Goal: Information Seeking & Learning: Find specific fact

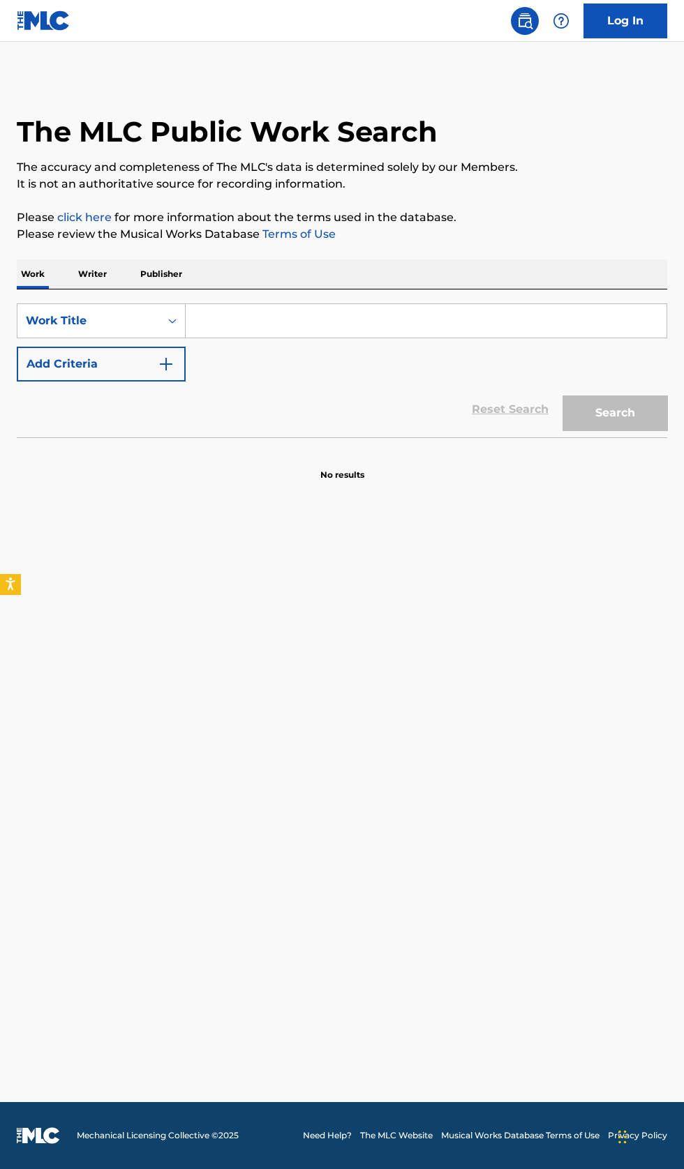
click at [354, 324] on input "Search Form" at bounding box center [426, 320] width 481 height 33
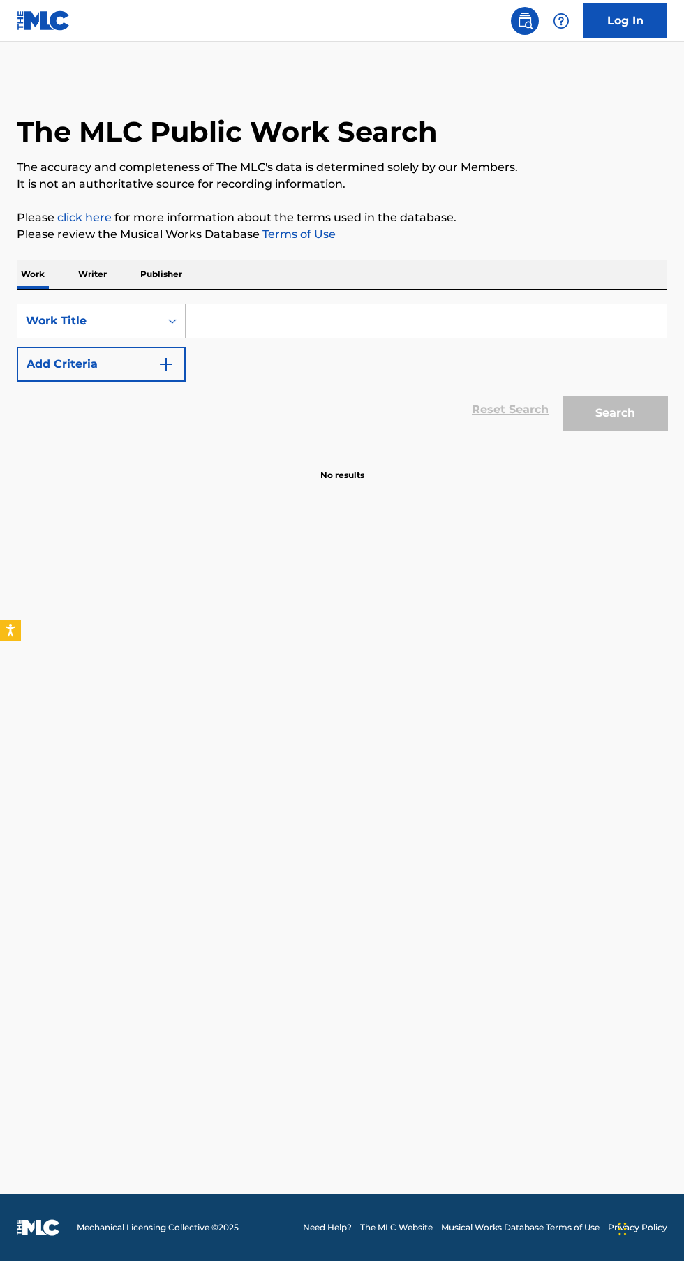
click at [102, 274] on p "Writer" at bounding box center [92, 273] width 37 height 29
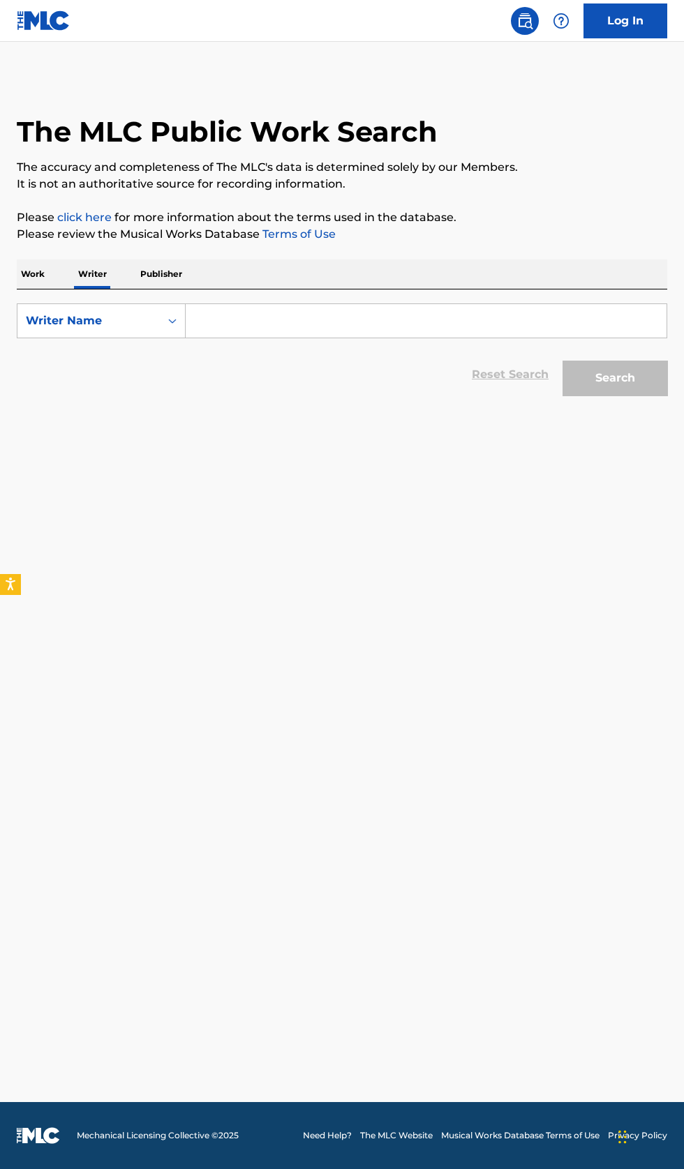
click at [366, 321] on input "Search Form" at bounding box center [426, 320] width 481 height 33
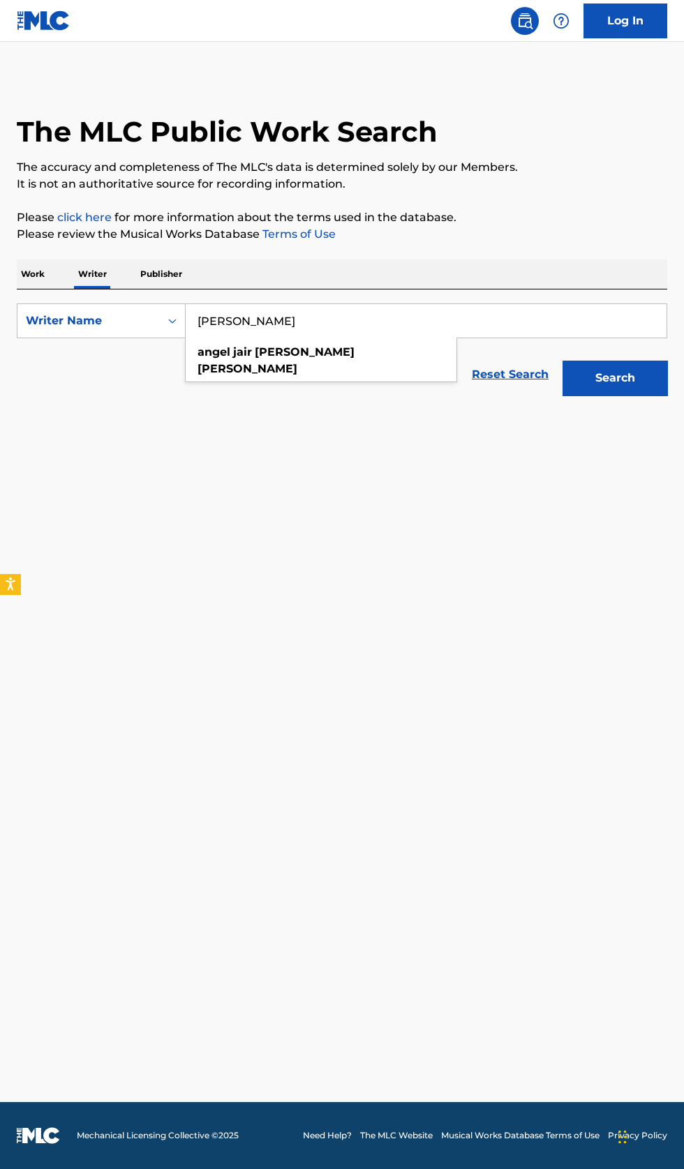
type input "Angel Jair Quezada Jasso"
click at [639, 377] on button "Search" at bounding box center [614, 378] width 105 height 35
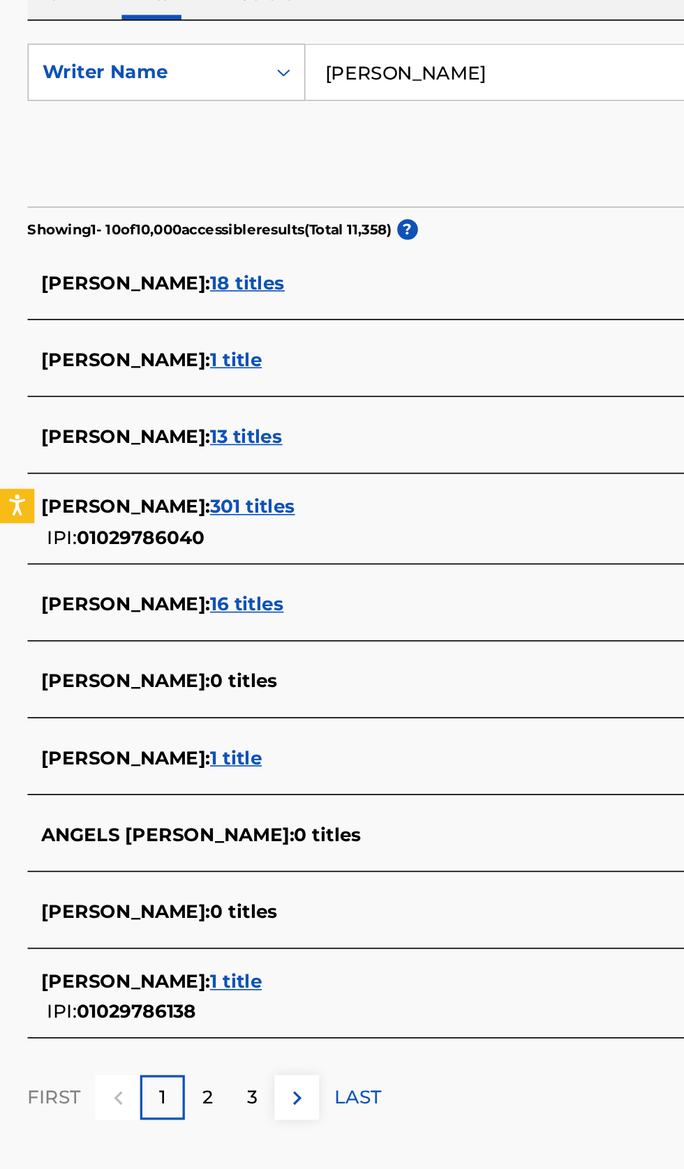
click at [303, 879] on div "ANGEL JAIR QUEZADA JASSO : 1 title" at bounding box center [323, 874] width 597 height 17
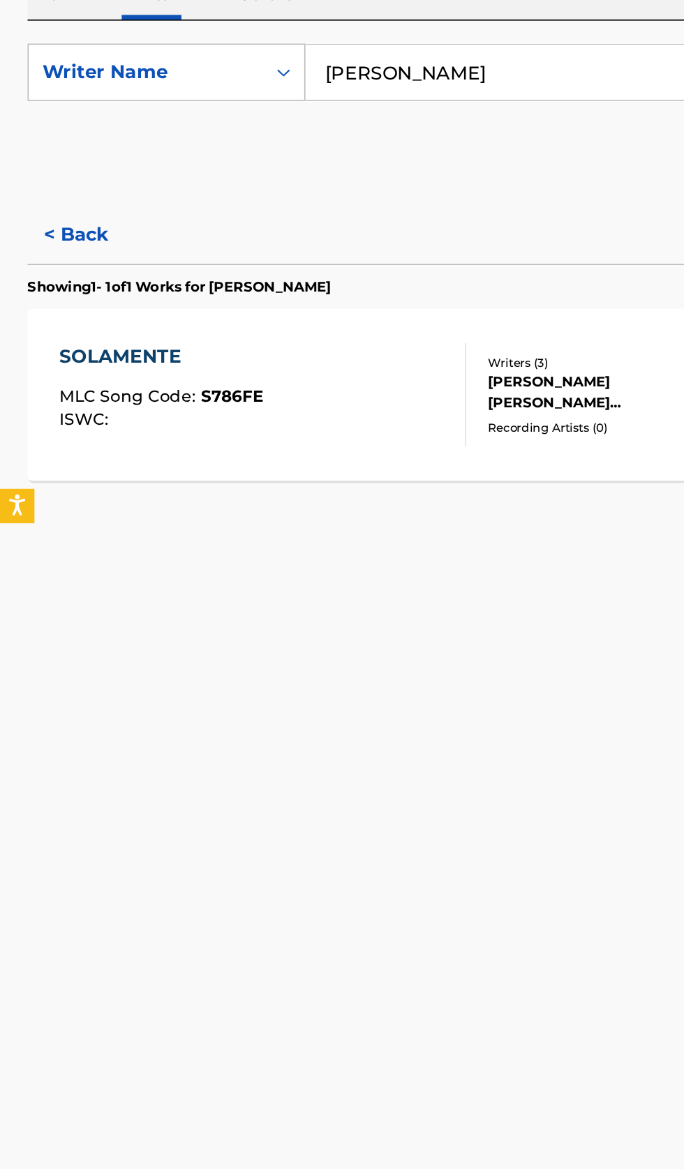
click at [54, 421] on button "< Back" at bounding box center [59, 420] width 84 height 35
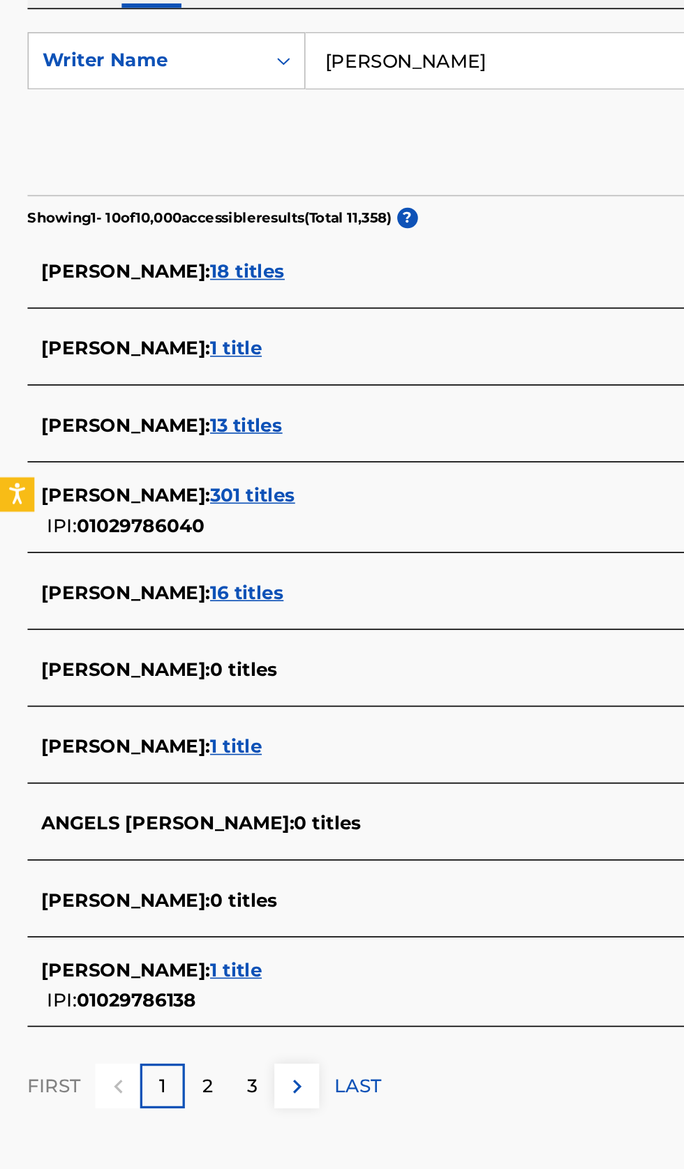
click at [321, 585] on div "ANGEL JAIR QUEZADA JASSO : 301 titles" at bounding box center [323, 585] width 597 height 17
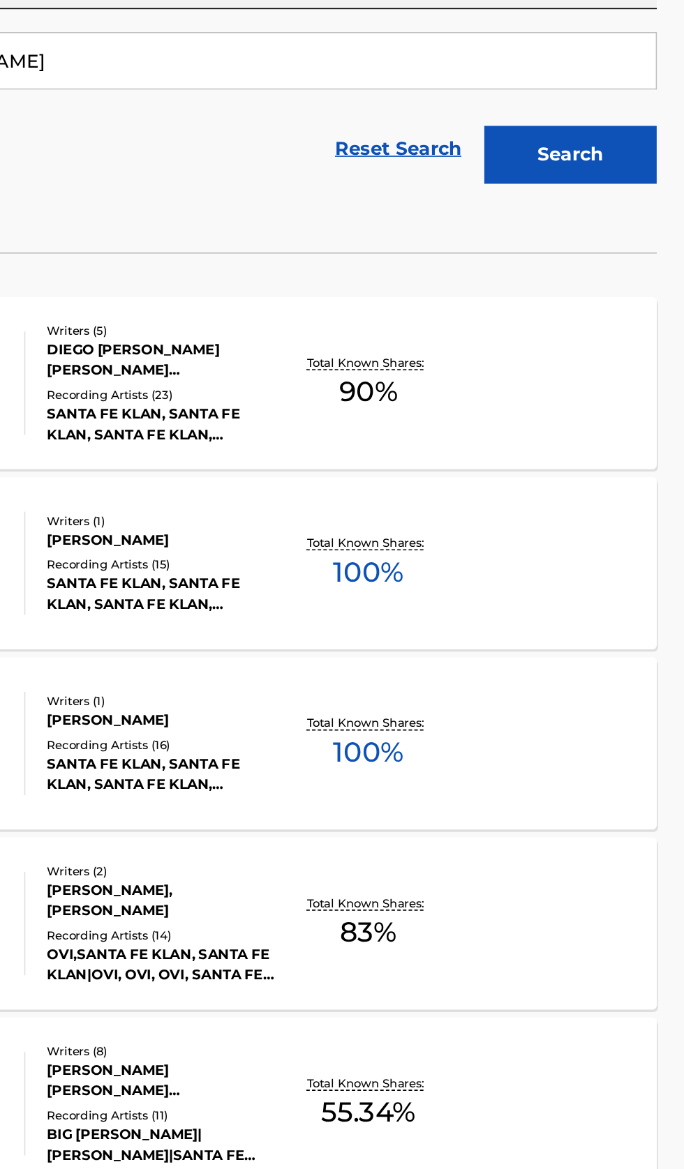
click at [581, 635] on div "EL ANGEL QUE TE CUIDA MLC Song Code : EQ273X ISWC : Writers ( 1 ) ANGEL JAIR QU…" at bounding box center [342, 626] width 650 height 105
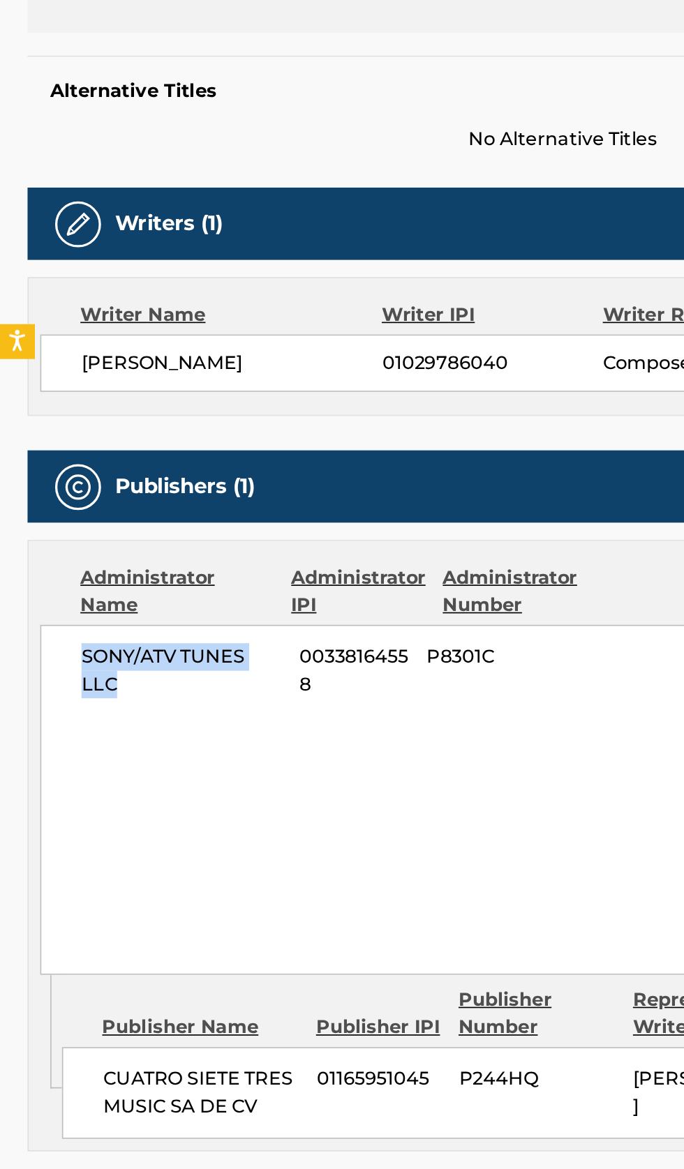
copy span "SONY/ATV TUNES LLC"
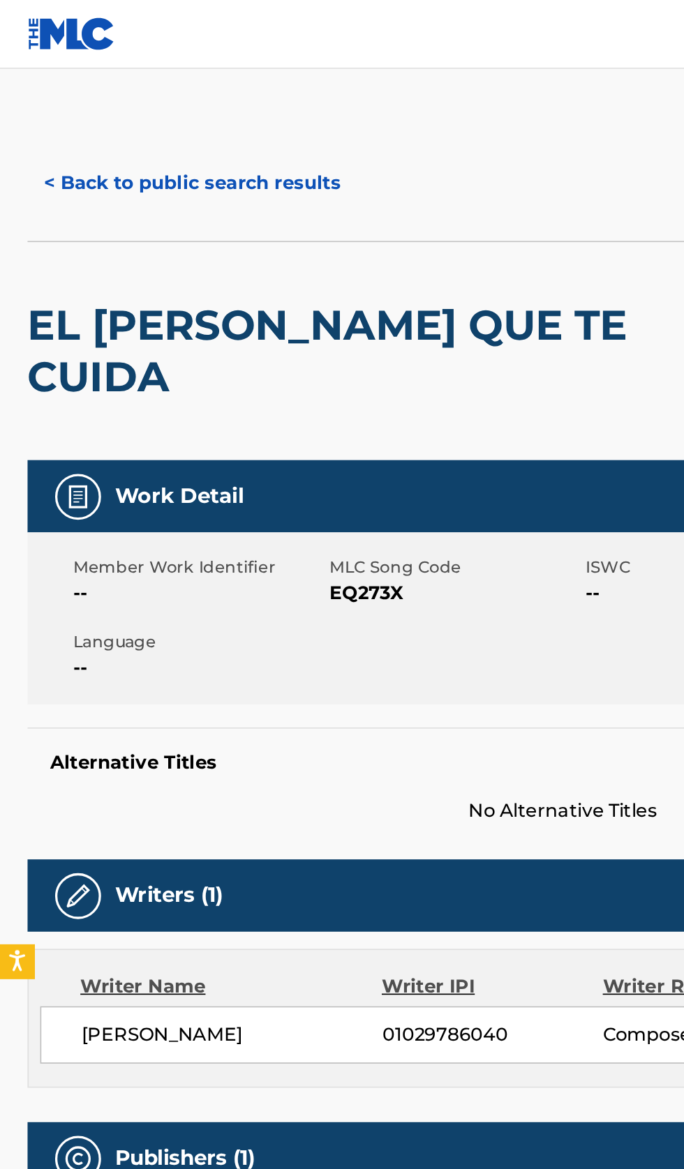
click at [143, 114] on button "< Back to public search results" at bounding box center [117, 111] width 200 height 35
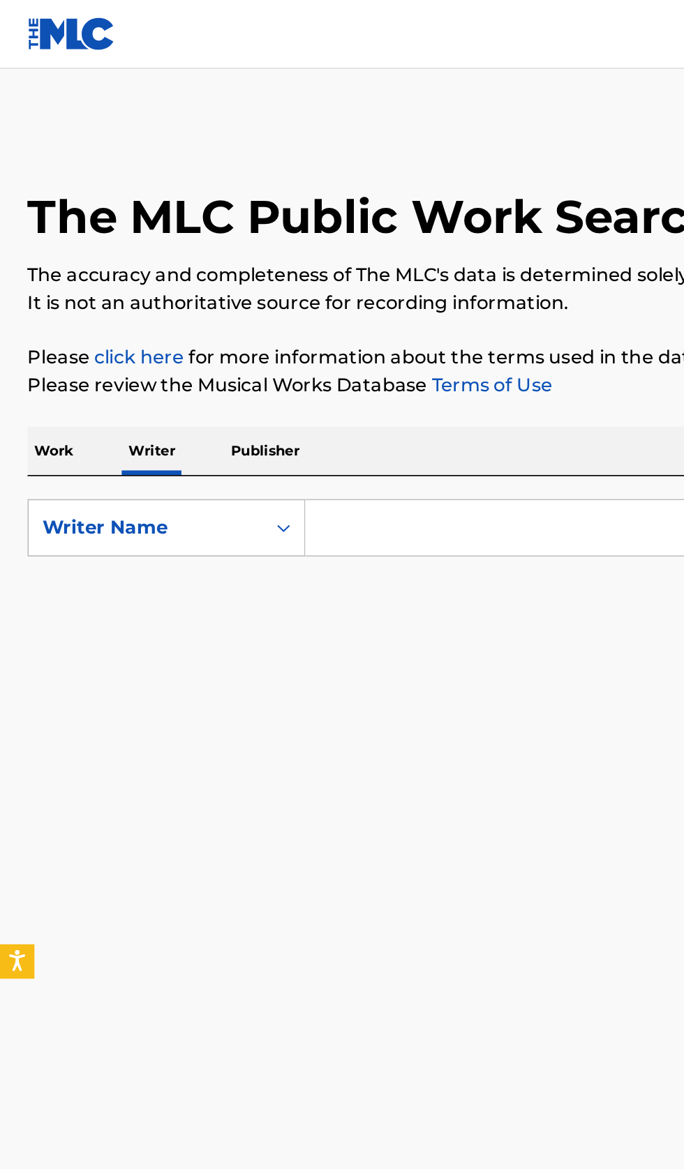
click at [304, 327] on input "Search Form" at bounding box center [426, 320] width 481 height 33
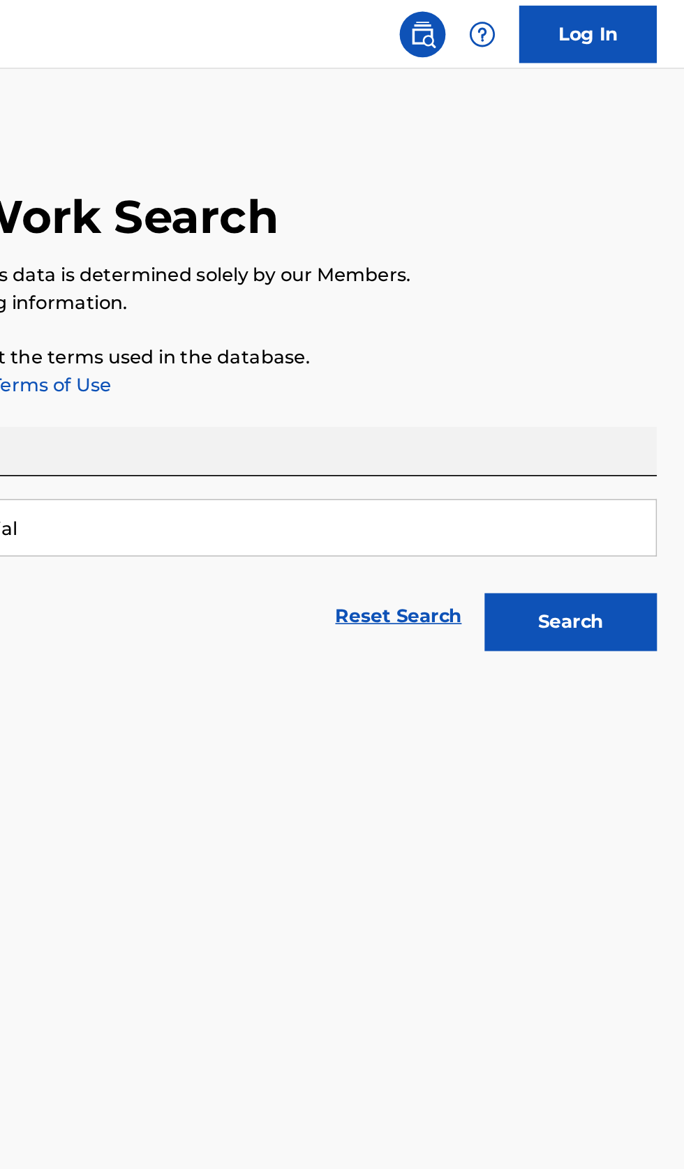
click at [648, 385] on button "Search" at bounding box center [614, 378] width 105 height 35
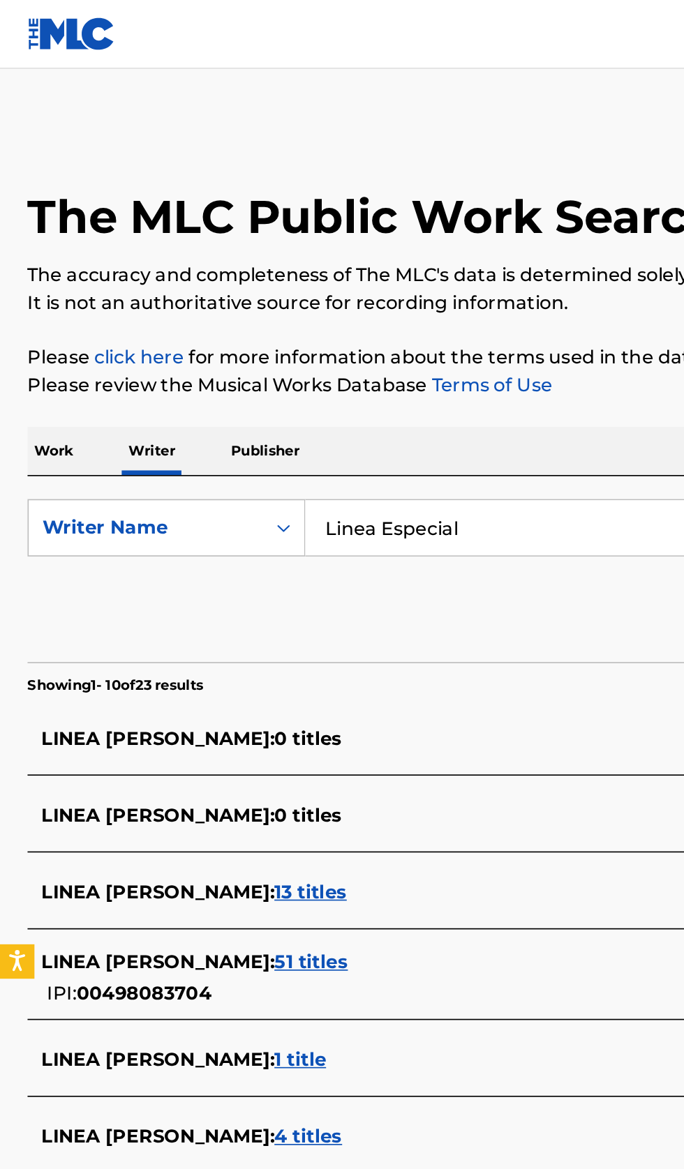
click at [359, 319] on input "Linea Especial" at bounding box center [426, 320] width 481 height 33
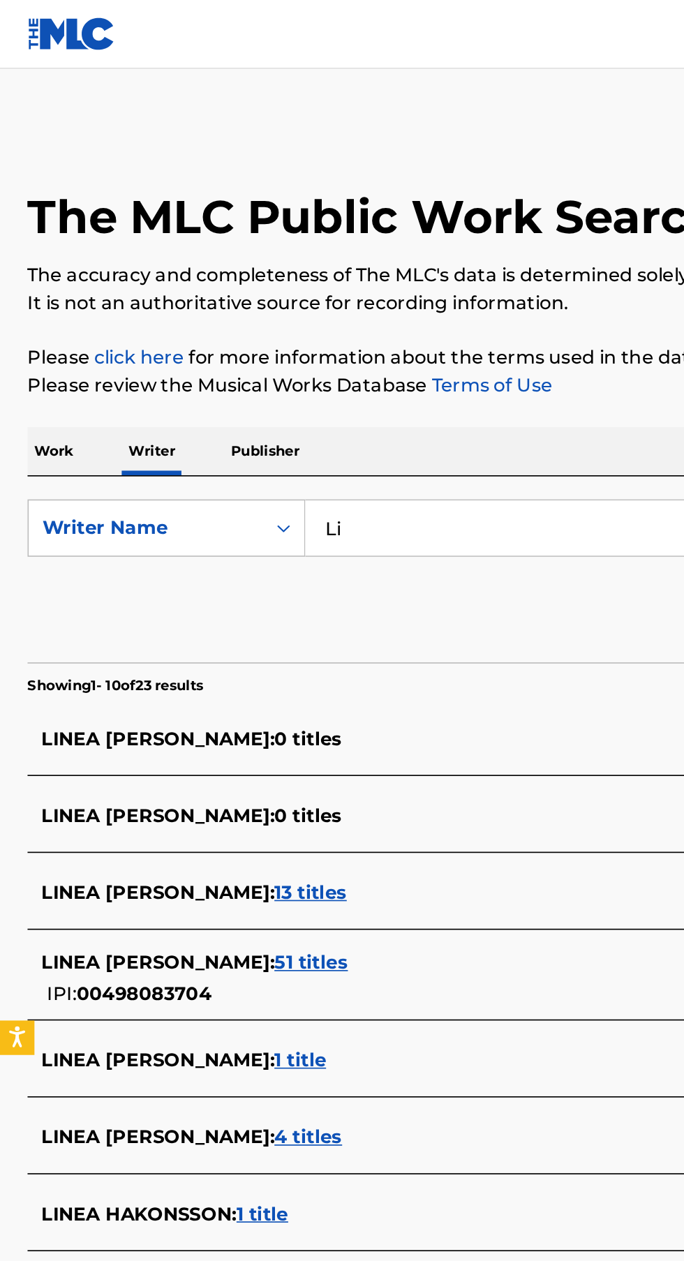
type input "L"
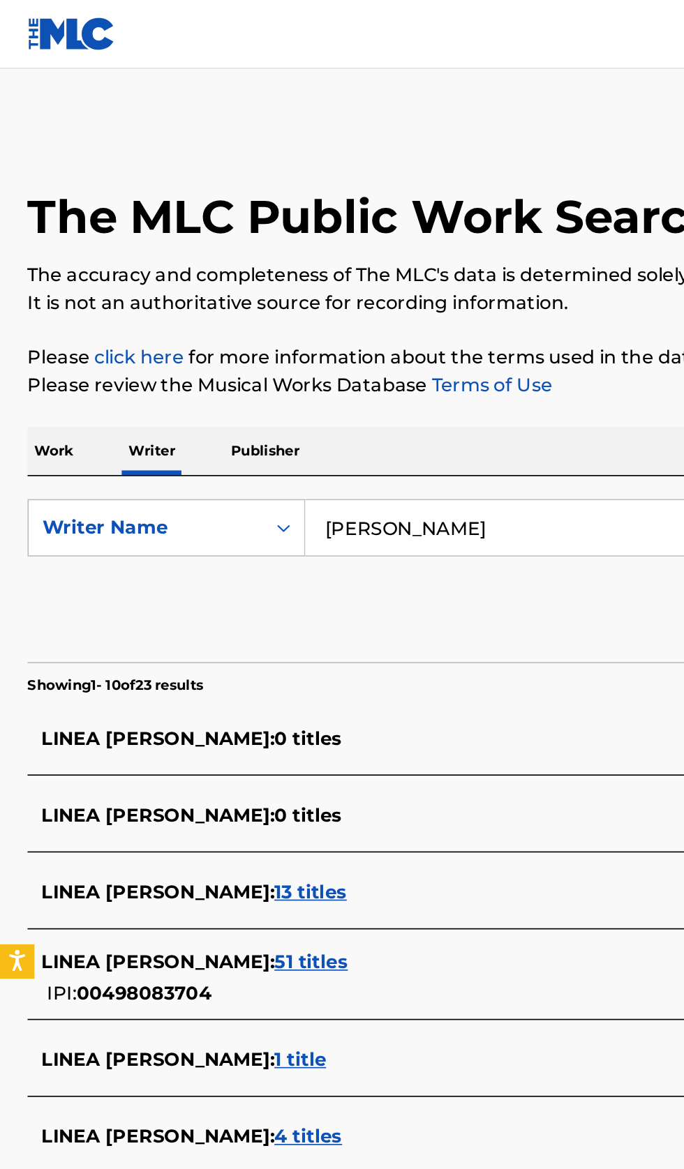
click at [343, 317] on input "Berenice Maldonado" at bounding box center [426, 320] width 481 height 33
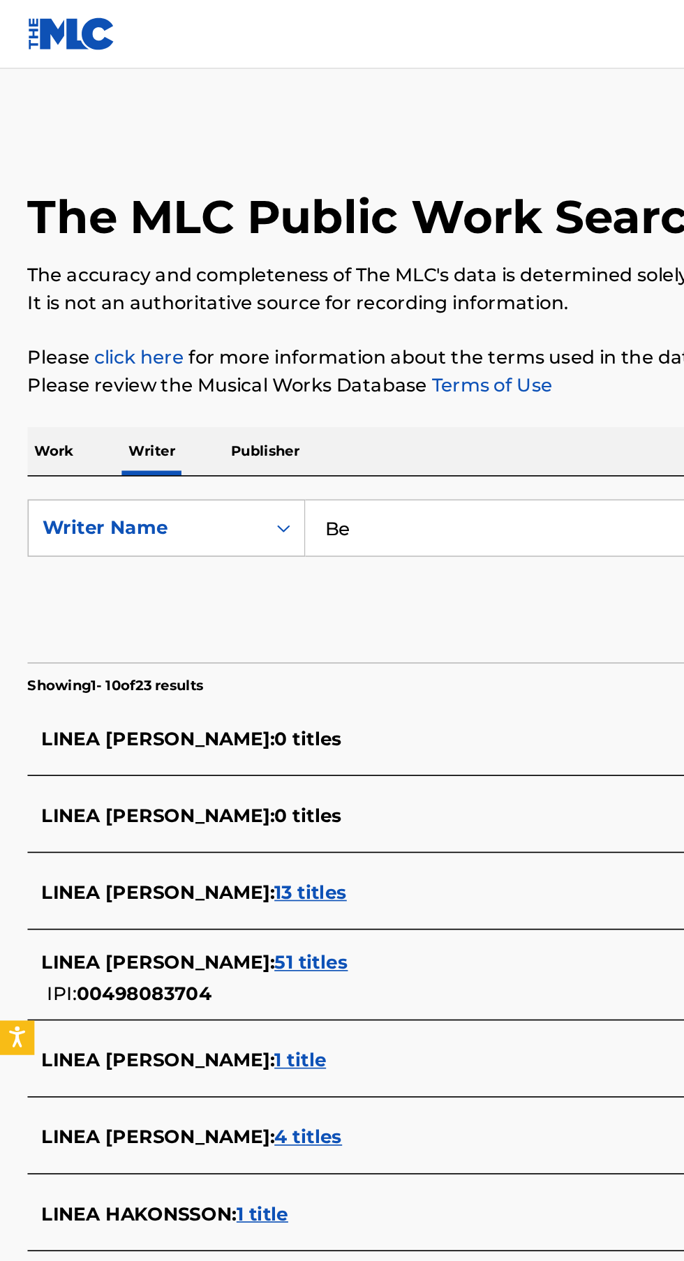
type input "B"
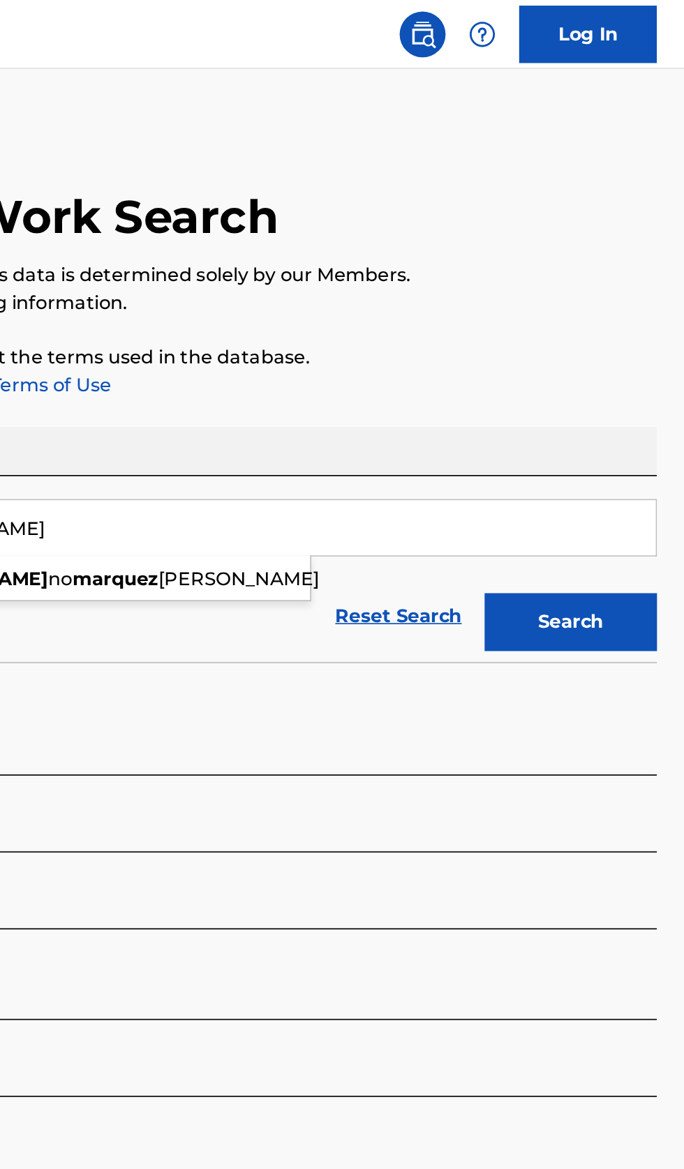
click at [633, 382] on button "Search" at bounding box center [614, 378] width 105 height 35
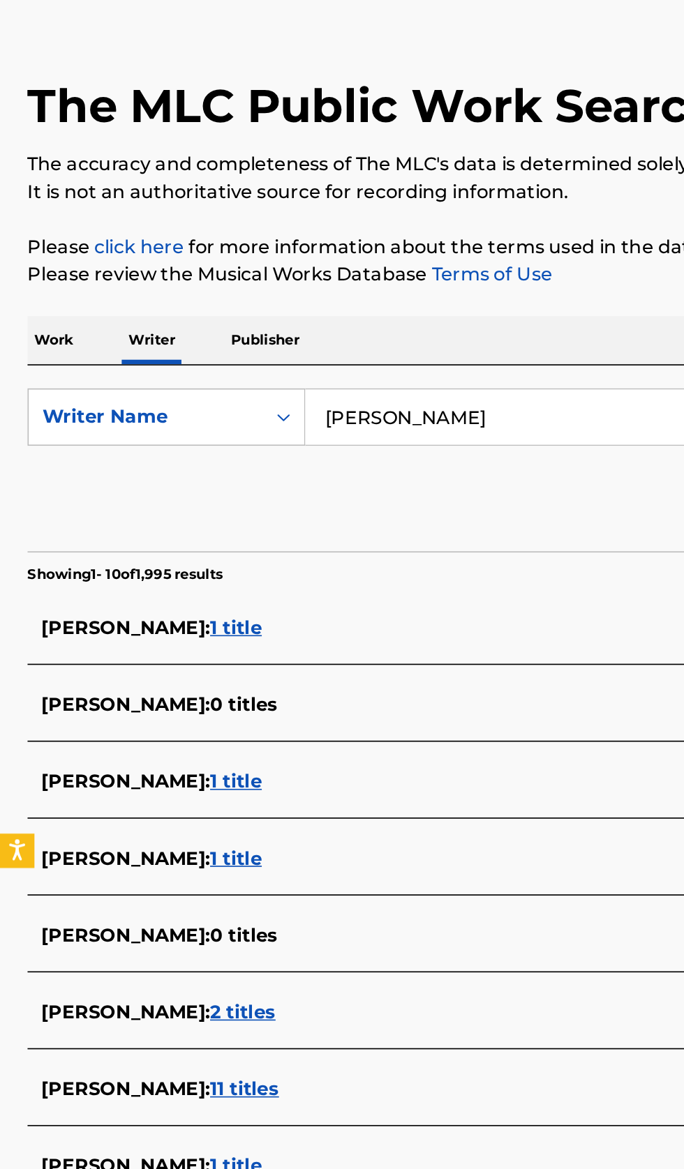
click at [368, 326] on input "Felicia Marquez" at bounding box center [426, 320] width 481 height 33
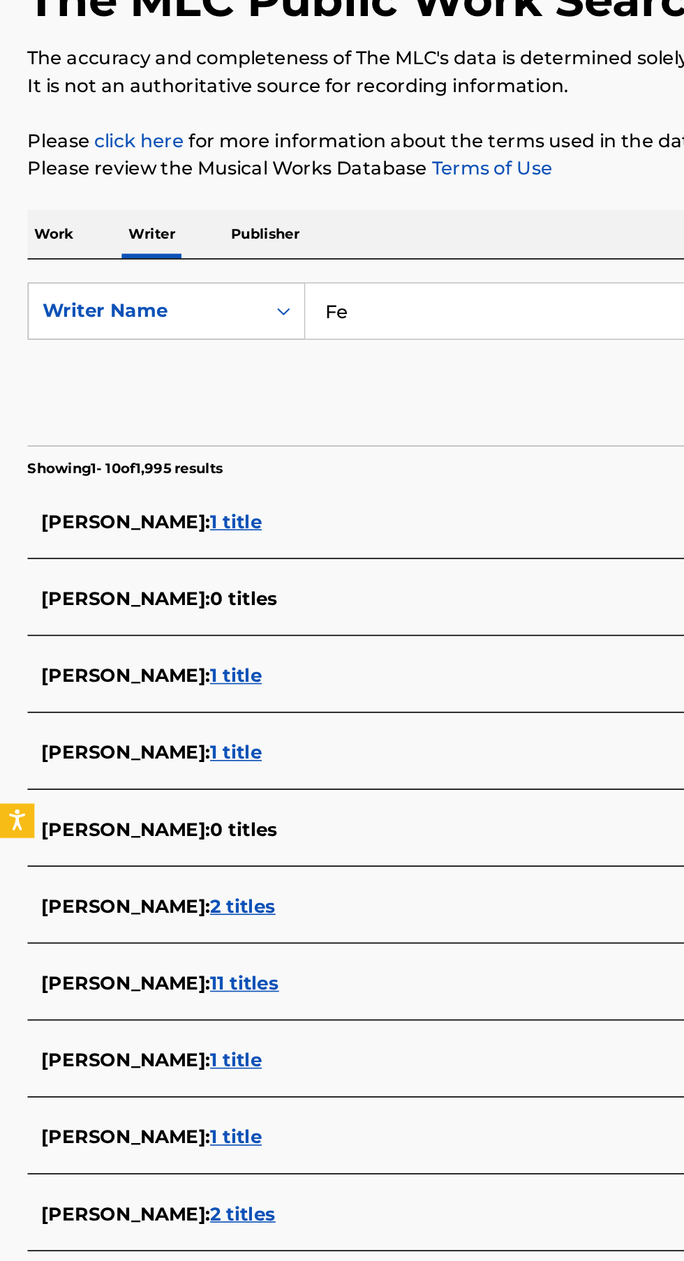
type input "F"
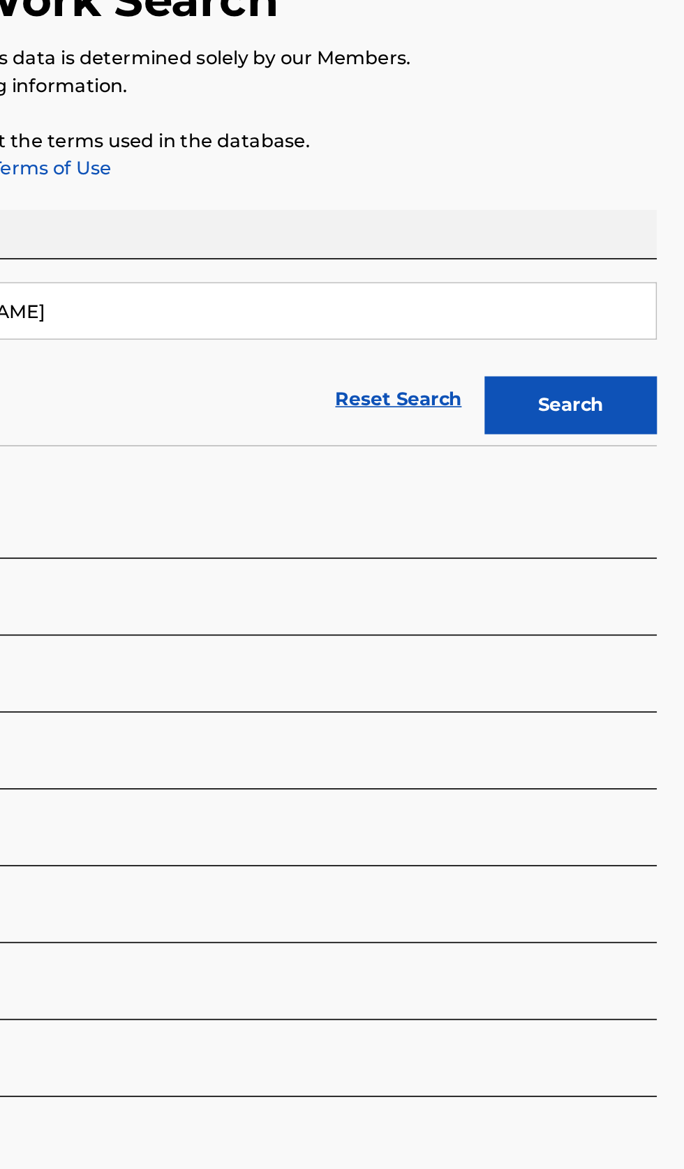
click at [635, 391] on button "Search" at bounding box center [614, 378] width 105 height 35
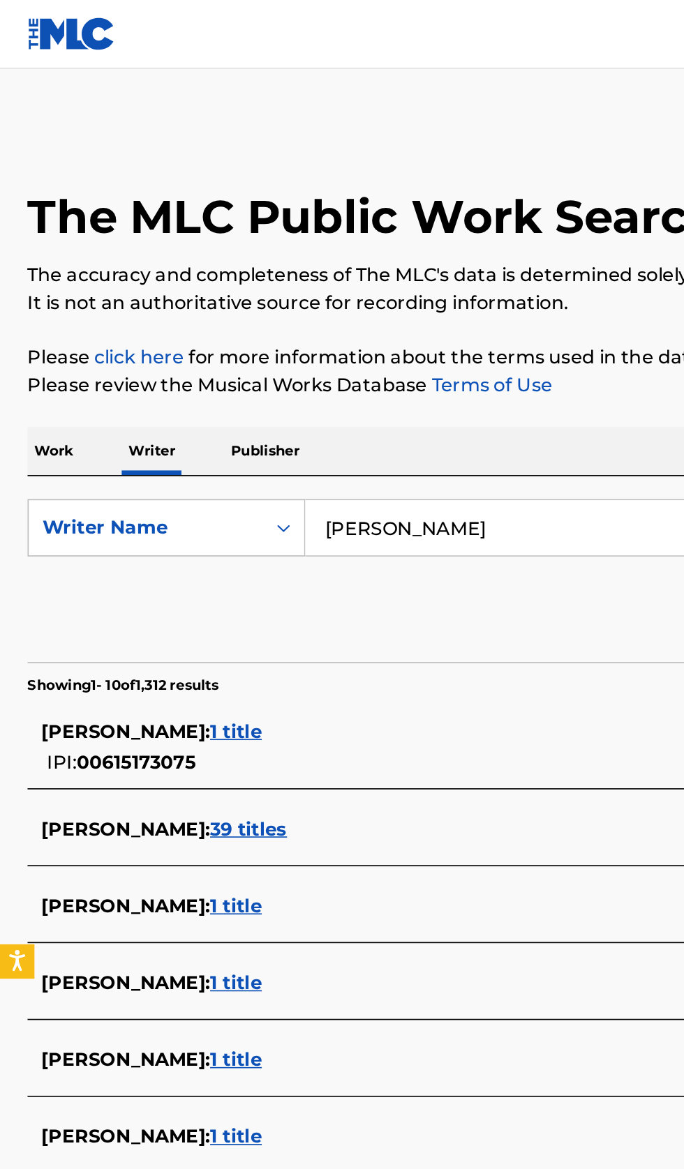
click at [358, 325] on input "Berenice Maldonado" at bounding box center [426, 320] width 481 height 33
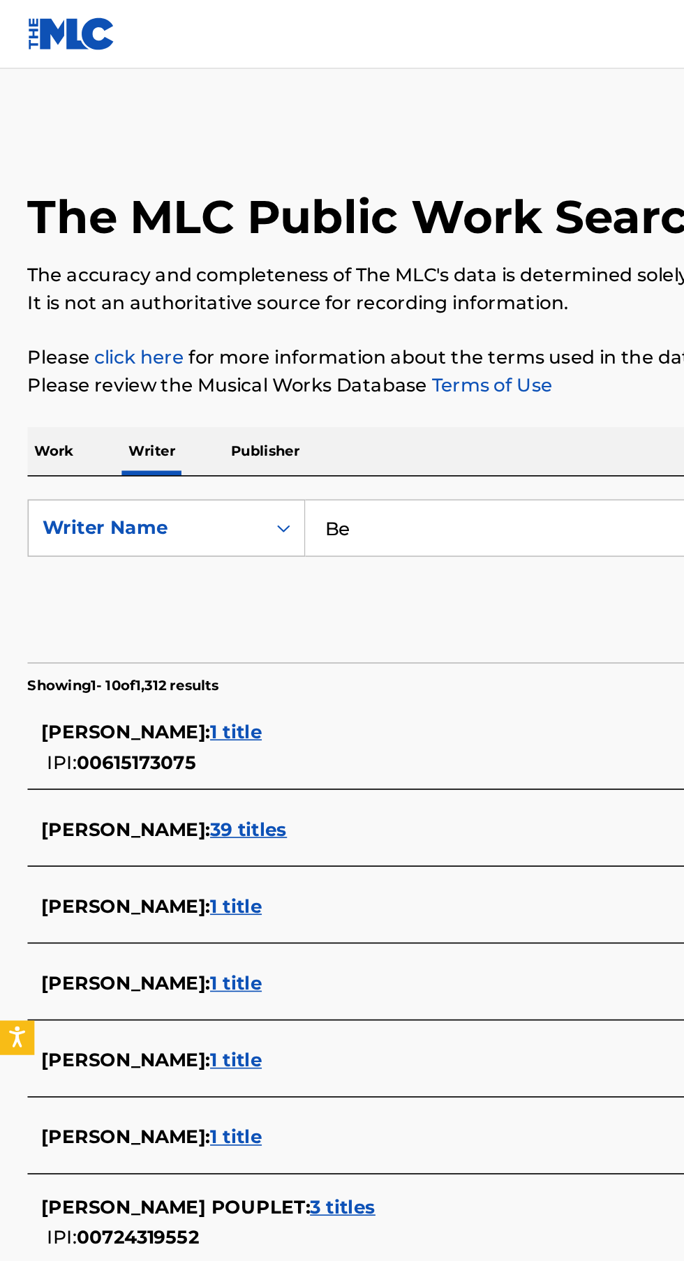
type input "B"
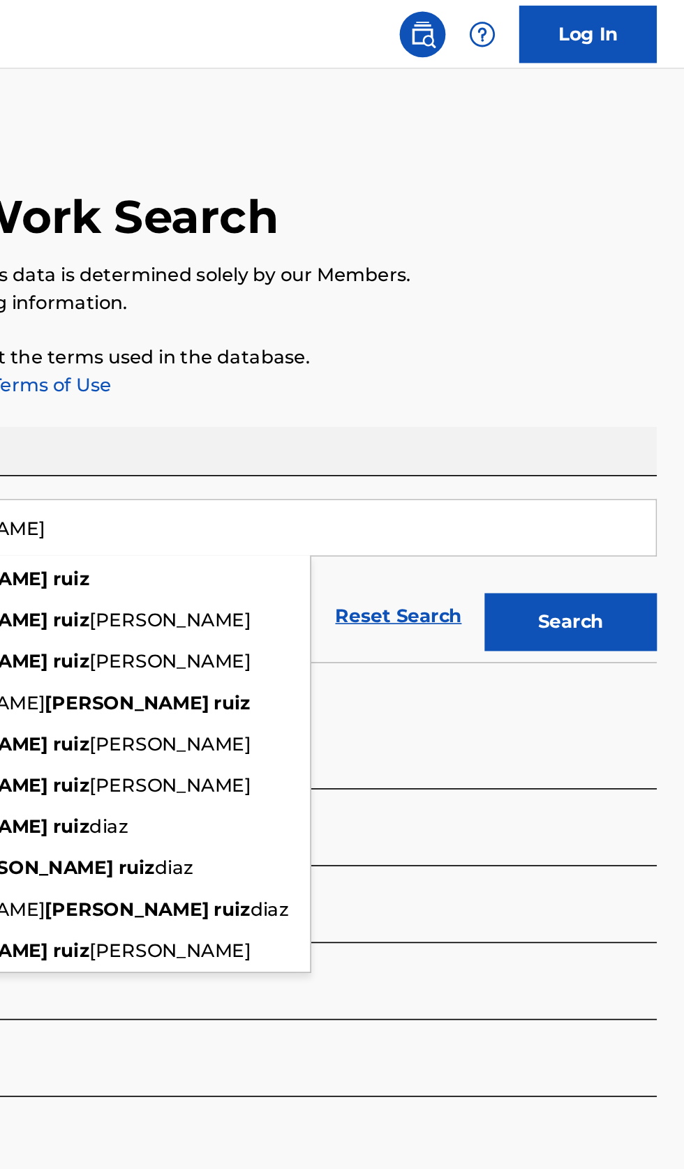
type input "Sebastian Ruiz"
click at [641, 385] on button "Search" at bounding box center [614, 378] width 105 height 35
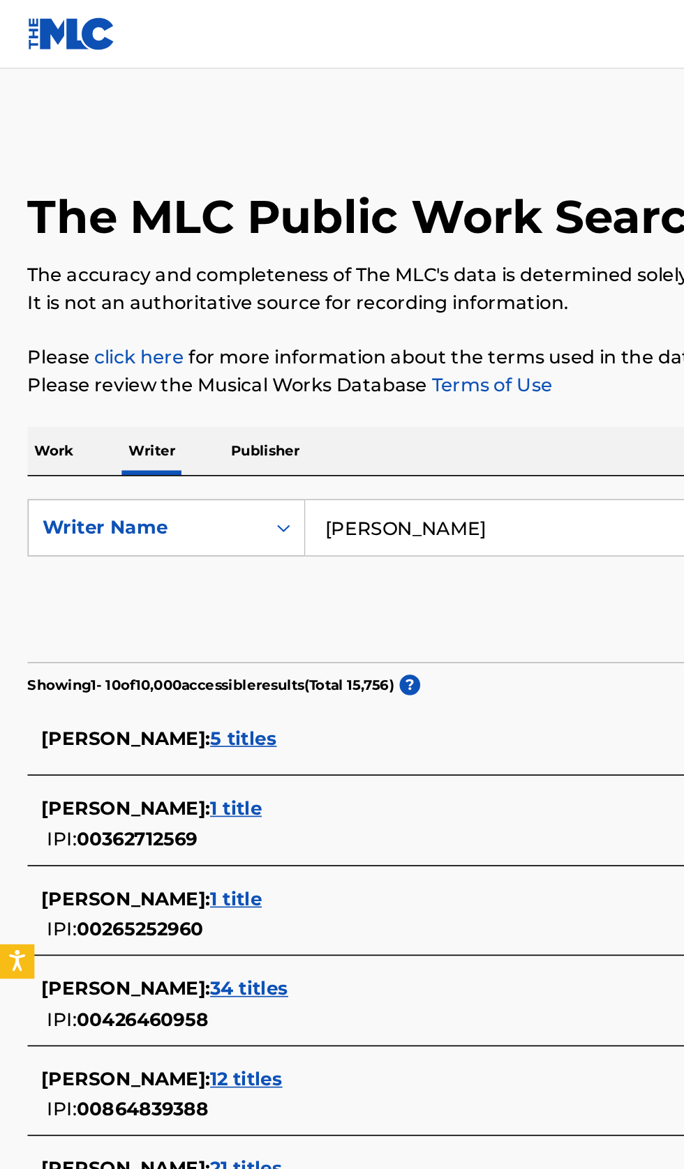
click at [276, 450] on div "SEBASTIAN RUIZ : 5 titles" at bounding box center [323, 449] width 597 height 17
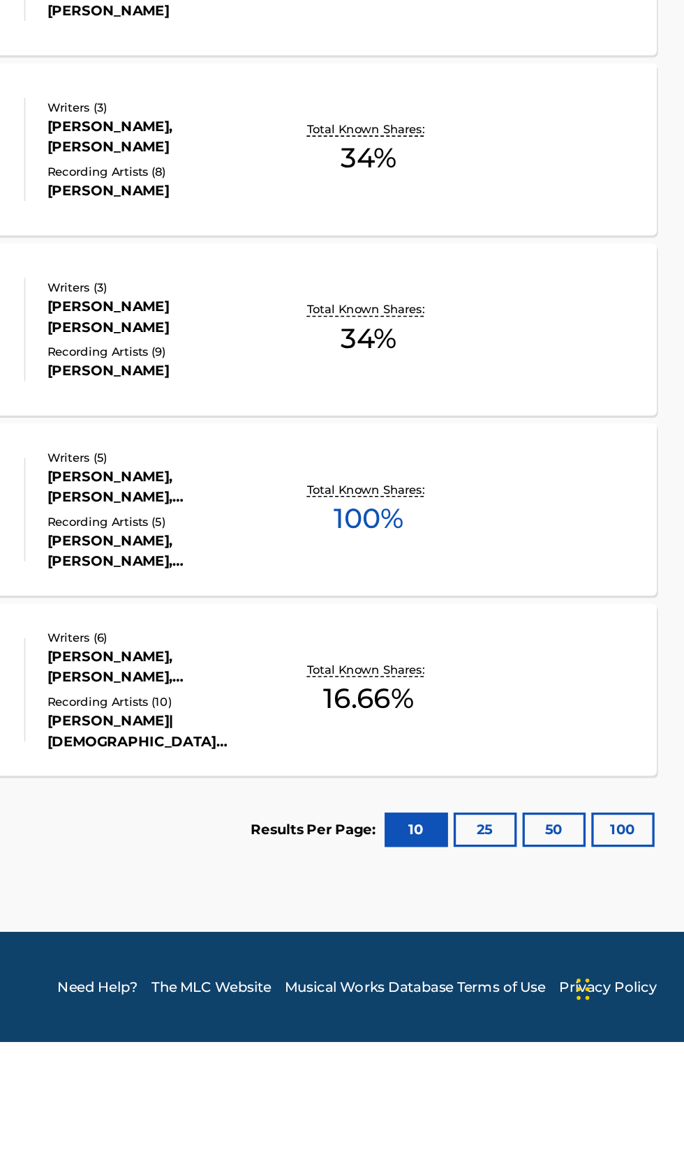
click at [546, 881] on div "LENTO MLC Song Code : LE4YCW ISWC : Writers ( 5 ) KAREN GAUNA, JULIAN VELANDIA,…" at bounding box center [342, 845] width 650 height 105
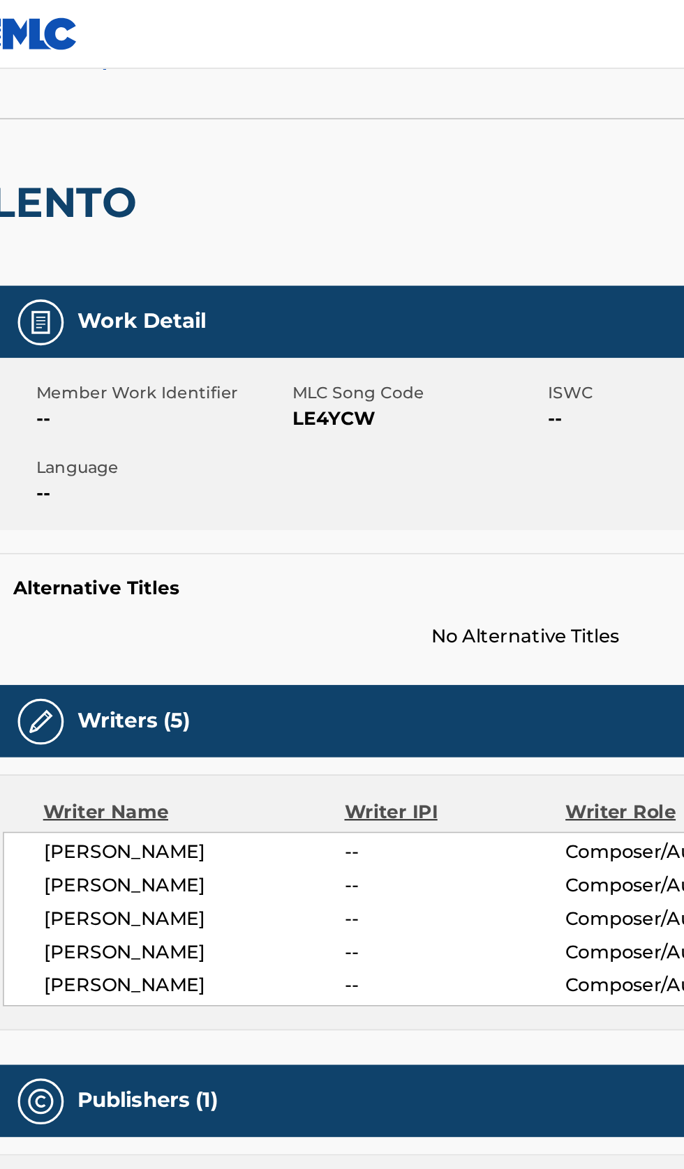
scroll to position [60, 0]
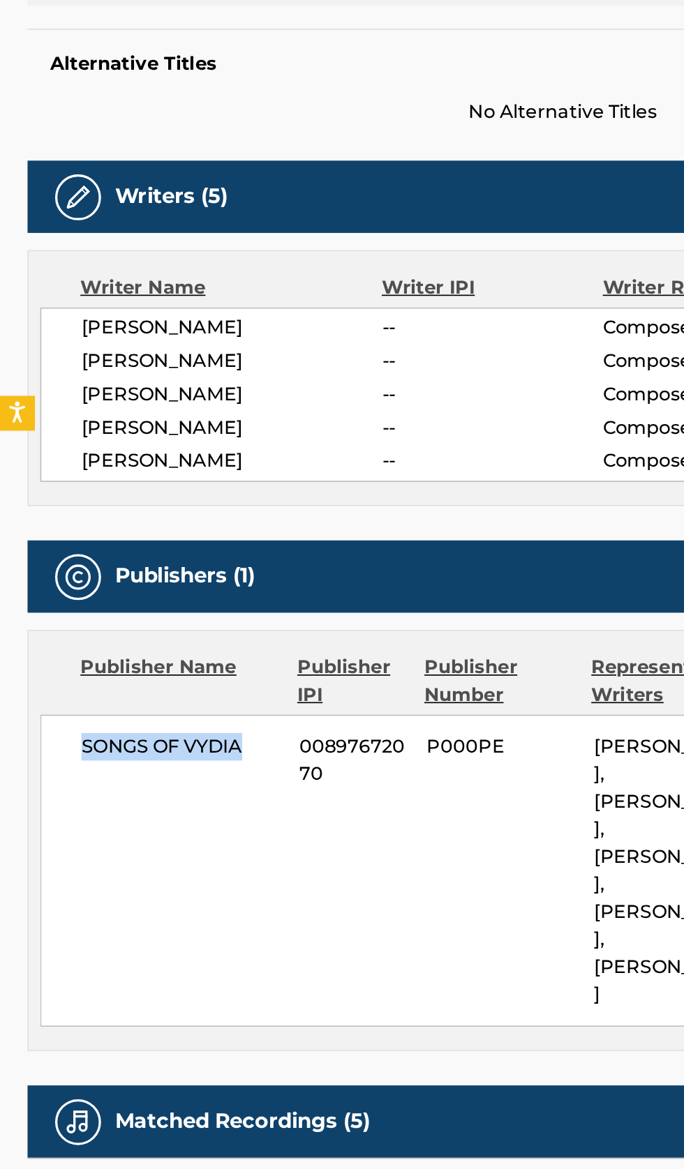
copy span "SONGS OF VYDIA"
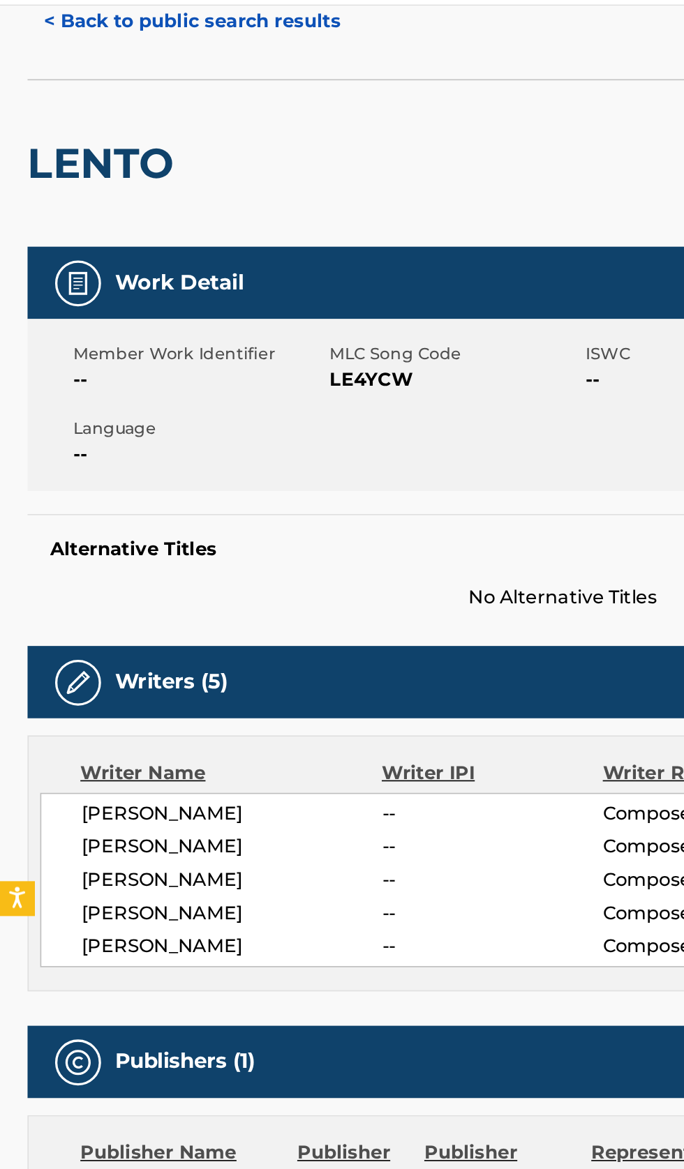
scroll to position [0, 0]
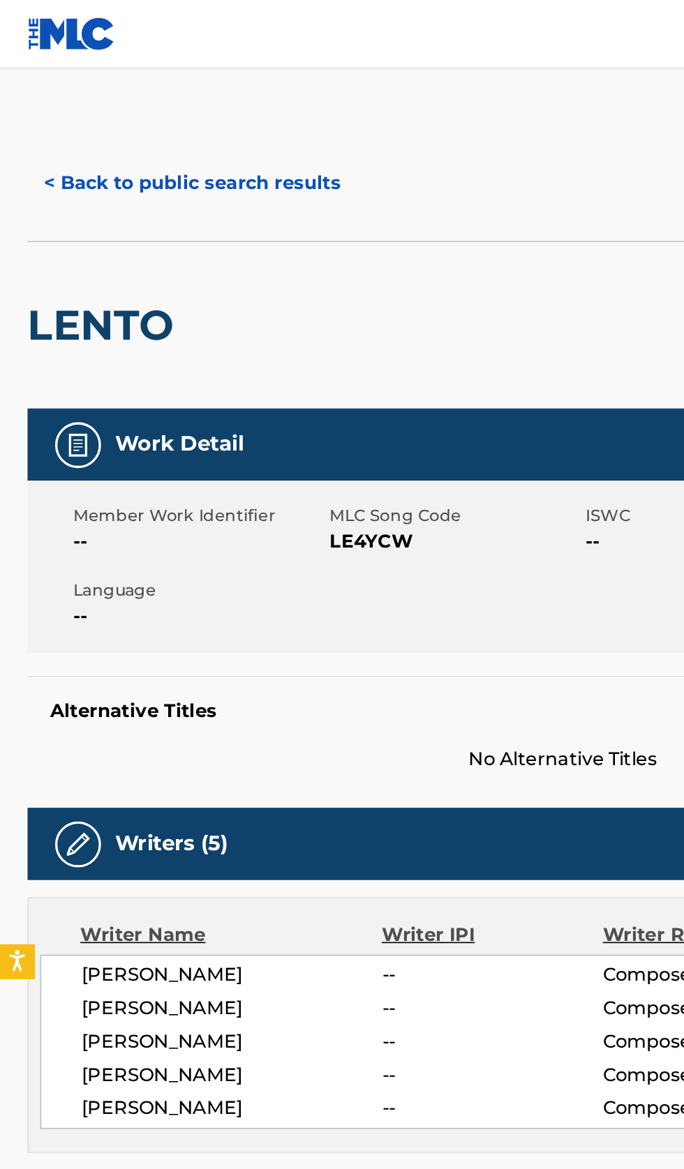
click at [133, 118] on button "< Back to public search results" at bounding box center [117, 111] width 200 height 35
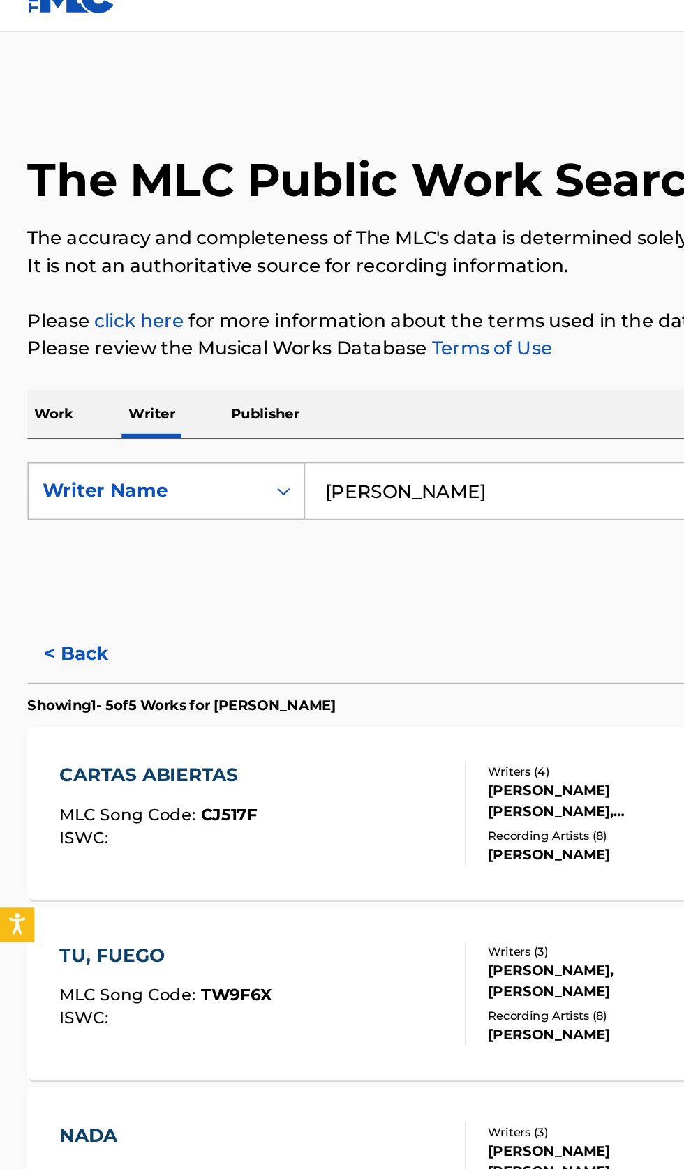
click at [52, 406] on button "< Back" at bounding box center [59, 420] width 84 height 35
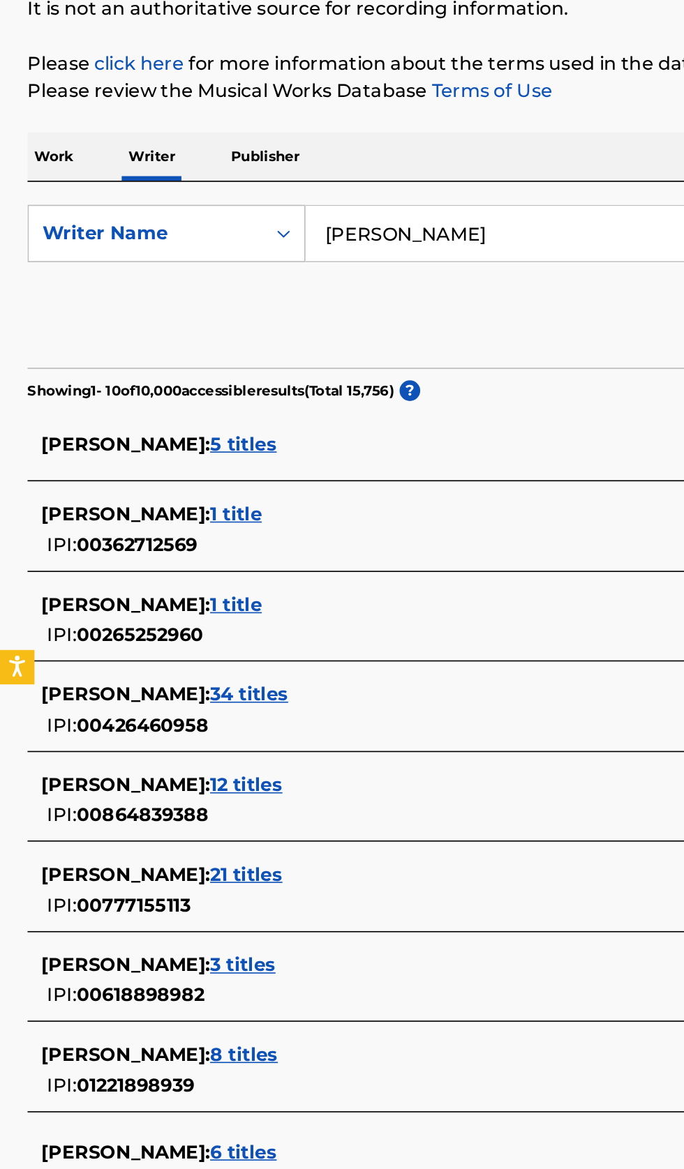
click at [232, 718] on div "SEBASTIAN RUIZ : 21 titles" at bounding box center [323, 710] width 597 height 17
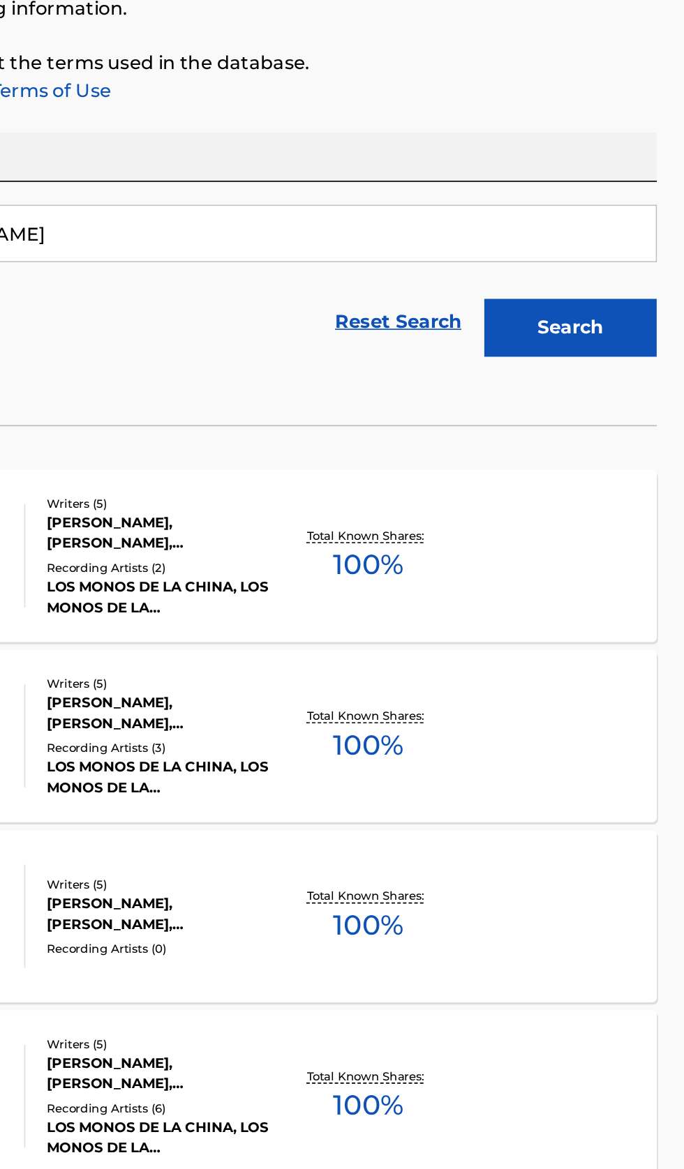
click at [575, 543] on div "ESPIANDO LA NOCHE MLC Song Code : EQ5EOP ISWC : T0376180221 Writers ( 5 ) SEBAS…" at bounding box center [342, 517] width 650 height 105
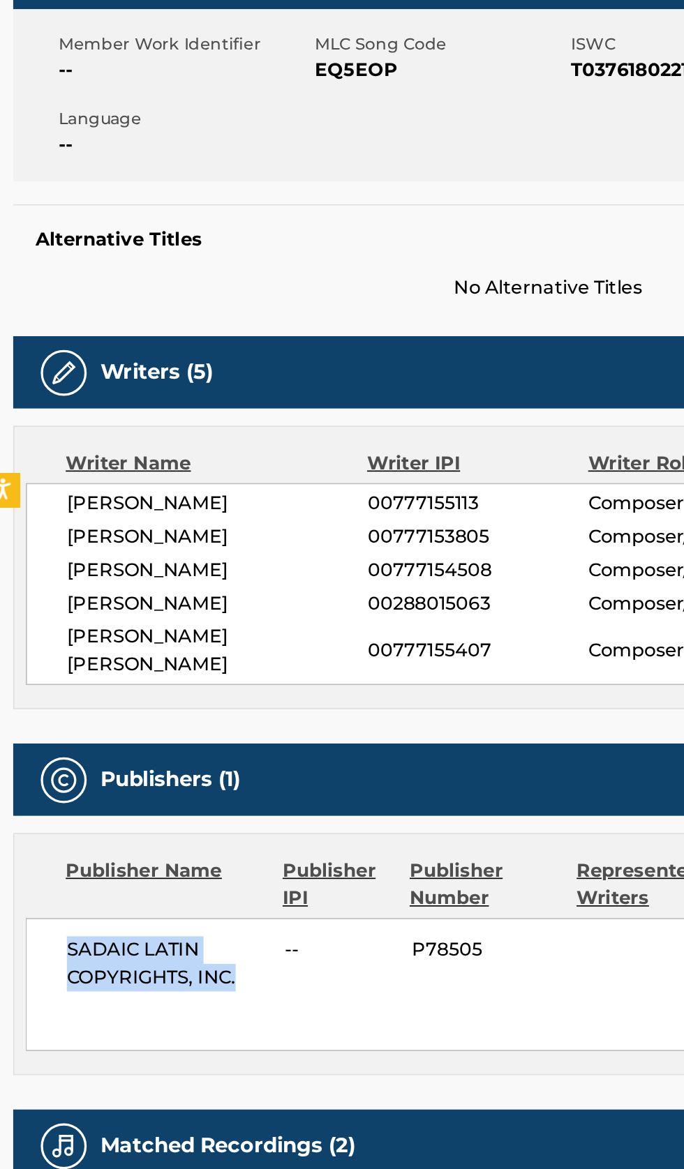
copy span "SADAIC LATIN COPYRIGHTS, INC."
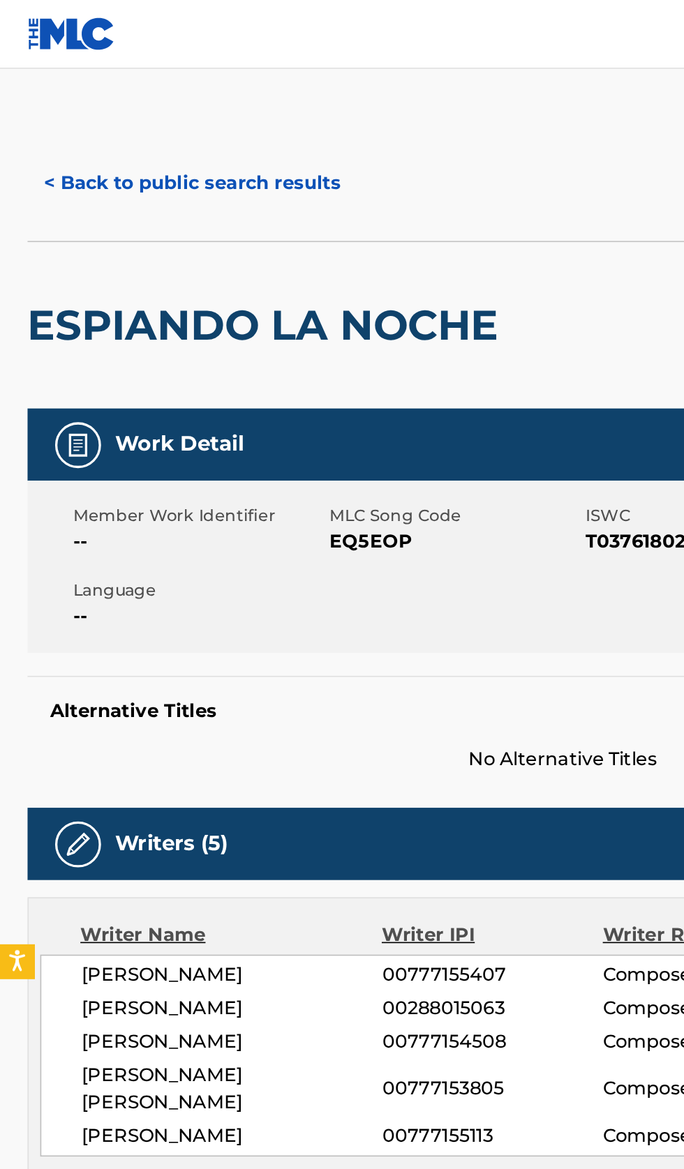
click at [130, 109] on button "< Back to public search results" at bounding box center [117, 111] width 200 height 35
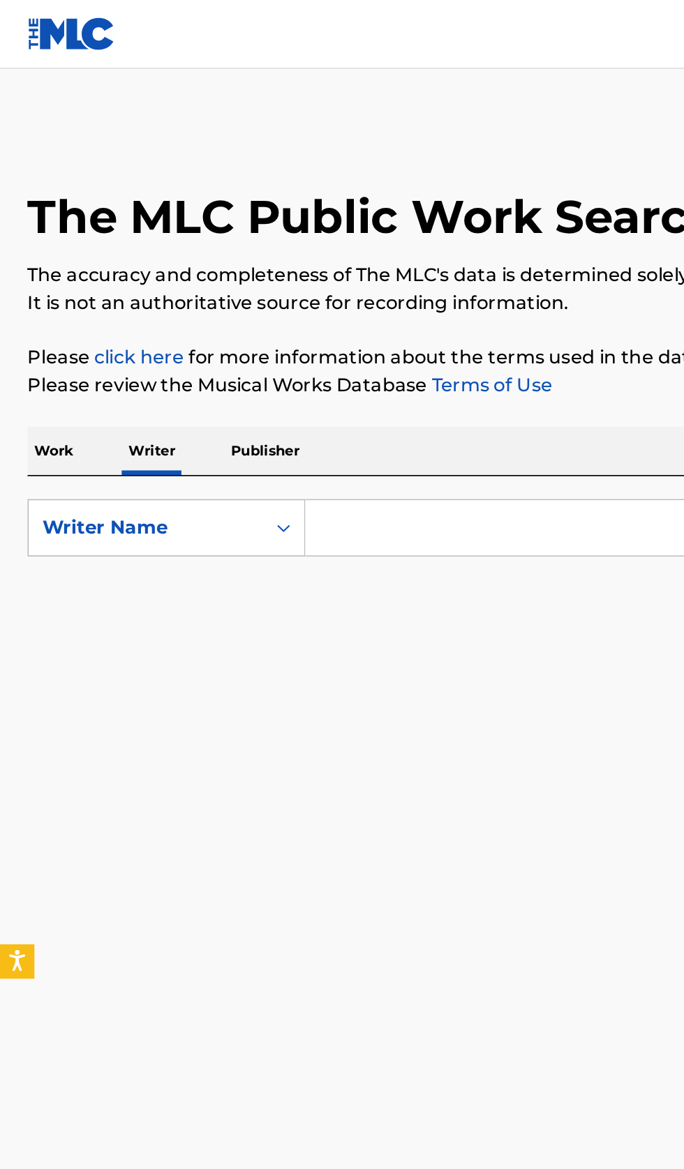
click at [299, 326] on input "Search Form" at bounding box center [426, 320] width 481 height 33
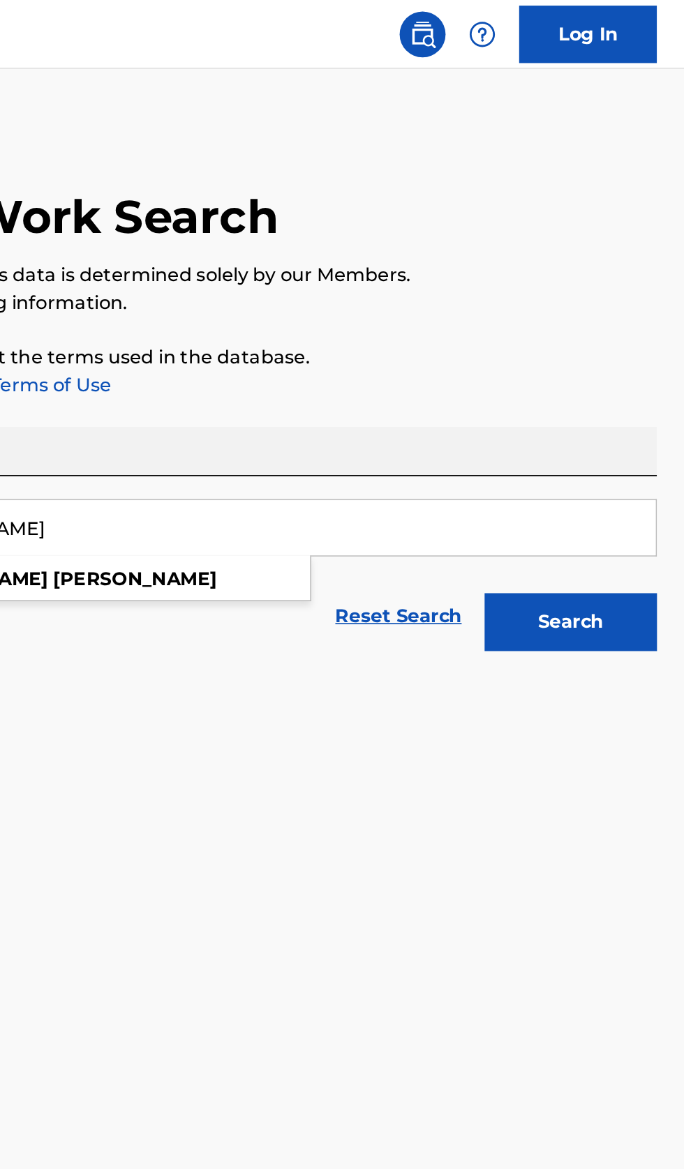
click at [626, 391] on button "Search" at bounding box center [614, 378] width 105 height 35
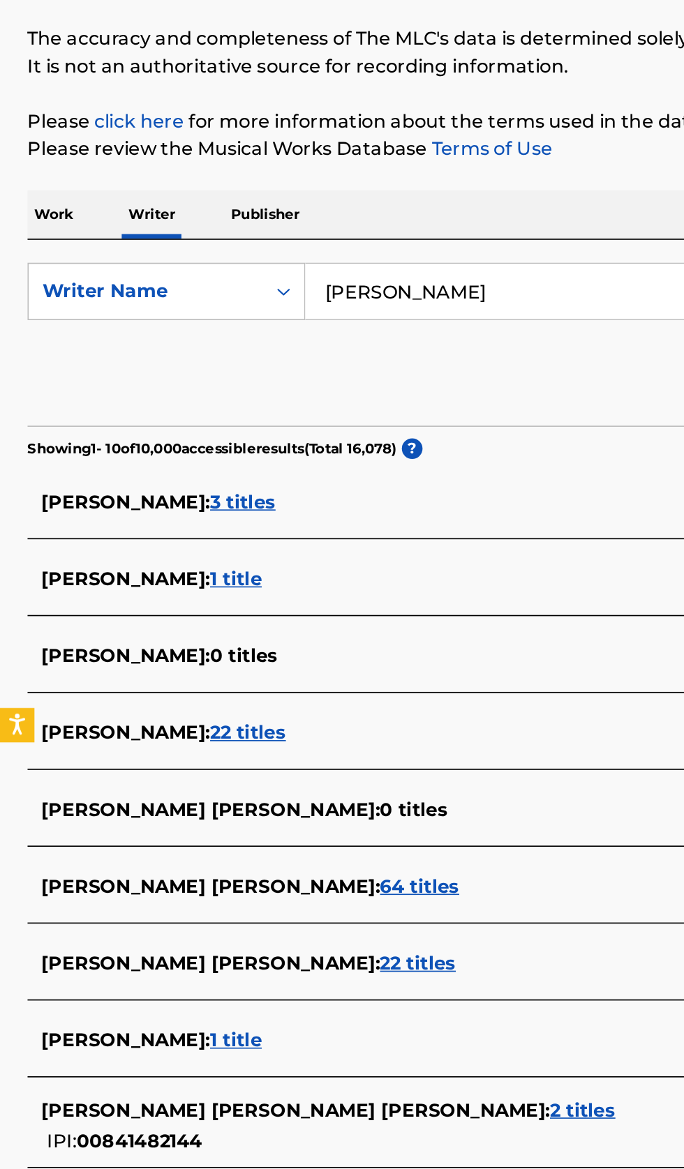
click at [257, 874] on div "PATRICK VELASQUEZ : 1 title" at bounding box center [323, 874] width 597 height 17
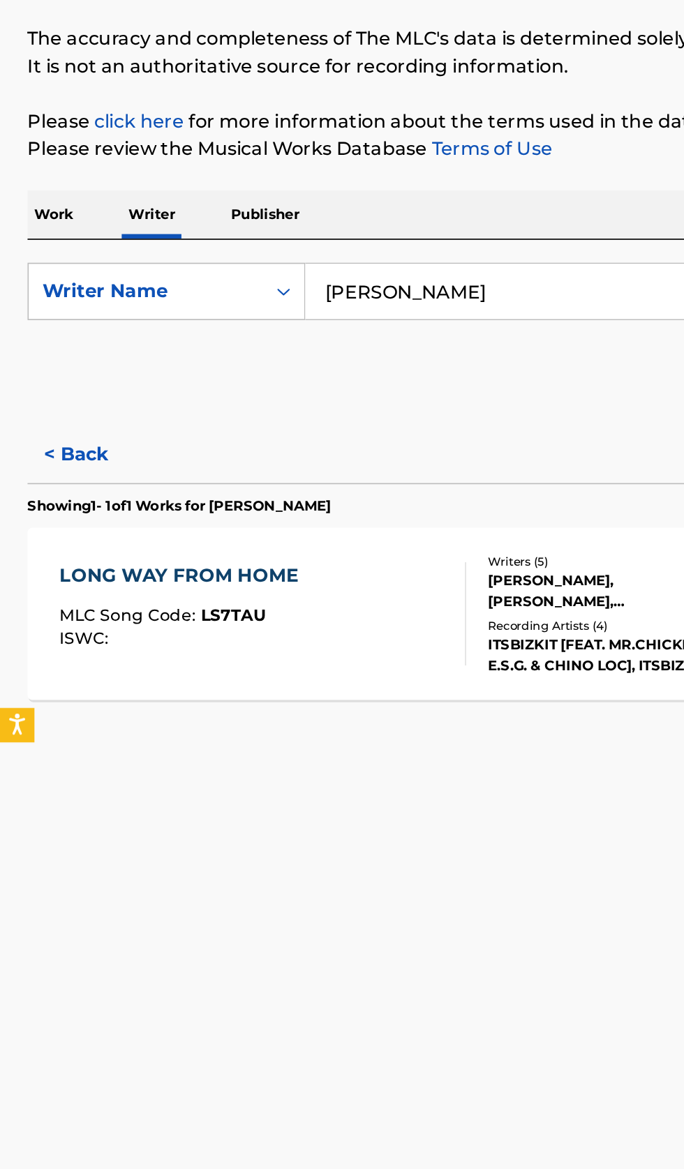
click at [66, 414] on button "< Back" at bounding box center [59, 420] width 84 height 35
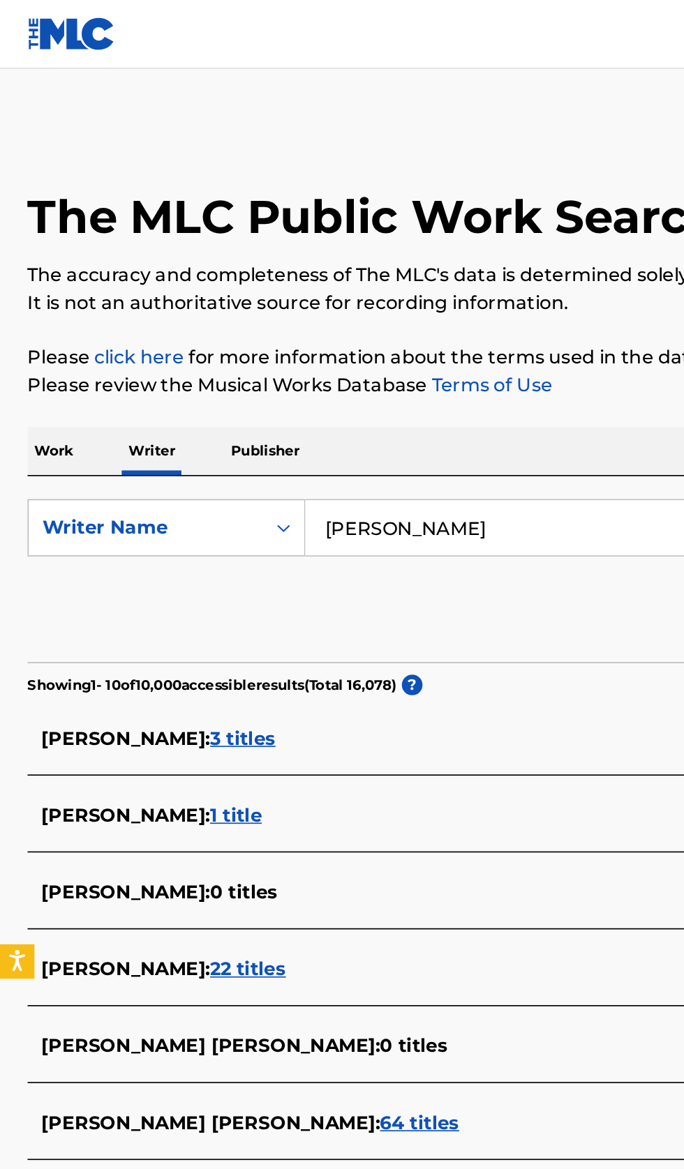
click at [334, 322] on input "Patrick Velasquez" at bounding box center [426, 320] width 481 height 33
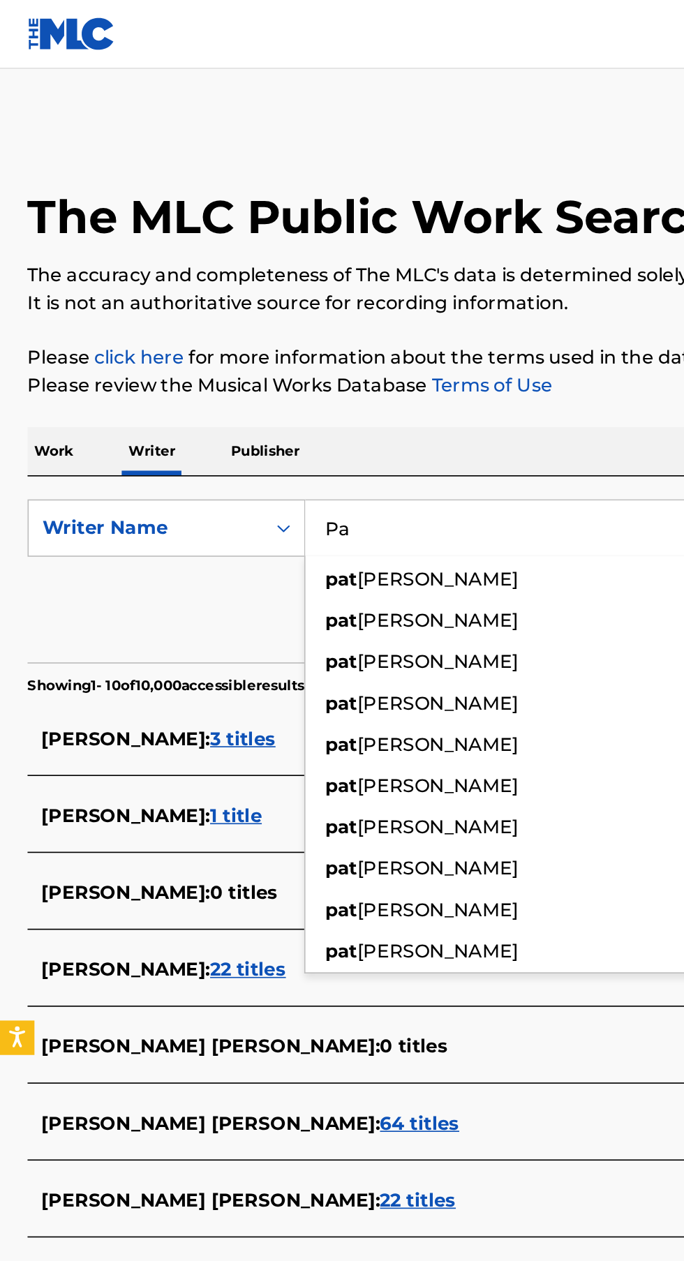
type input "P"
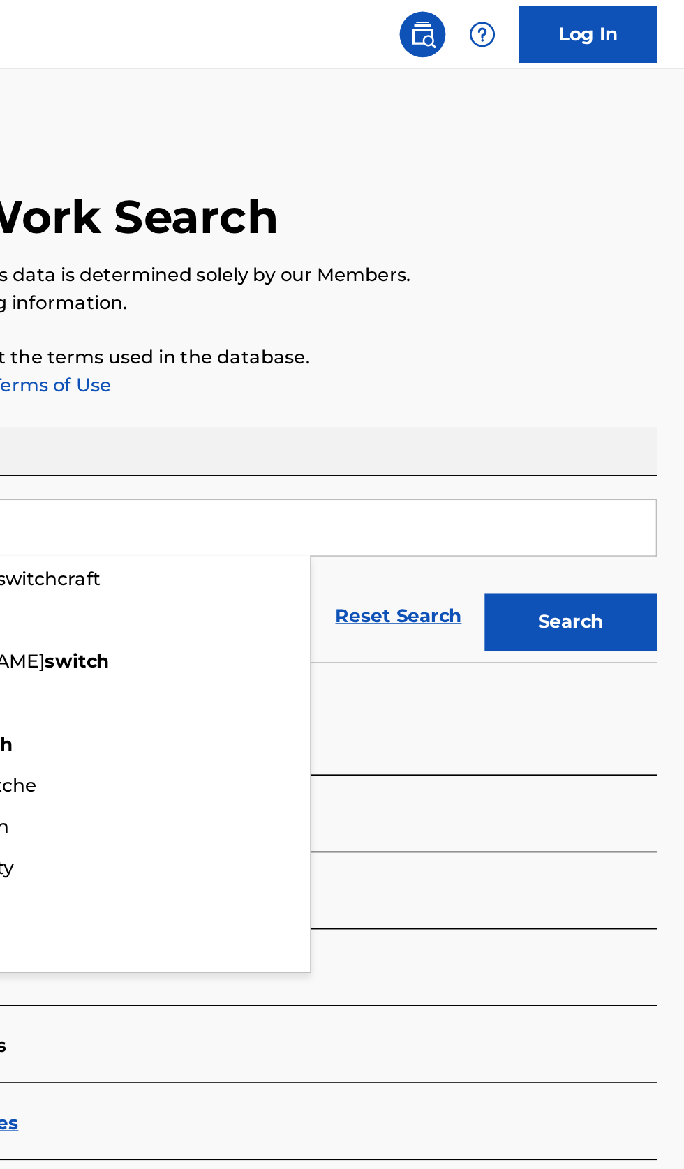
type input "Switch"
click at [635, 379] on button "Search" at bounding box center [614, 378] width 105 height 35
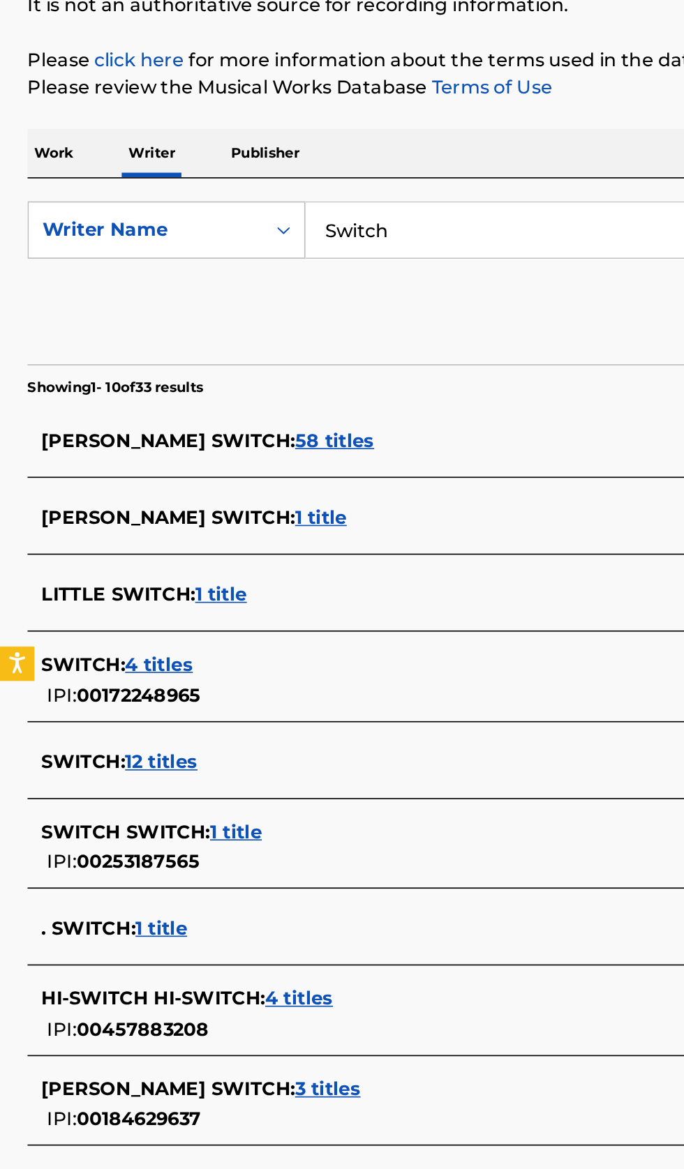
click at [211, 645] on div "SWITCH : 12 titles" at bounding box center [323, 644] width 597 height 17
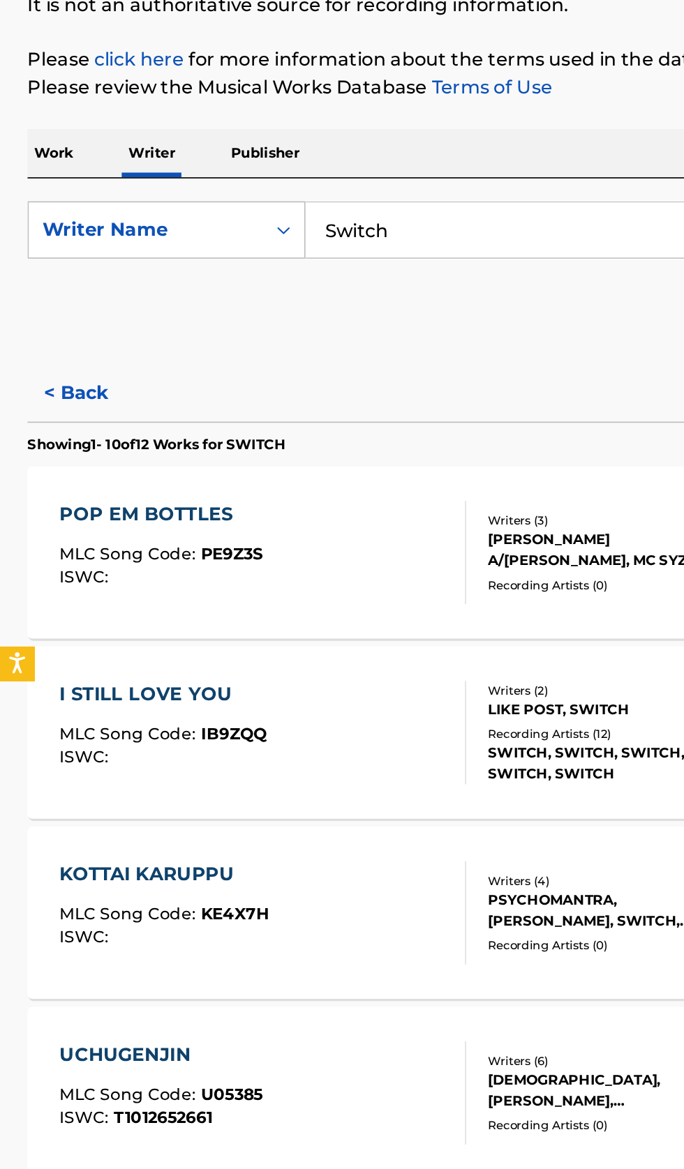
click at [59, 421] on button "< Back" at bounding box center [59, 420] width 84 height 35
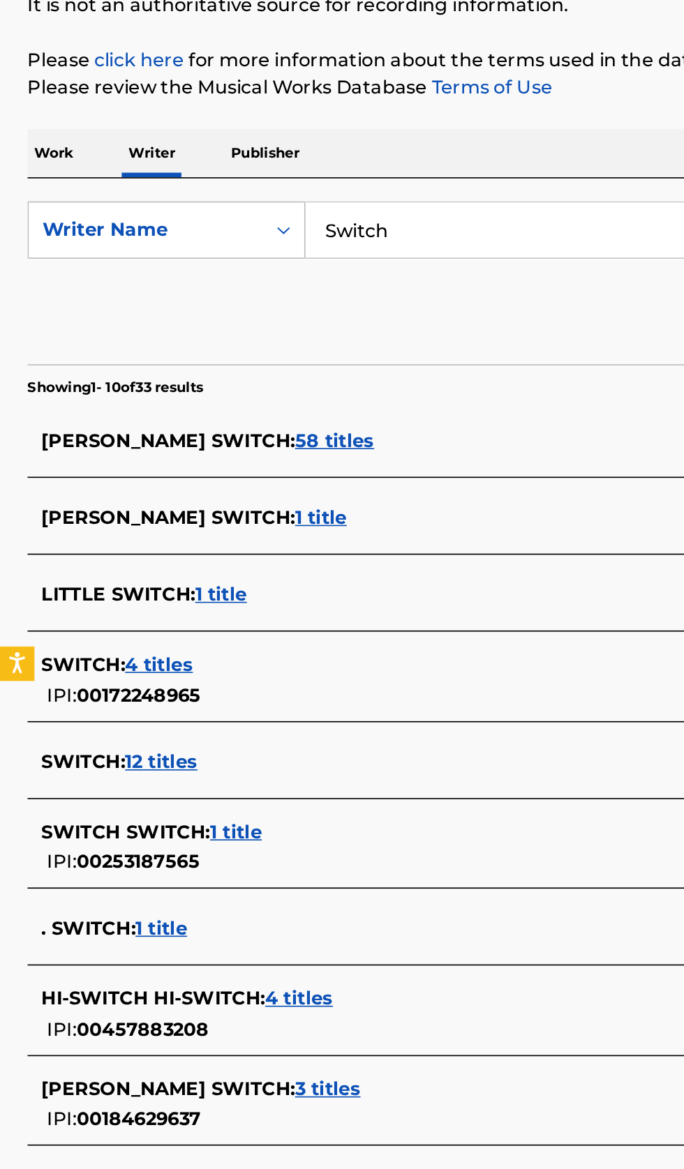
click at [256, 593] on div "SWITCH : 4 titles" at bounding box center [323, 585] width 597 height 17
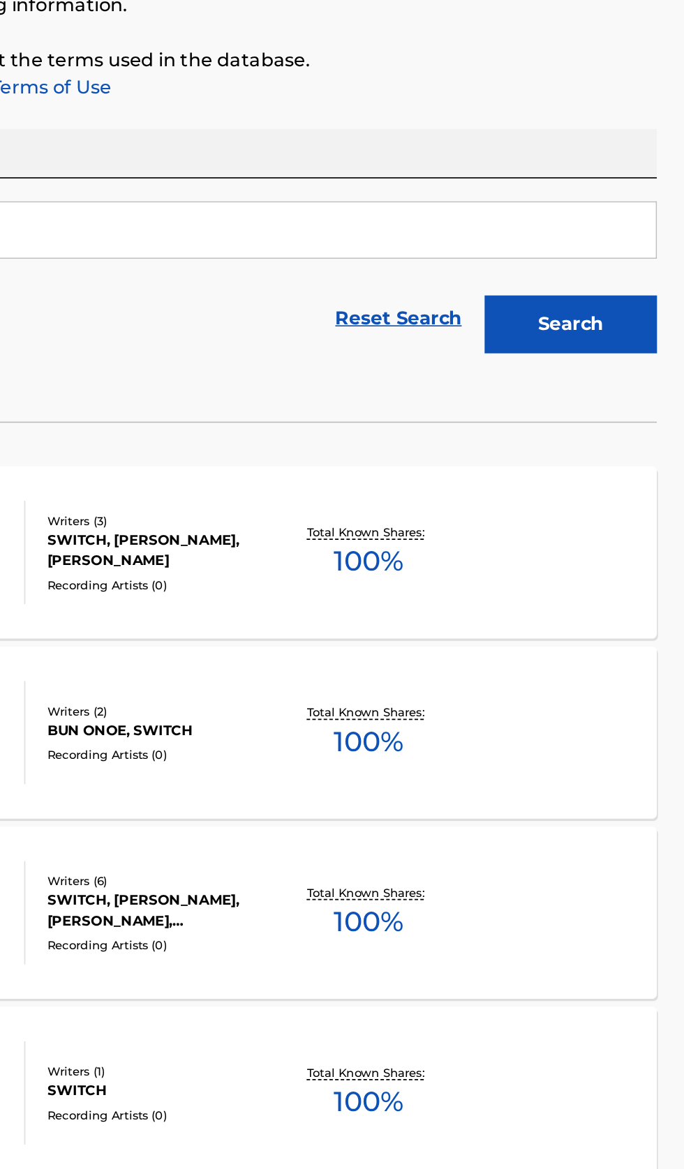
click at [594, 534] on div "HAPPII JANGURU MLC Song Code : HB17LL ISWC : T1014175938 Writers ( 3 ) SWITCH, …" at bounding box center [342, 517] width 650 height 105
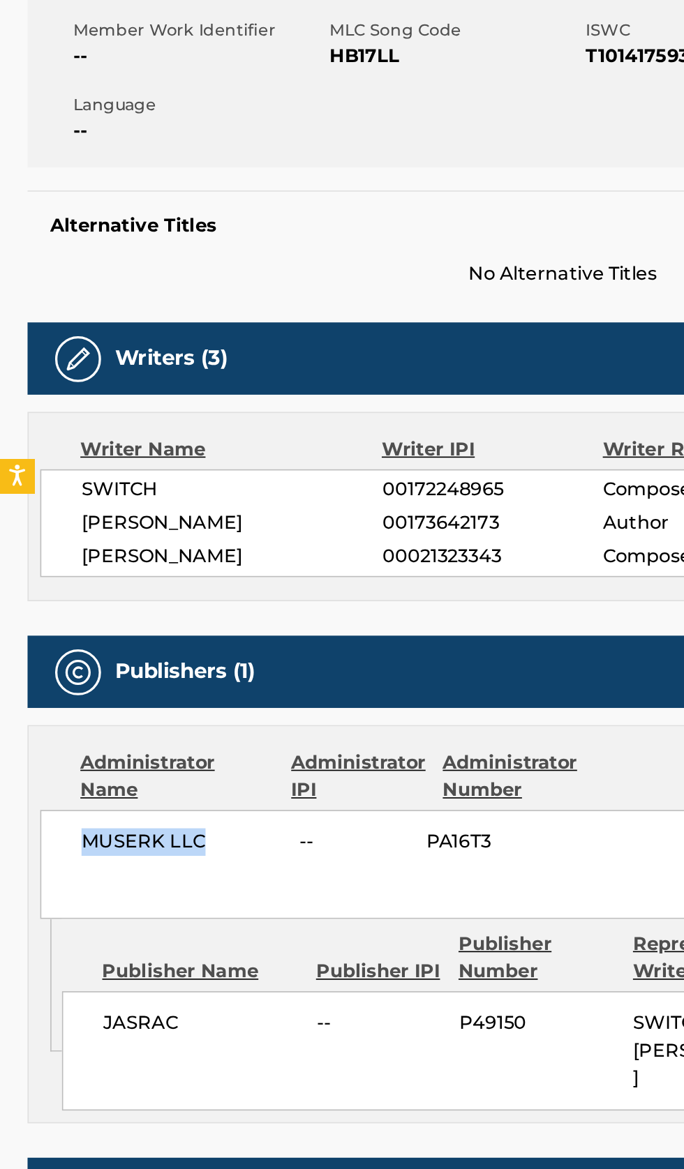
copy span "MUSERK LLC"
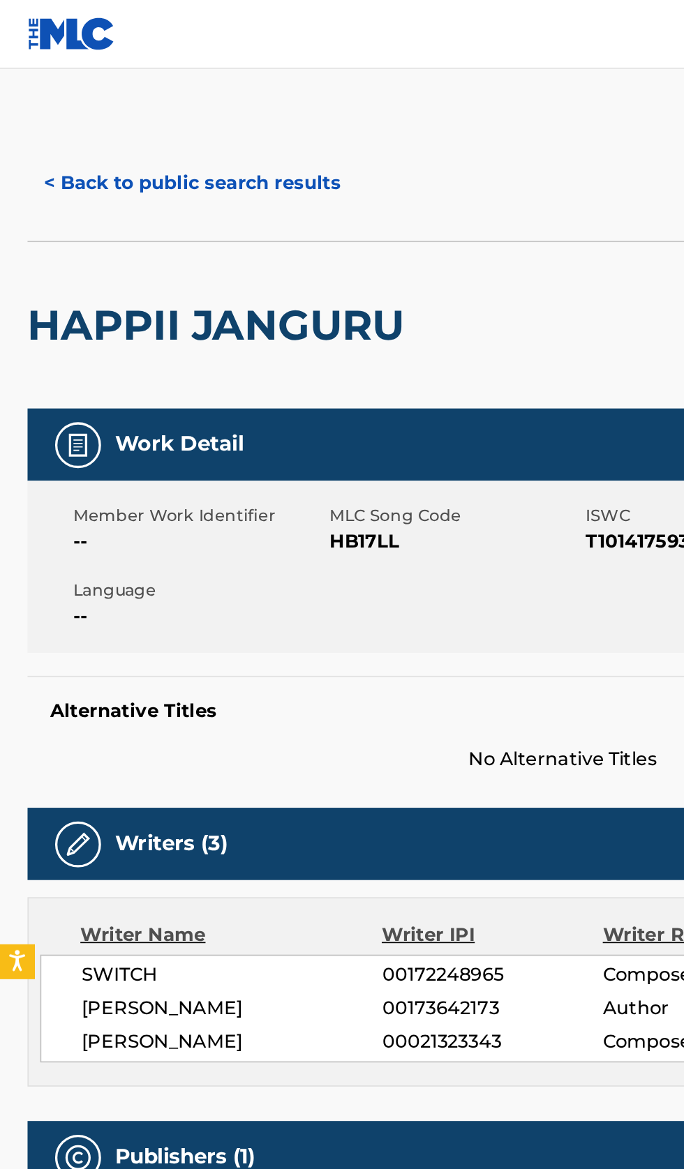
click at [112, 99] on button "< Back to public search results" at bounding box center [117, 111] width 200 height 35
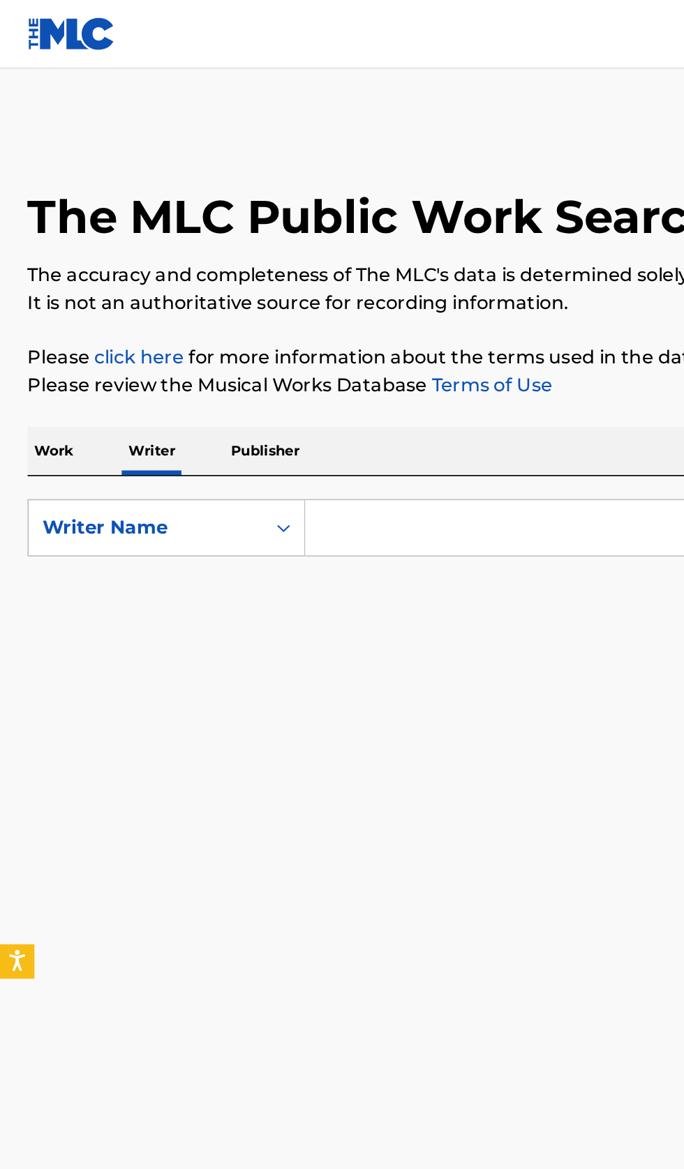
click at [300, 327] on input "Search Form" at bounding box center [426, 320] width 481 height 33
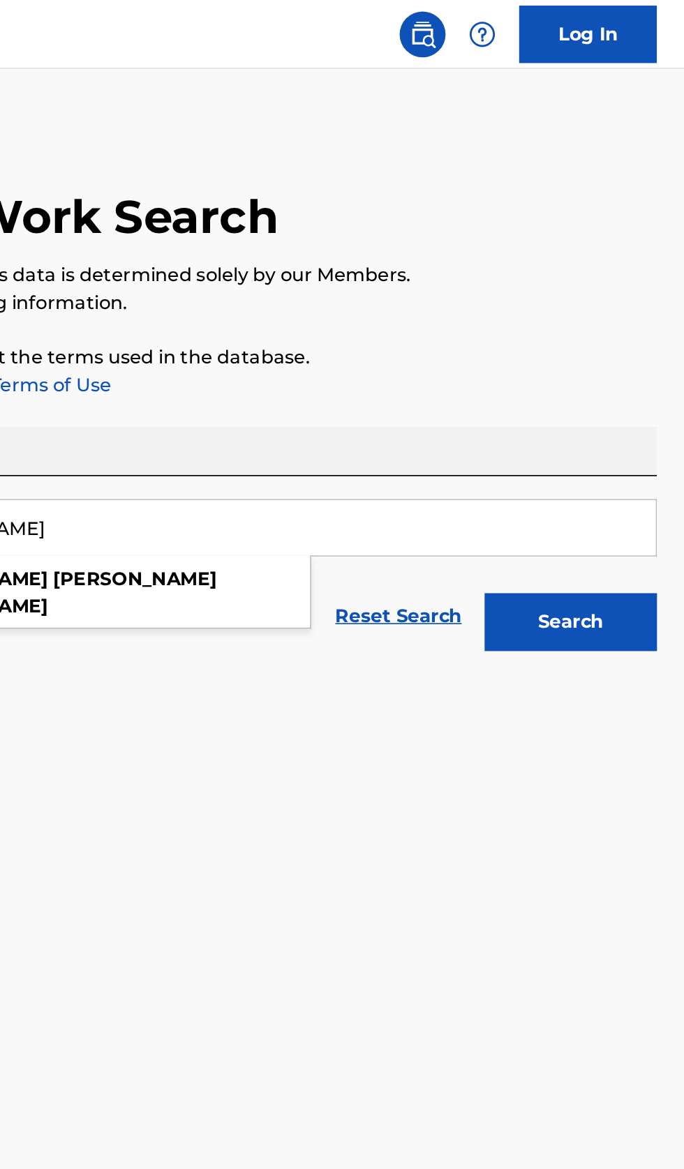
type input "Kyler Lee Hecker"
click at [634, 390] on button "Search" at bounding box center [614, 378] width 105 height 35
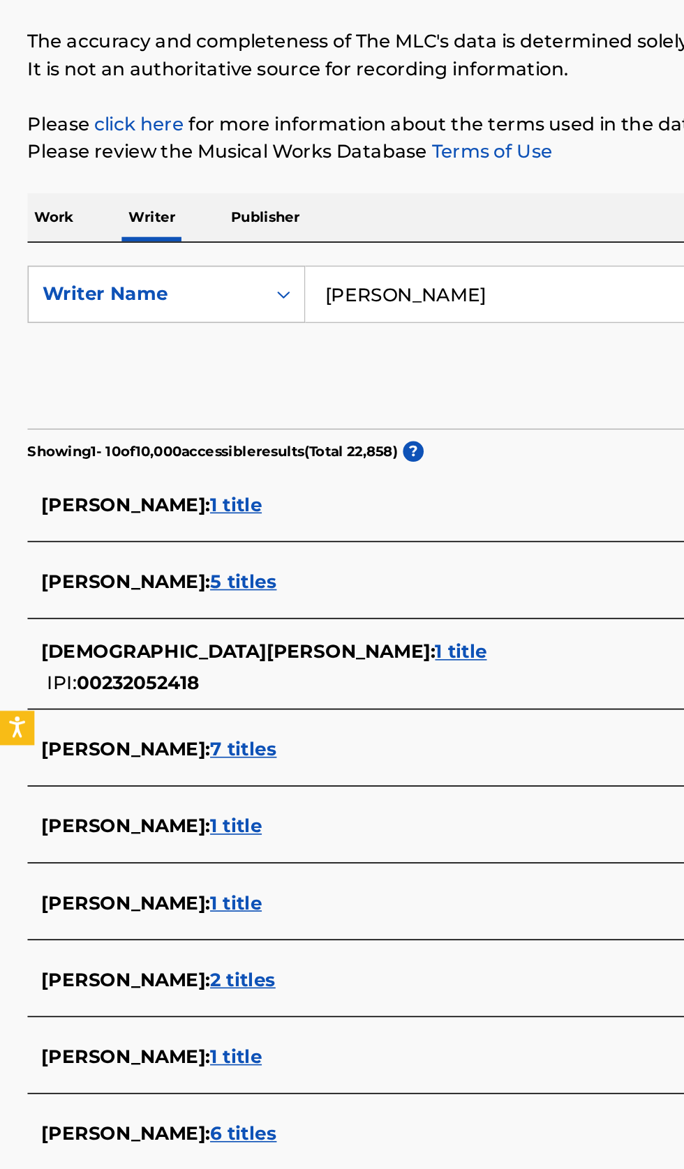
click at [255, 878] on div "KYLER LEE HECKER : 5 titles" at bounding box center [323, 878] width 597 height 17
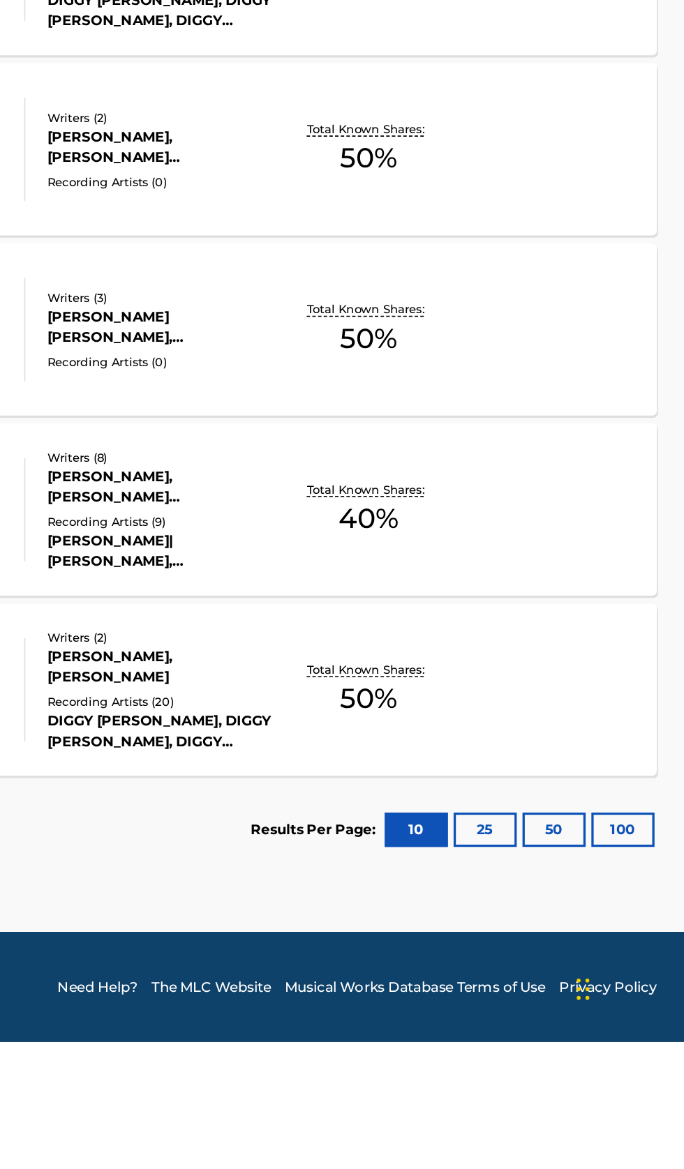
click at [659, 1044] on button "100" at bounding box center [646, 1040] width 38 height 21
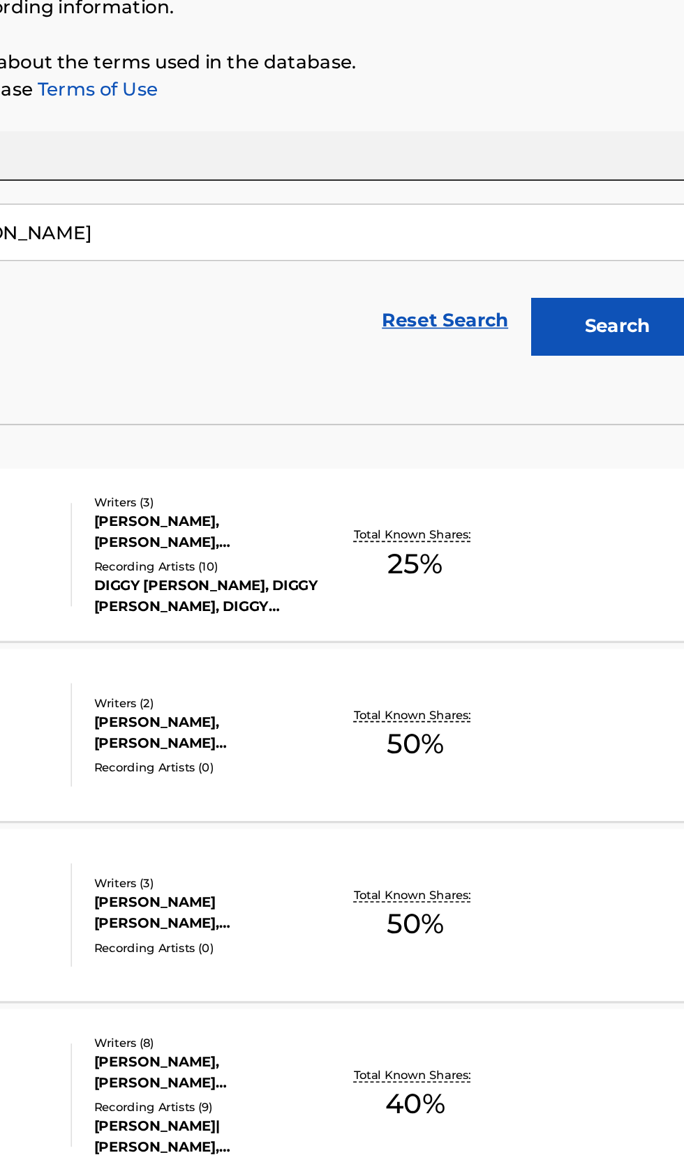
scroll to position [65, 0]
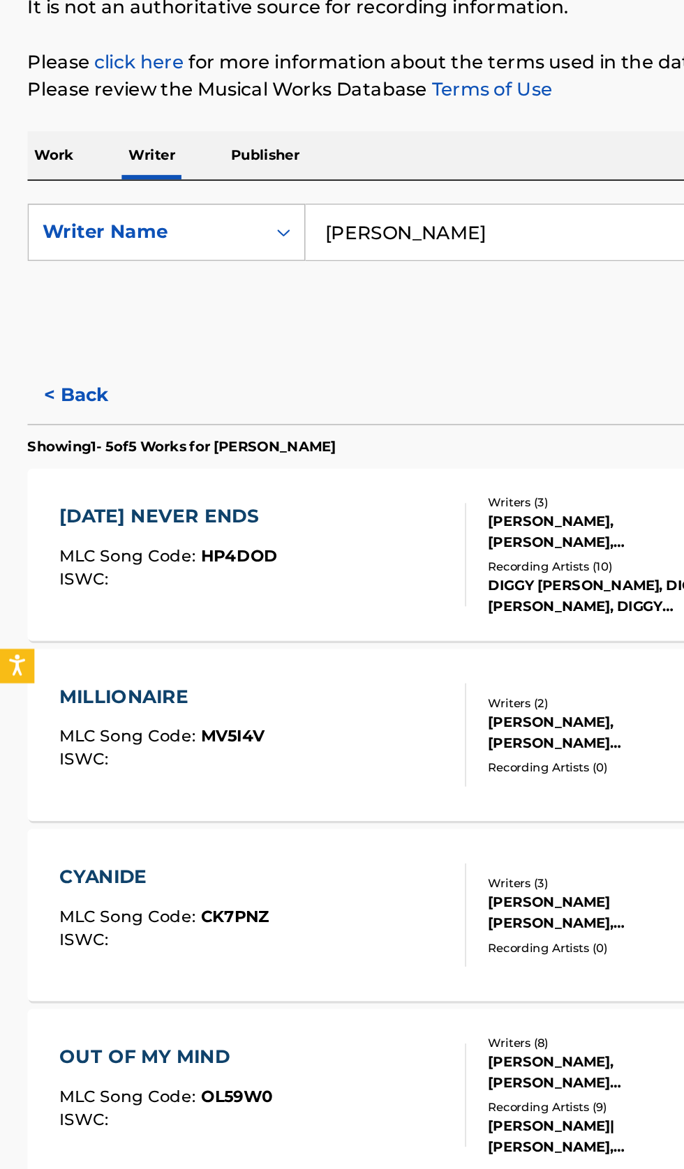
click at [63, 403] on button "< Back" at bounding box center [59, 420] width 84 height 35
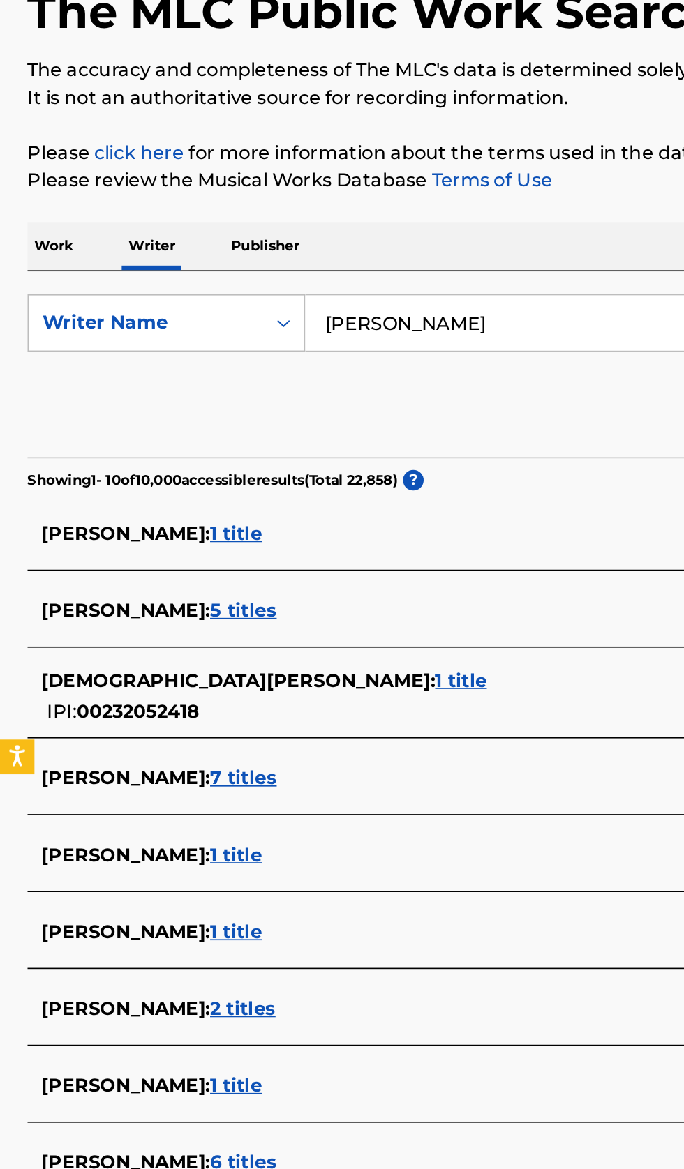
scroll to position [0, 0]
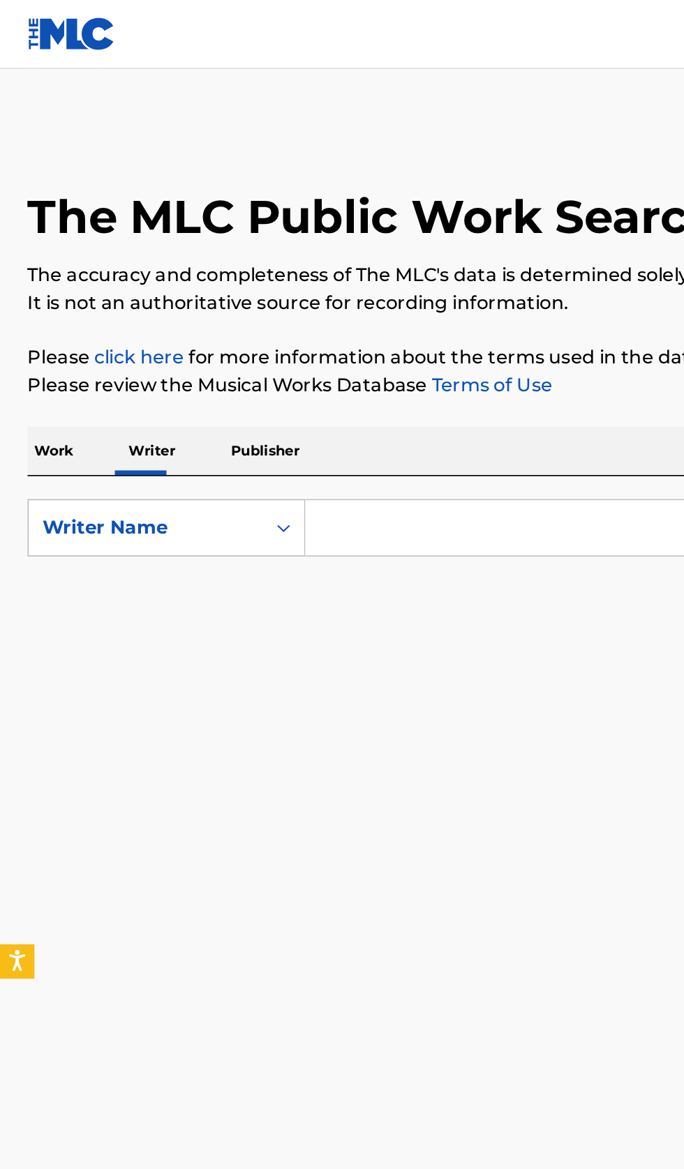
click at [298, 319] on input "Search Form" at bounding box center [426, 320] width 481 height 33
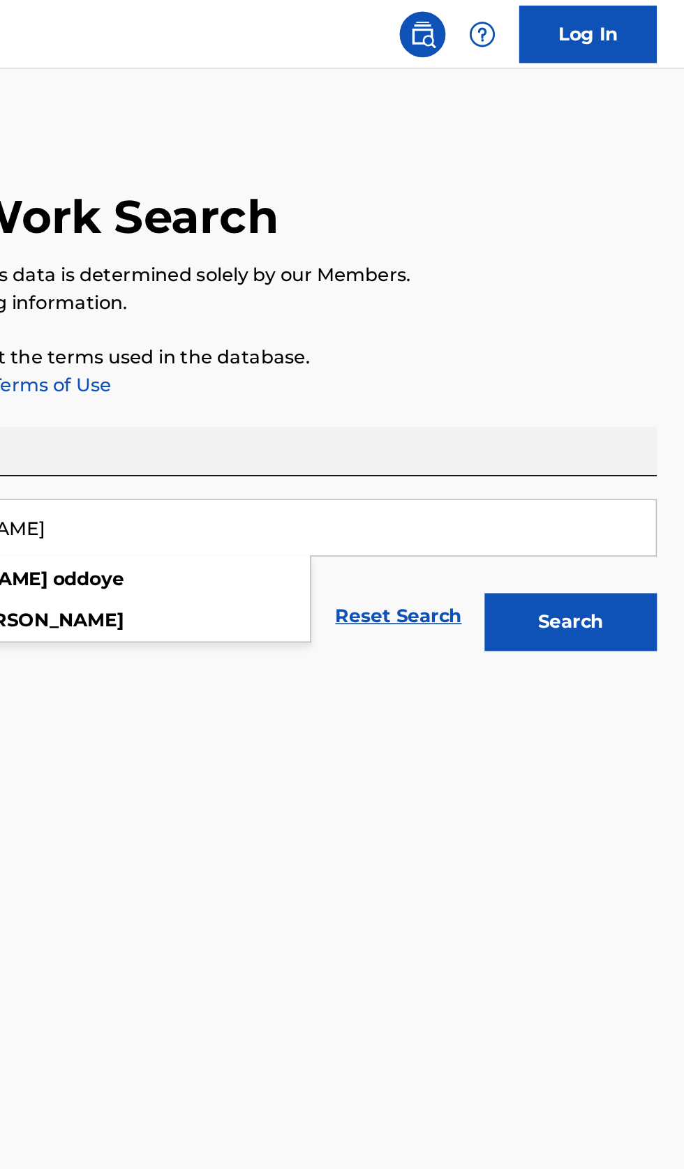
type input "Nathan Oddoye"
click at [631, 391] on button "Search" at bounding box center [614, 378] width 105 height 35
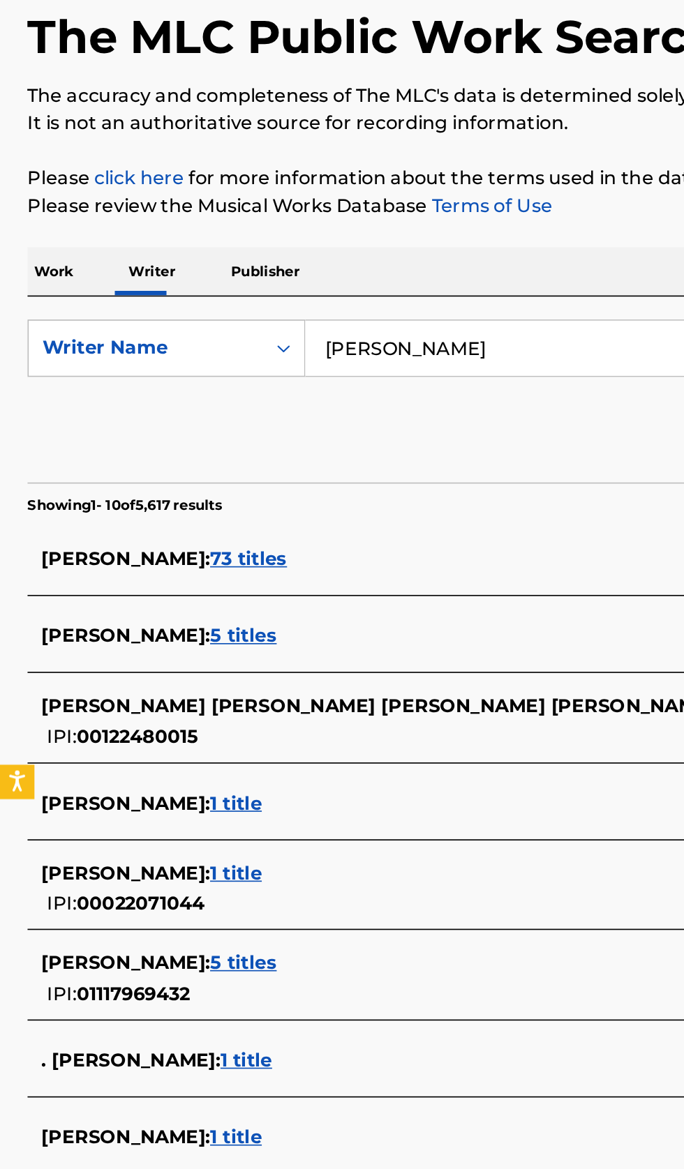
click at [241, 702] on div "NATHAN ODDOYE : 5 titles" at bounding box center [323, 694] width 597 height 17
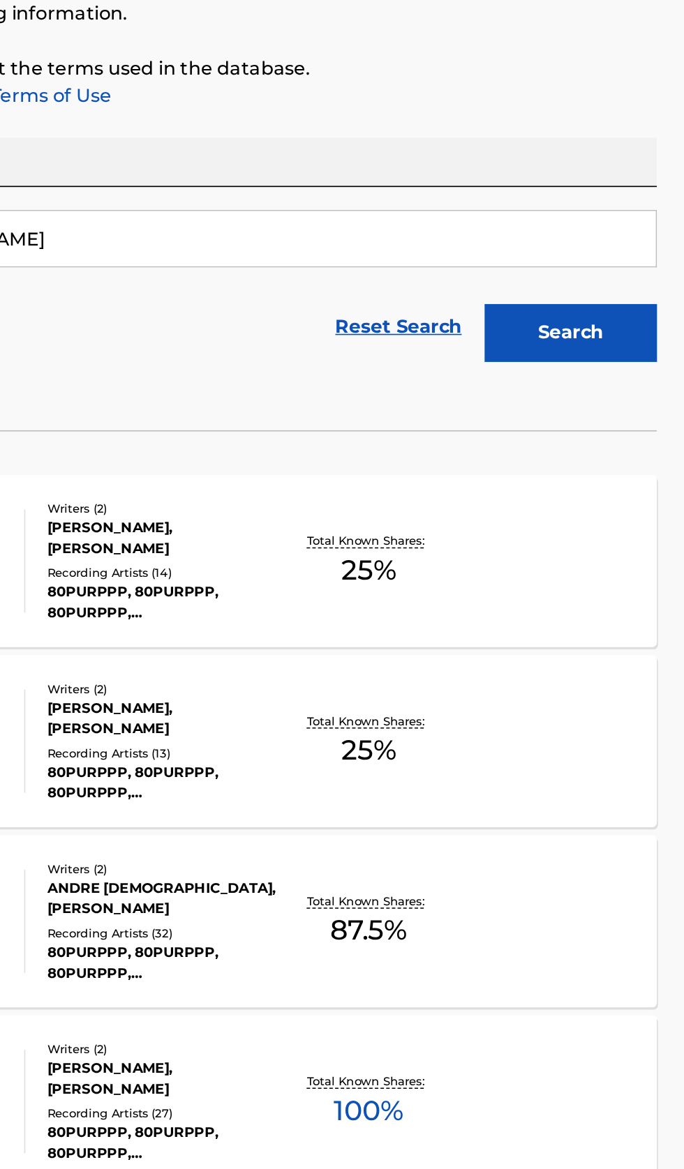
click at [570, 866] on div "SOLEIL MLC Song Code : SA3YL5 ISWC : Writers ( 2 ) NATHAN ODDOYE, TOMMY RUHINGU…" at bounding box center [342, 845] width 650 height 105
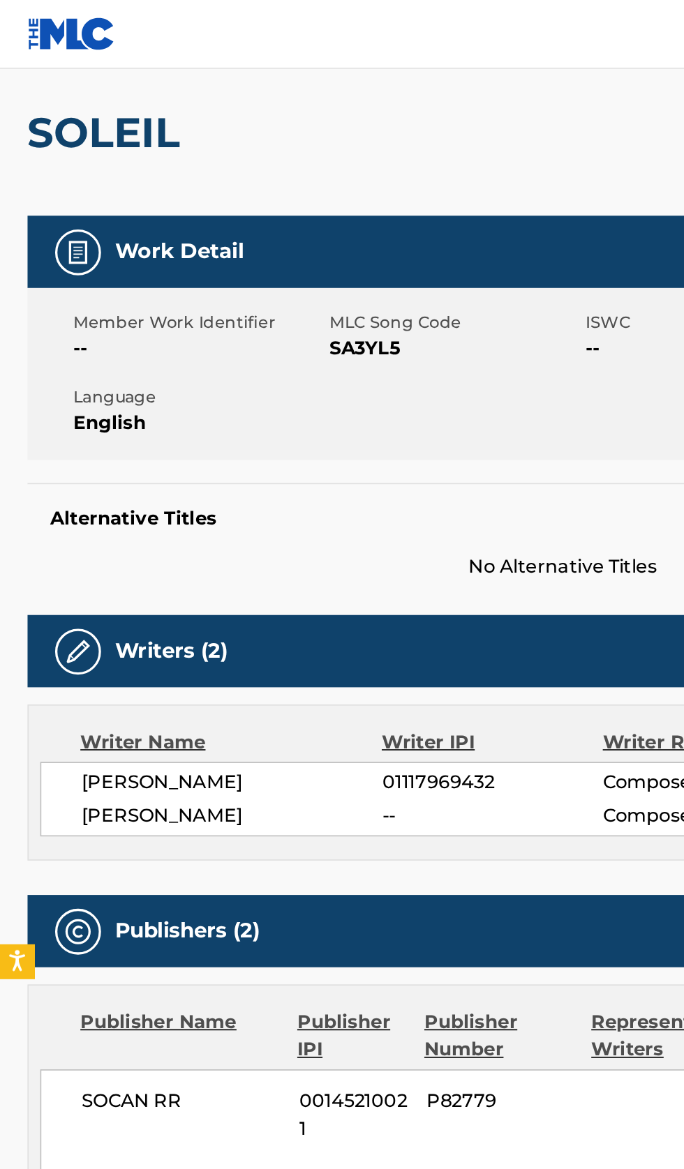
scroll to position [112, 0]
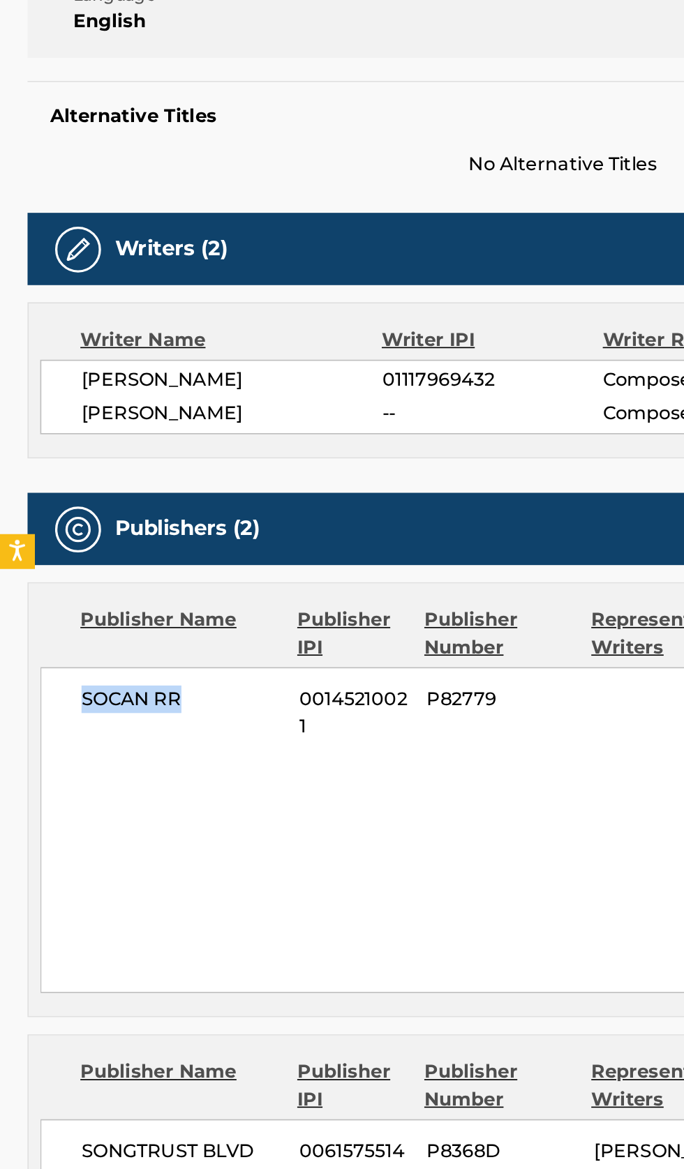
copy span "SOCAN RR"
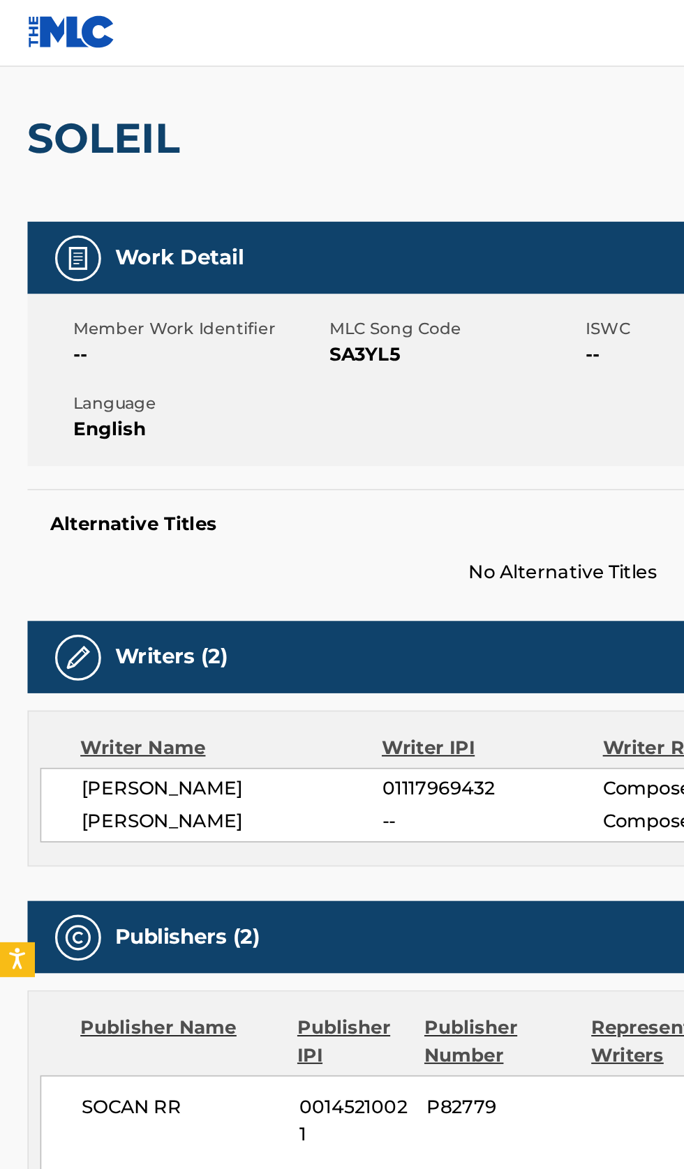
scroll to position [0, 0]
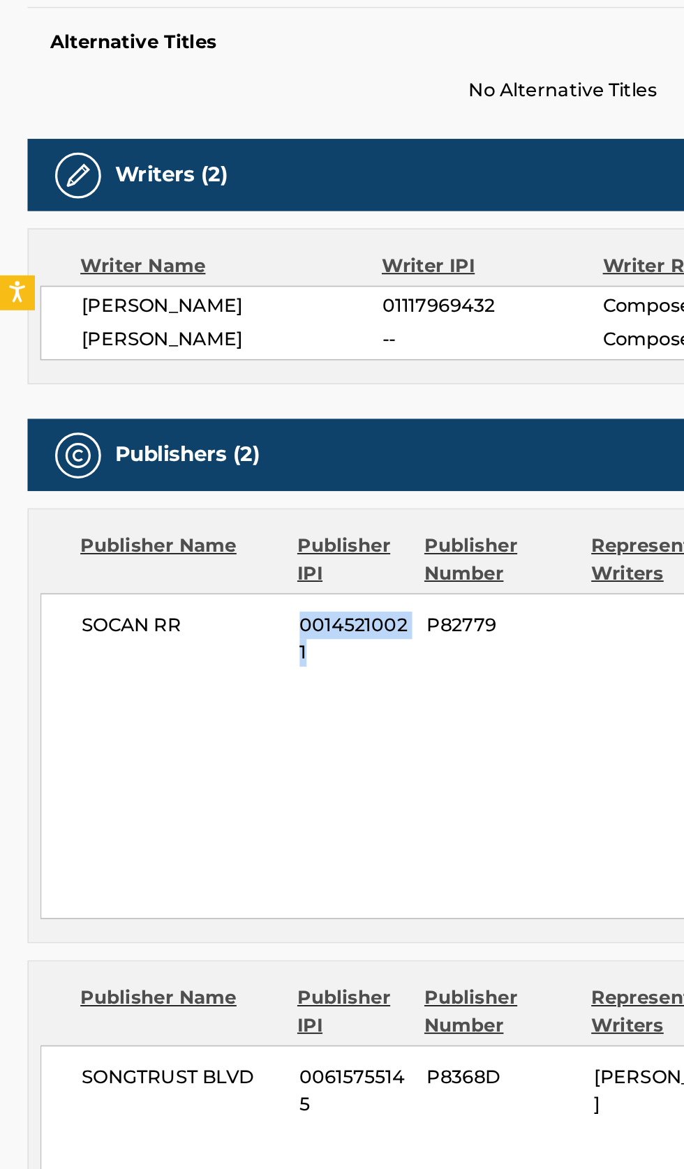
copy span "00145210021"
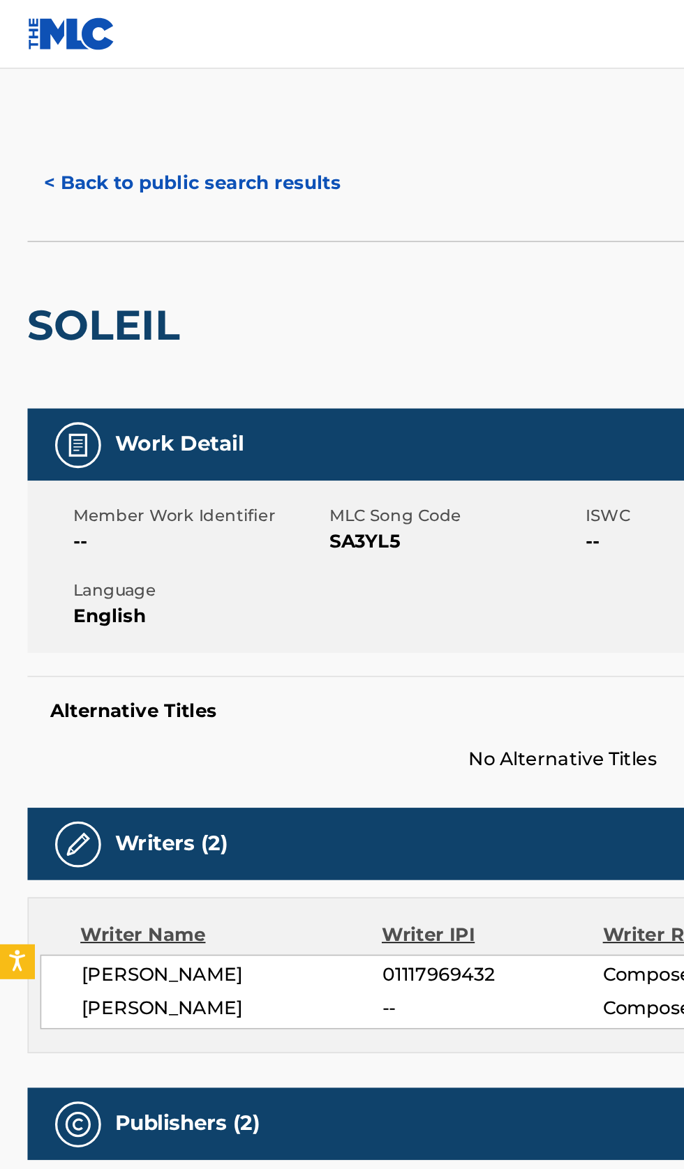
click at [104, 117] on button "< Back to public search results" at bounding box center [117, 111] width 200 height 35
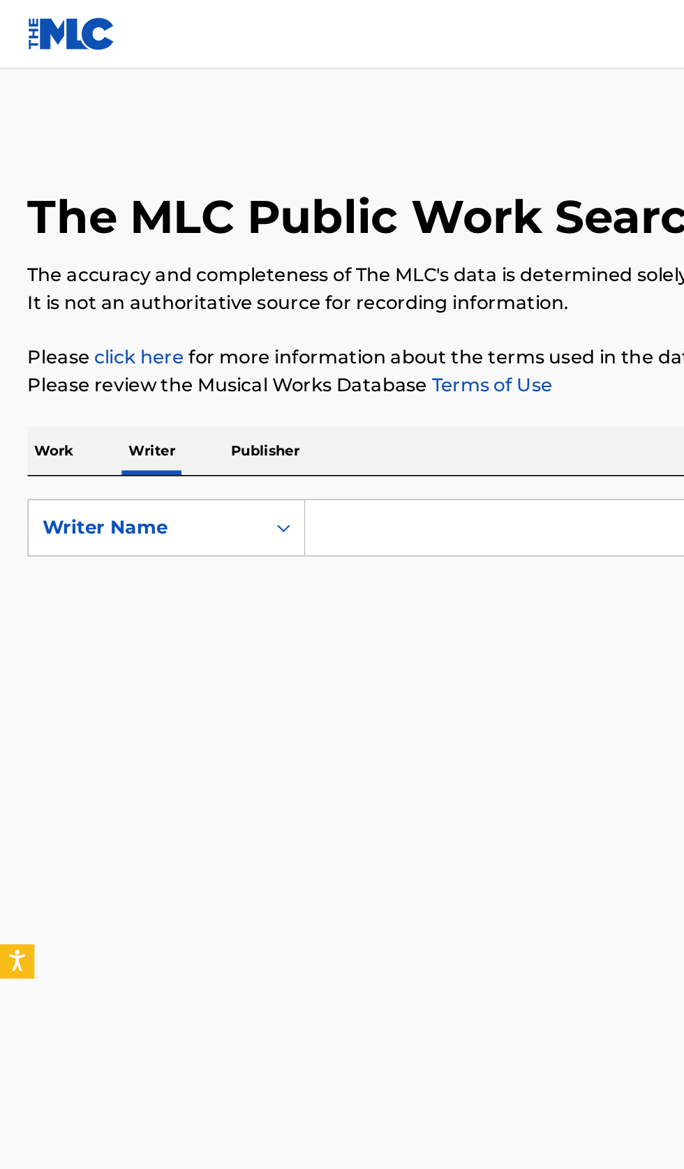
click at [287, 321] on input "Search Form" at bounding box center [426, 320] width 481 height 33
click at [316, 319] on input "Dystopia" at bounding box center [426, 320] width 481 height 33
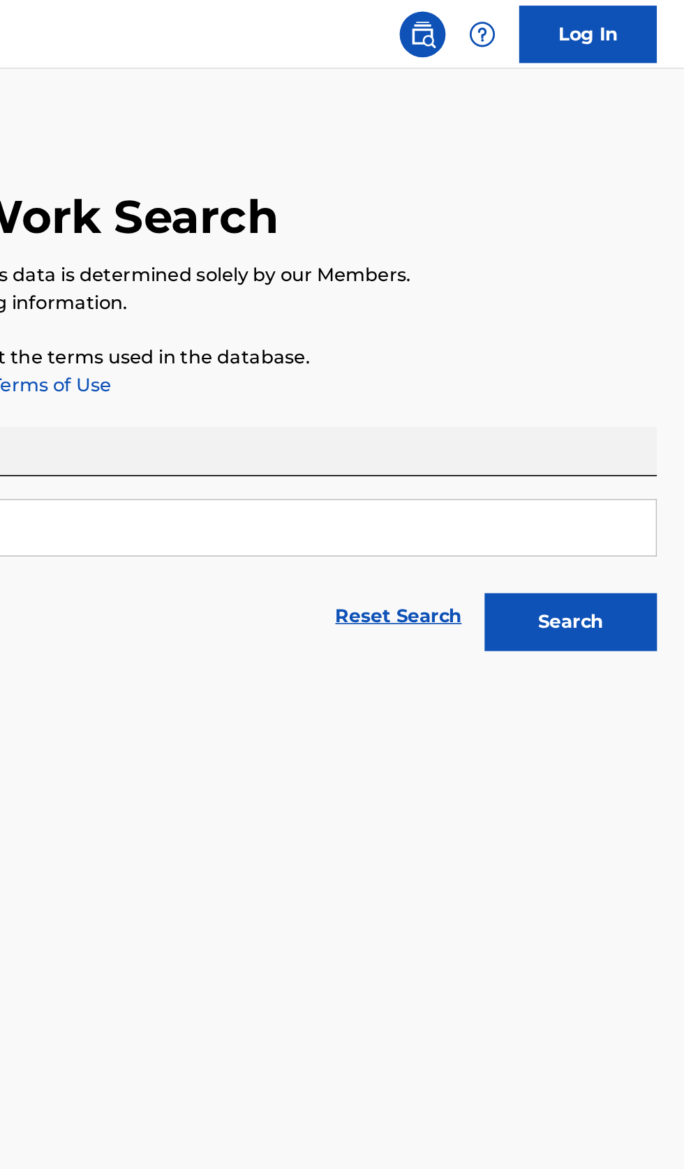
click at [654, 383] on button "Search" at bounding box center [614, 378] width 105 height 35
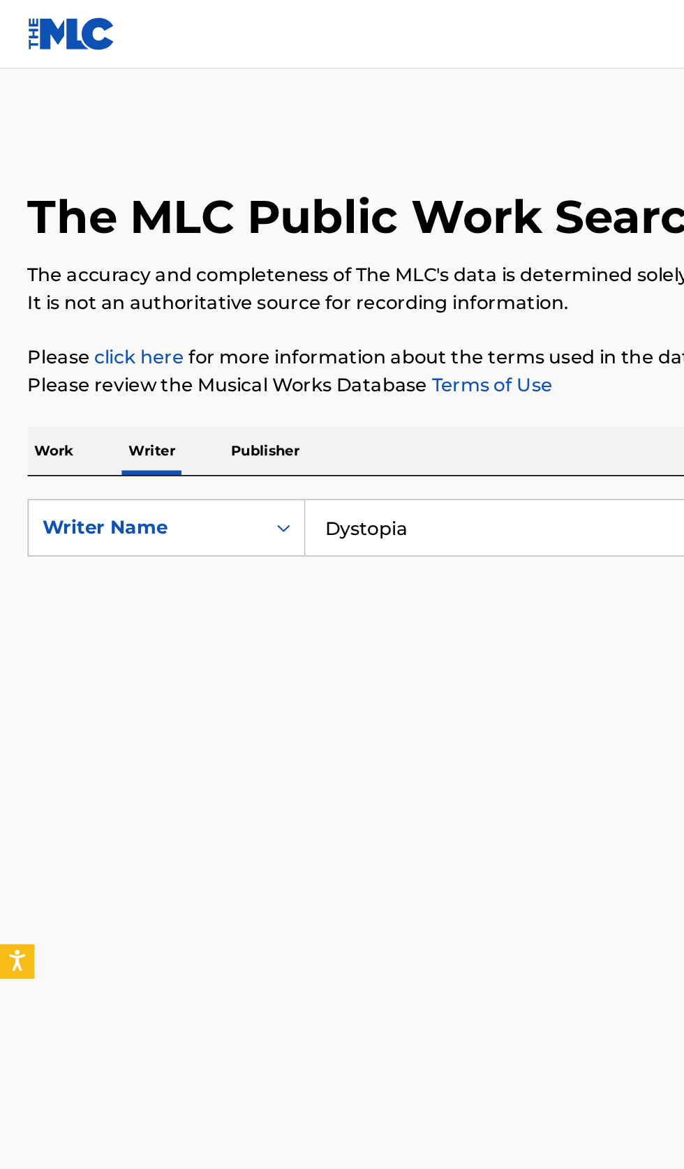
click at [326, 320] on input "Dystopia" at bounding box center [426, 320] width 481 height 33
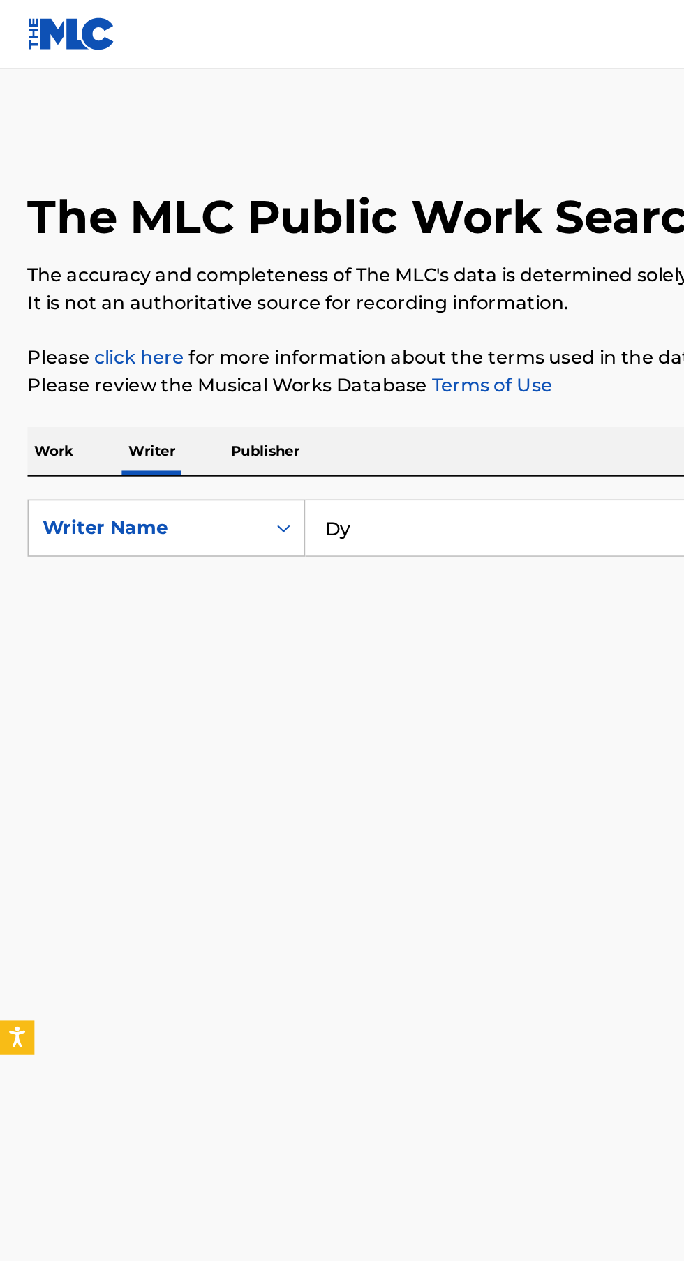
type input "D"
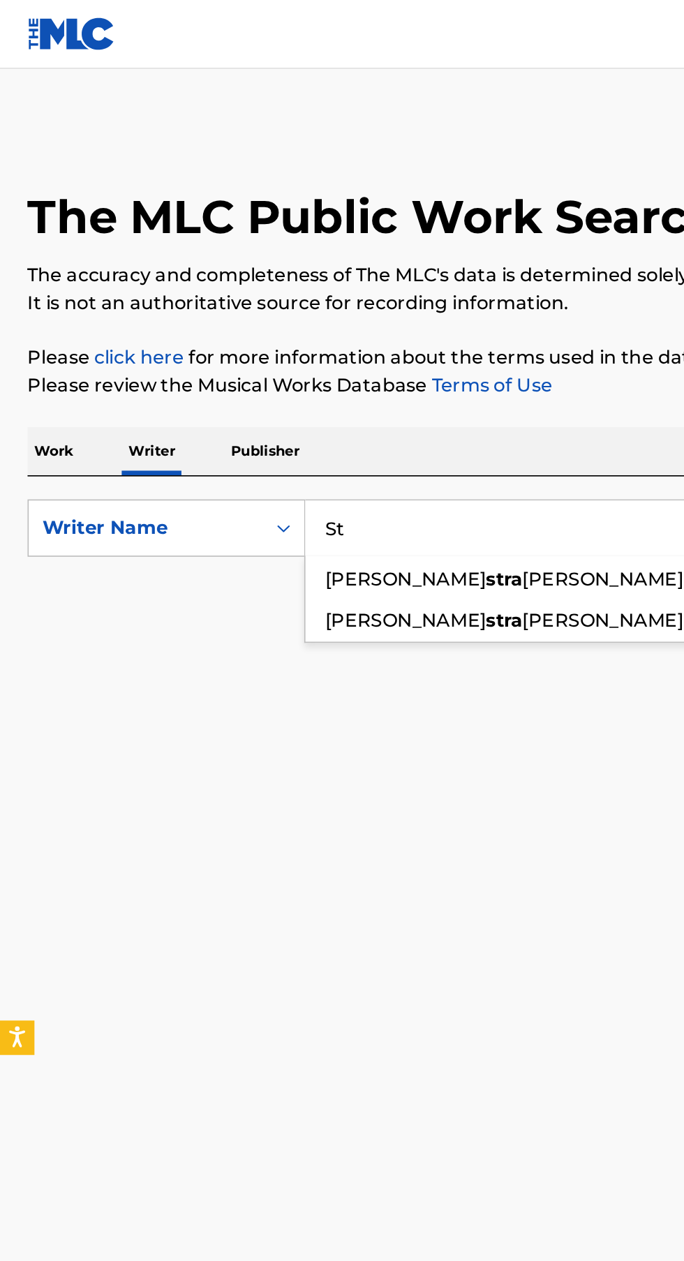
type input "S"
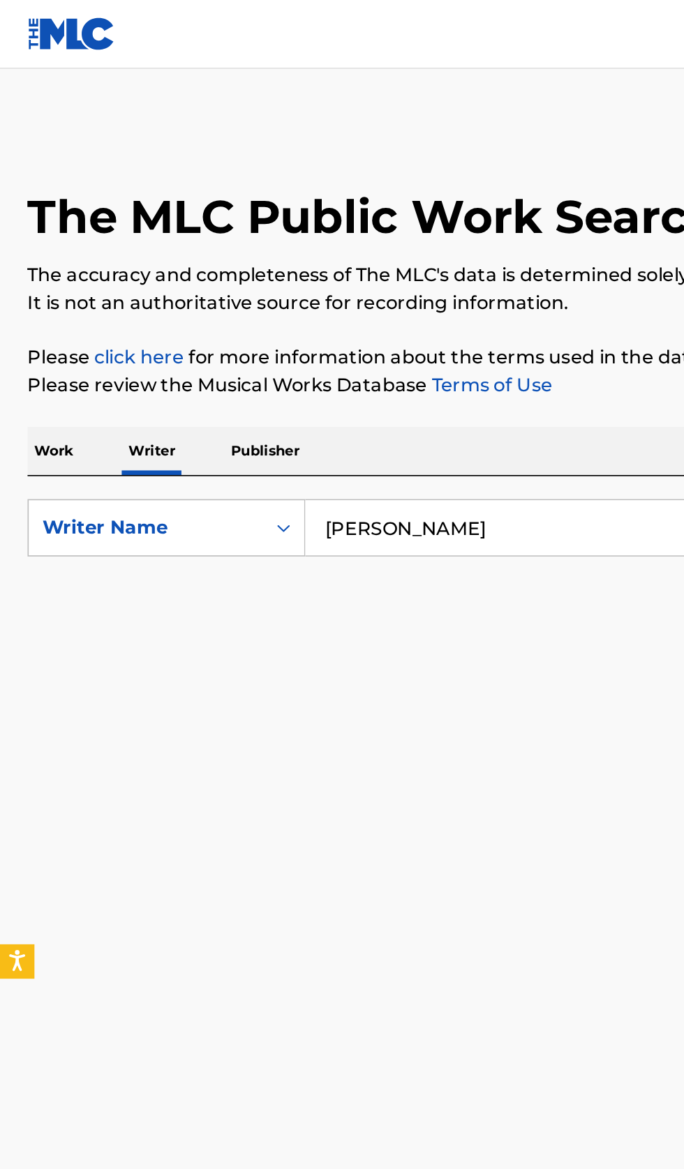
click at [337, 317] on input "[PERSON_NAME]" at bounding box center [426, 320] width 481 height 33
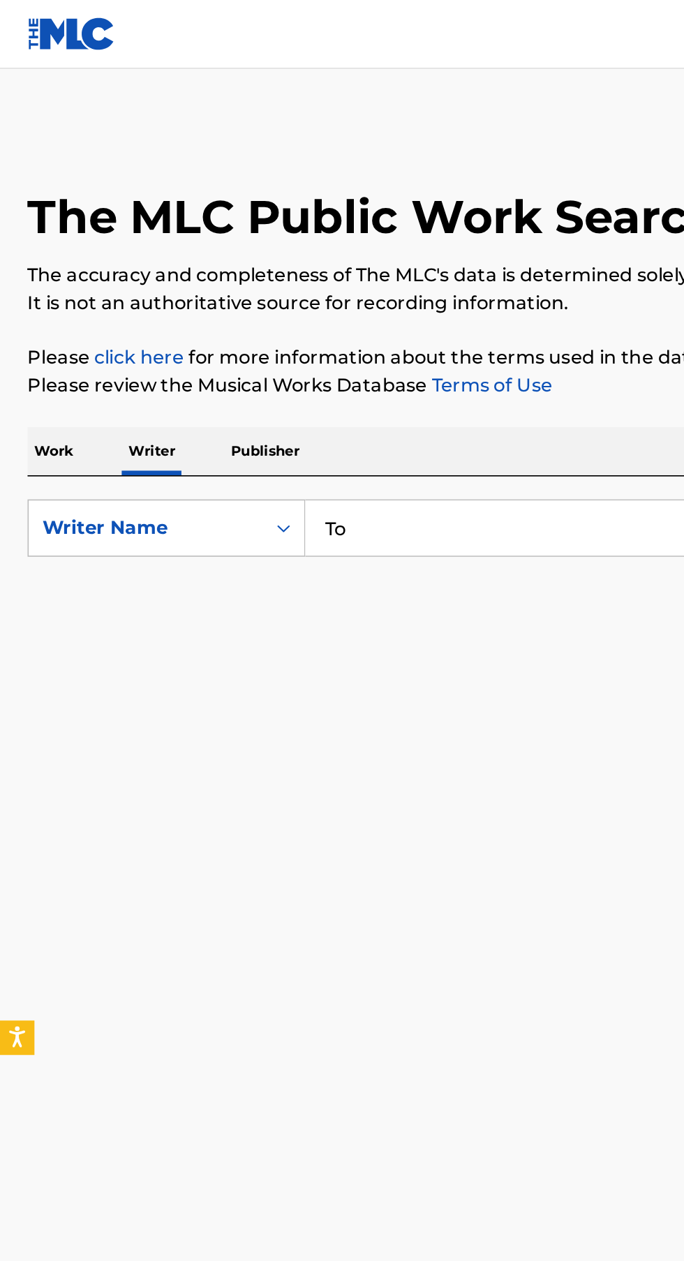
type input "T"
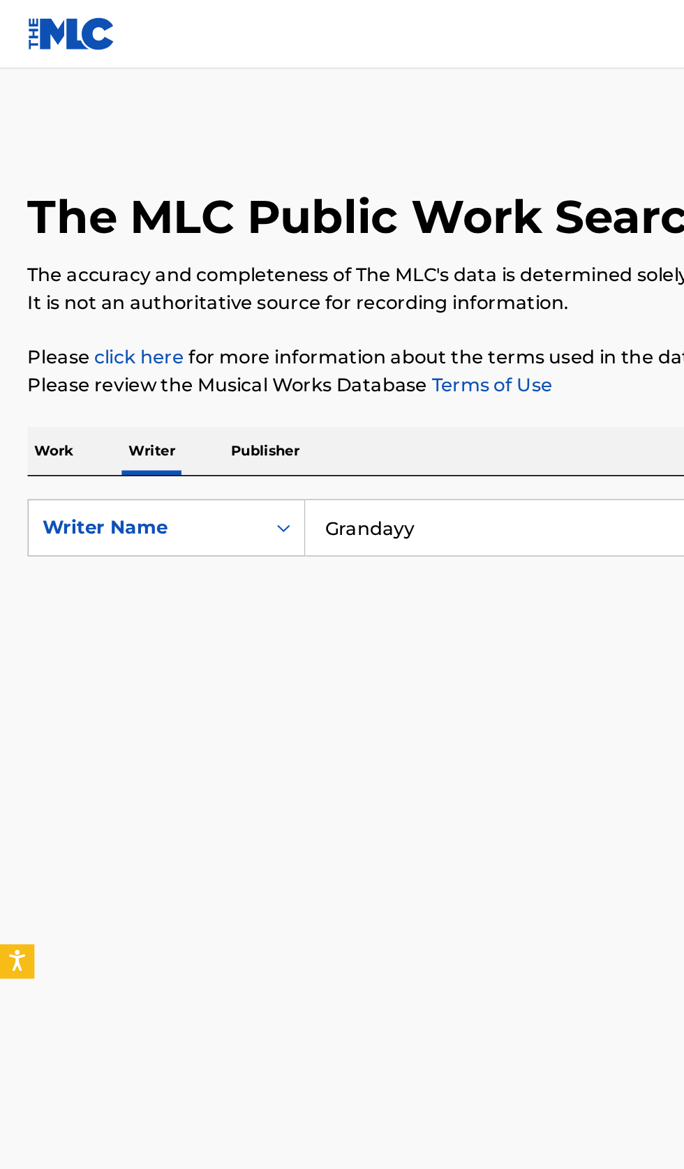
type input "Grandayy"
click at [253, 319] on input "Search Form" at bounding box center [426, 320] width 481 height 33
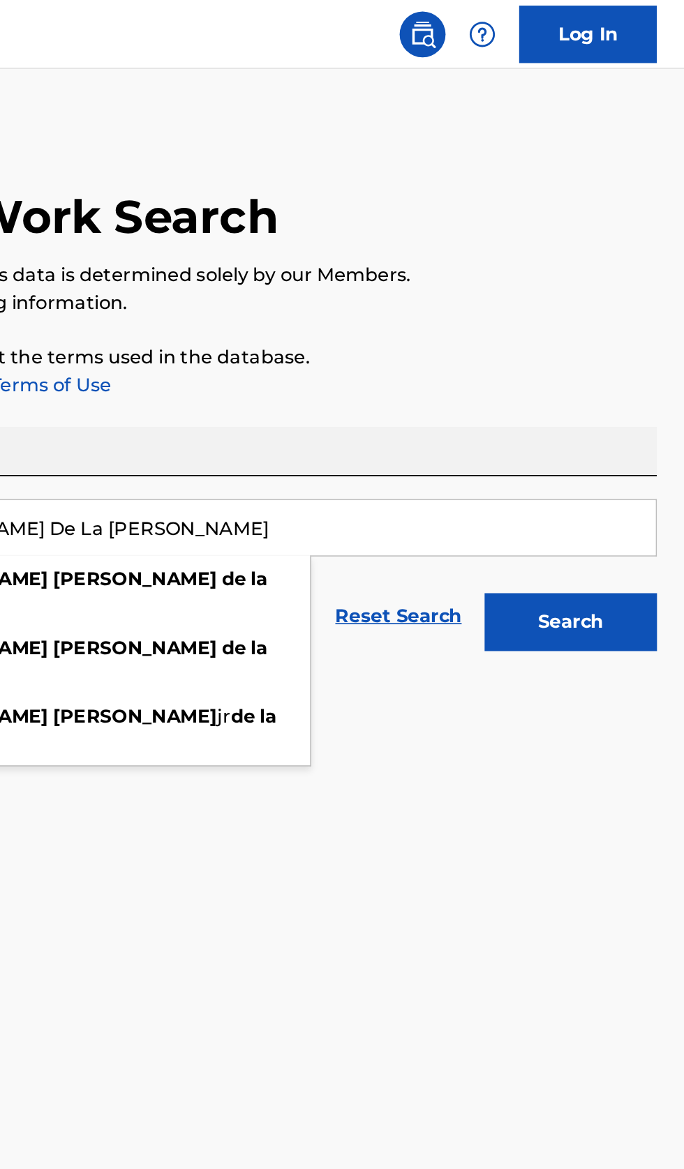
click at [641, 363] on button "Search" at bounding box center [614, 378] width 105 height 35
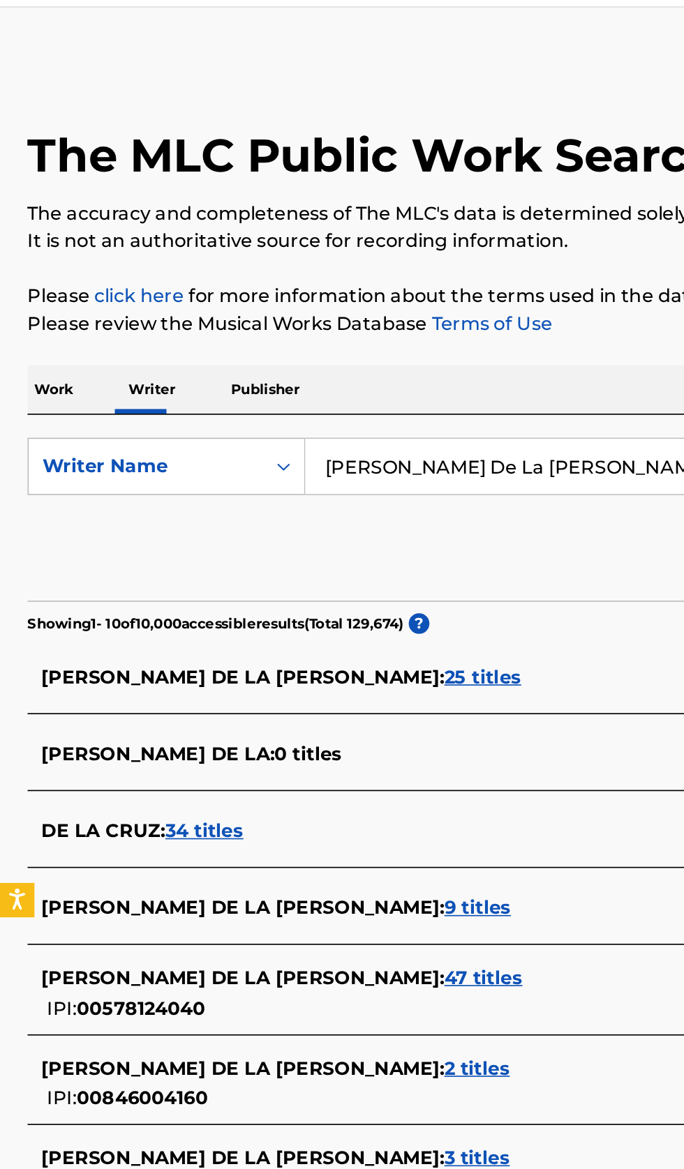
click at [279, 450] on div "[PERSON_NAME] DE LA [PERSON_NAME] : 25 titles" at bounding box center [323, 449] width 597 height 17
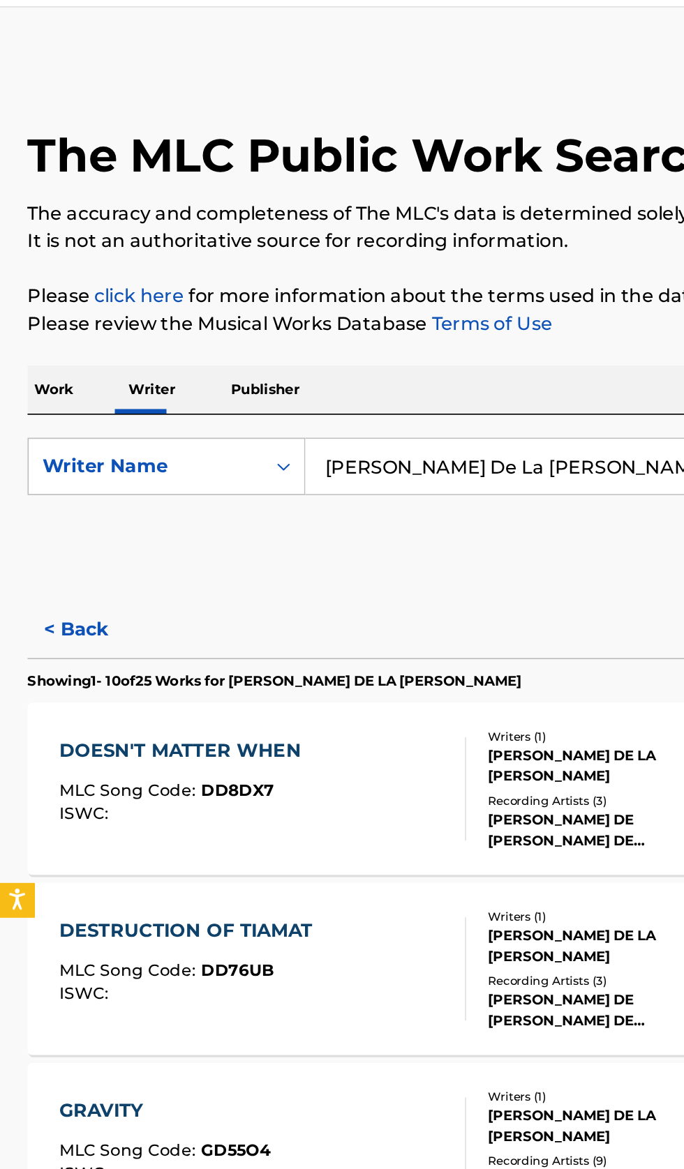
click at [47, 419] on button "< Back" at bounding box center [59, 420] width 84 height 35
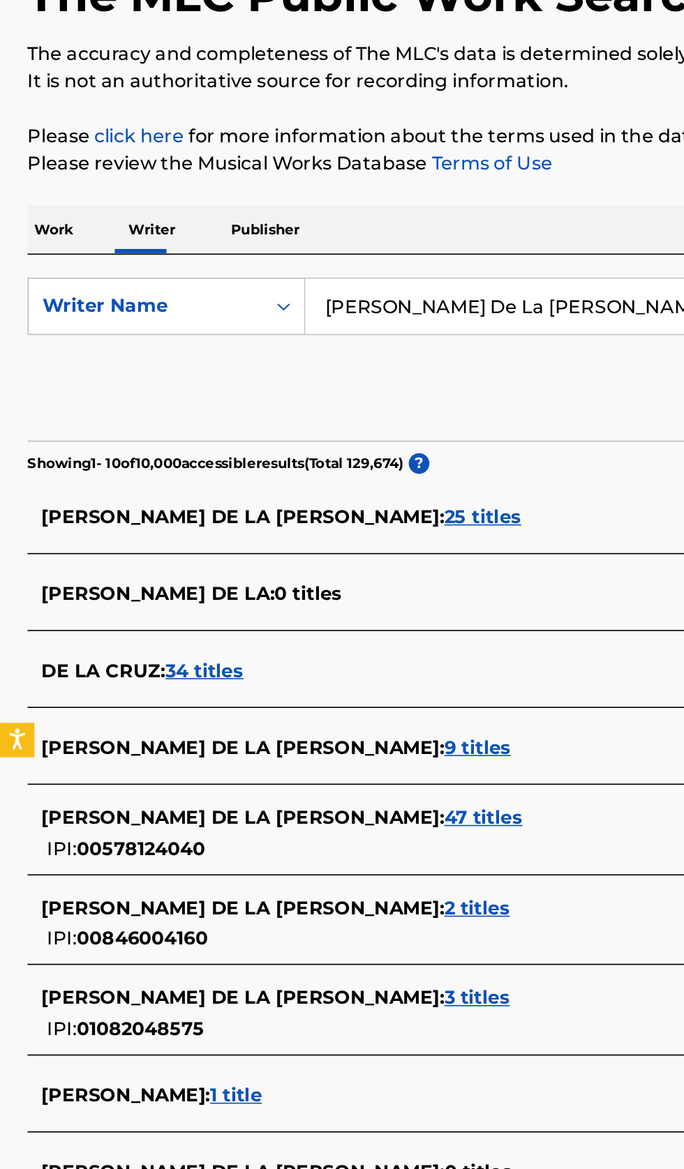
click at [264, 889] on div "[PERSON_NAME] DE LA [PERSON_NAME] : 1 title" at bounding box center [323, 894] width 597 height 17
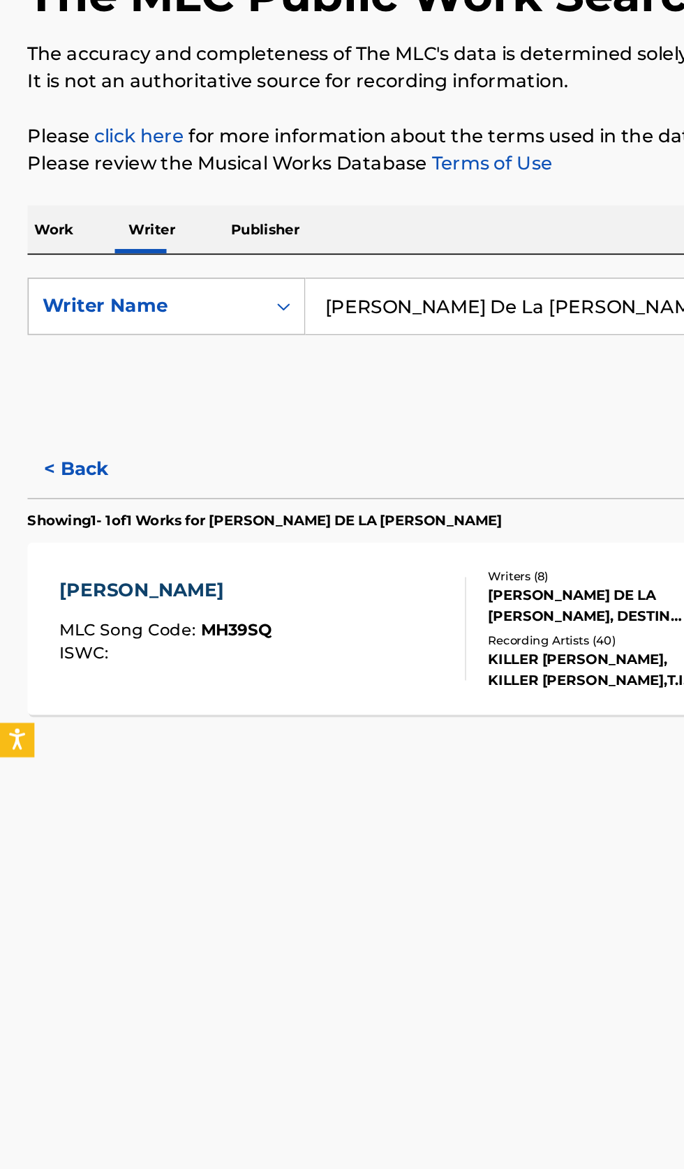
click at [59, 432] on button "< Back" at bounding box center [59, 420] width 84 height 35
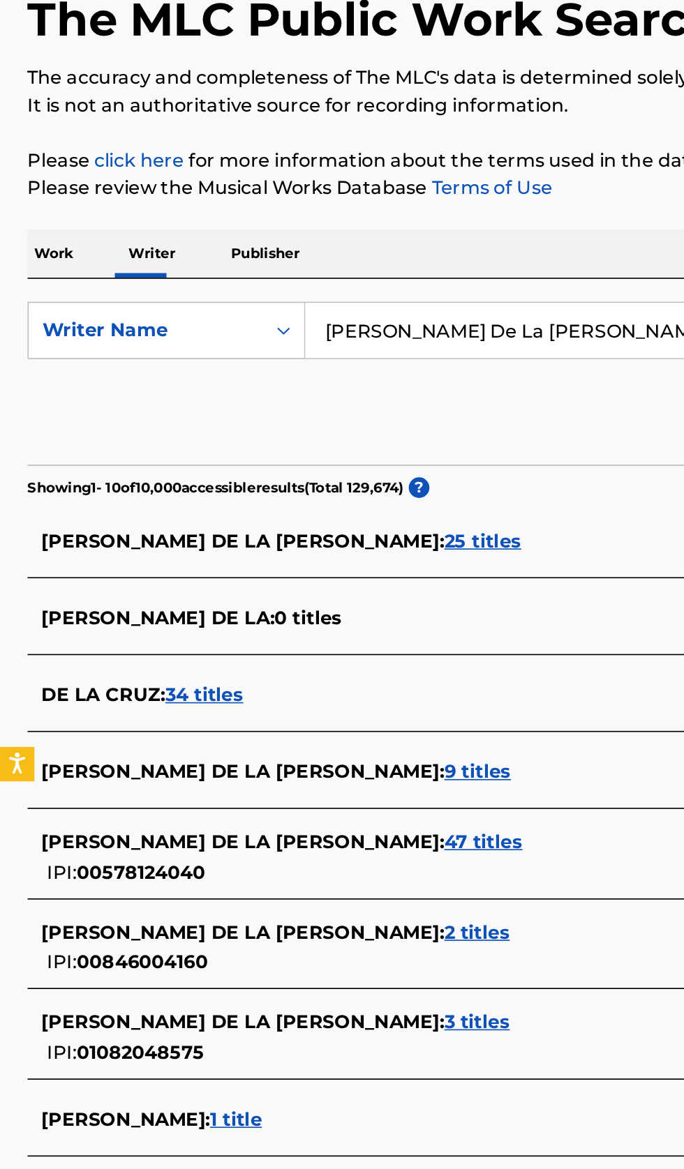
click at [365, 322] on input "[PERSON_NAME] De La [PERSON_NAME]" at bounding box center [426, 320] width 481 height 33
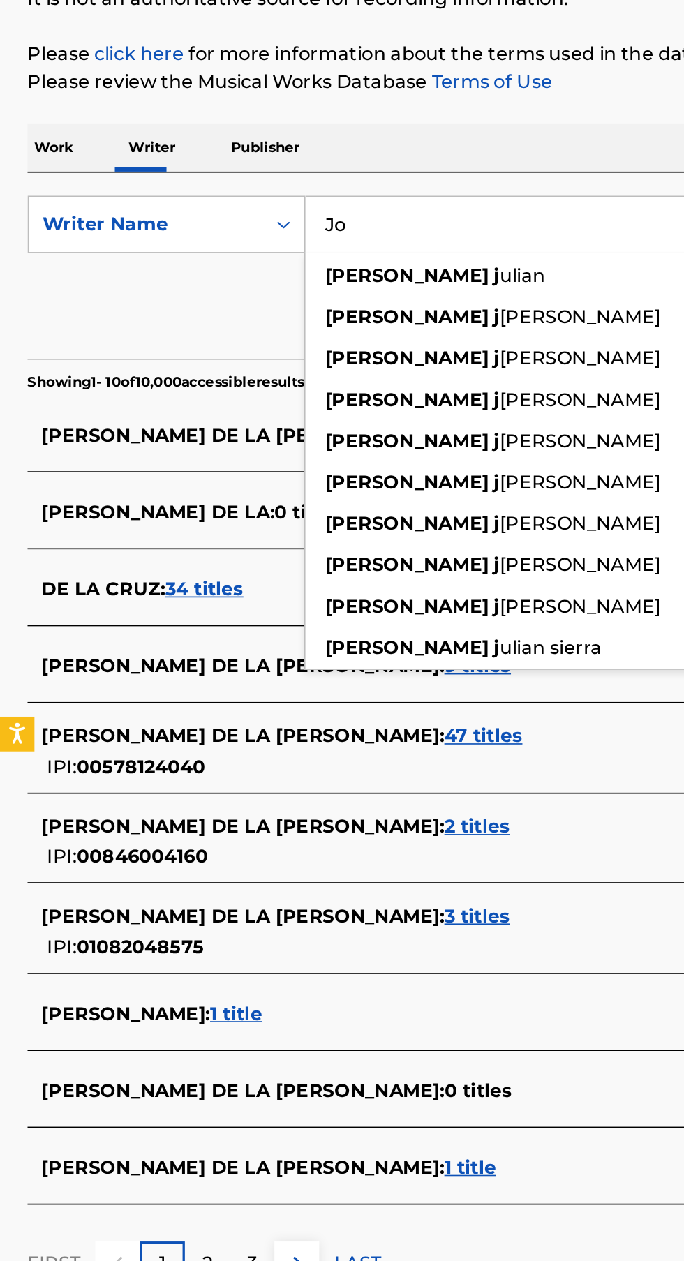
type input "J"
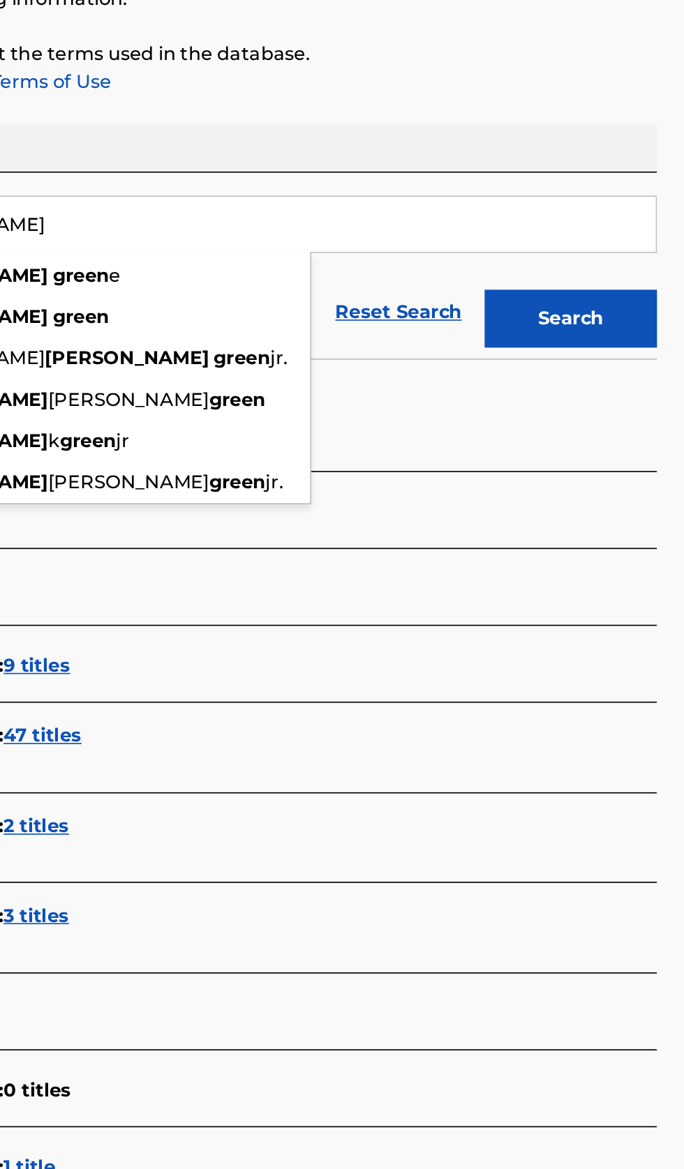
click at [615, 386] on button "Search" at bounding box center [614, 378] width 105 height 35
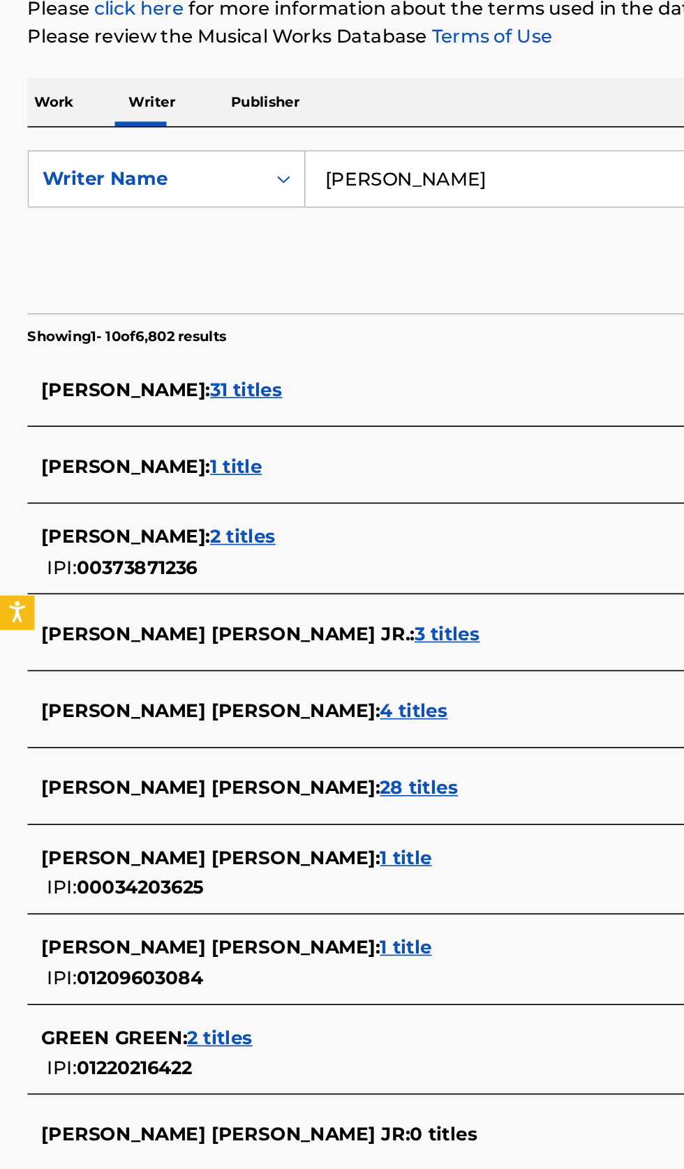
click at [280, 449] on div "EDWIN GREEN : 31 titles" at bounding box center [323, 449] width 597 height 17
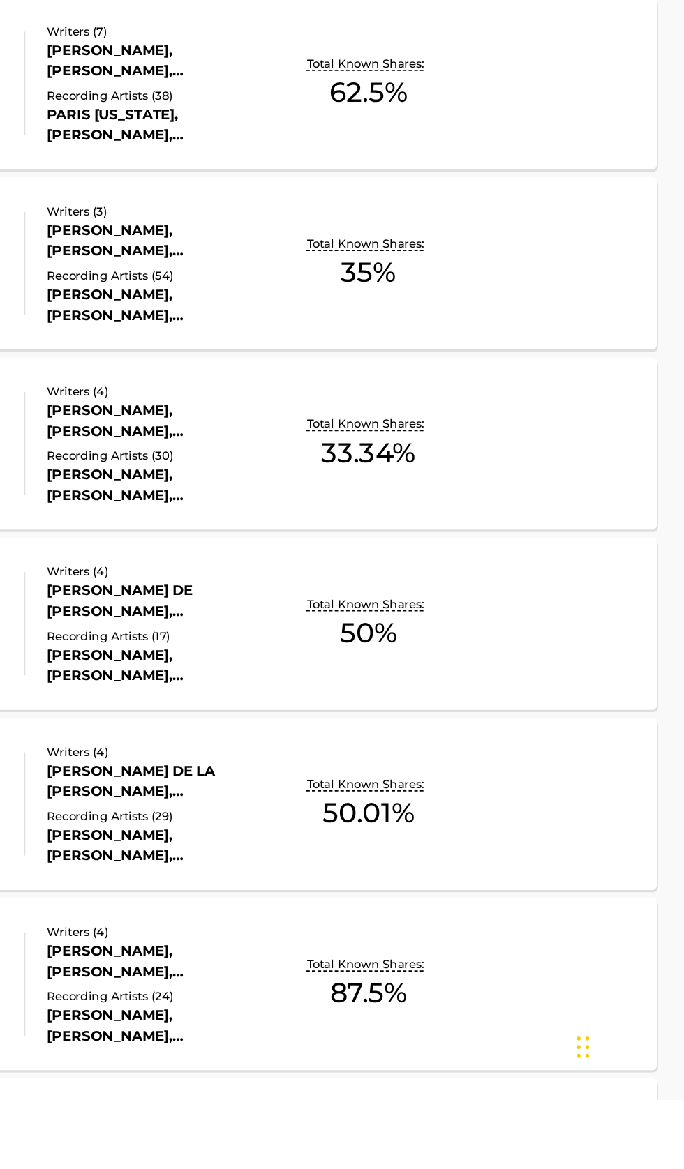
scroll to position [333, 0]
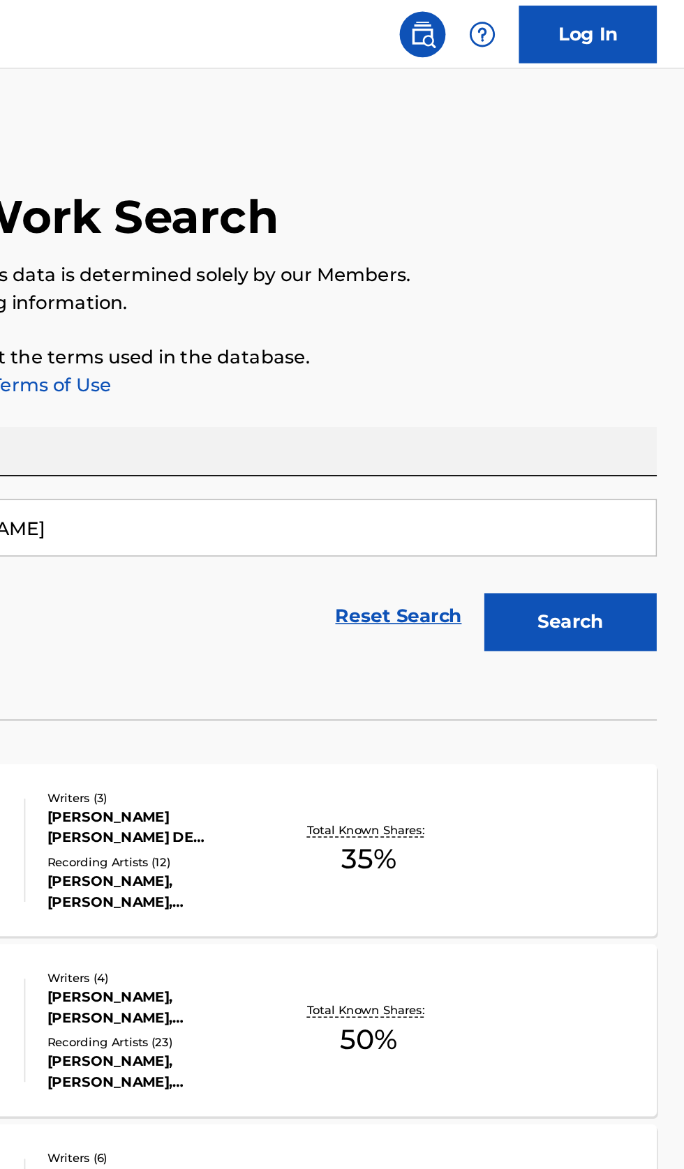
scroll to position [0, 0]
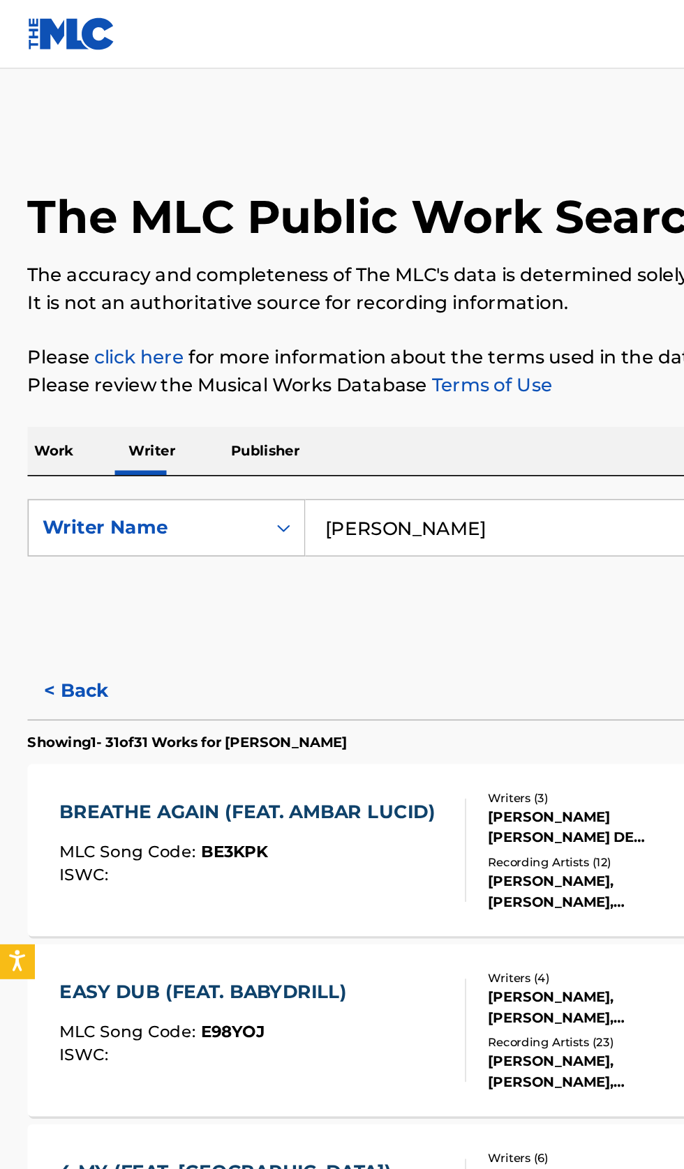
click at [317, 324] on input "Edwin Green" at bounding box center [426, 320] width 481 height 33
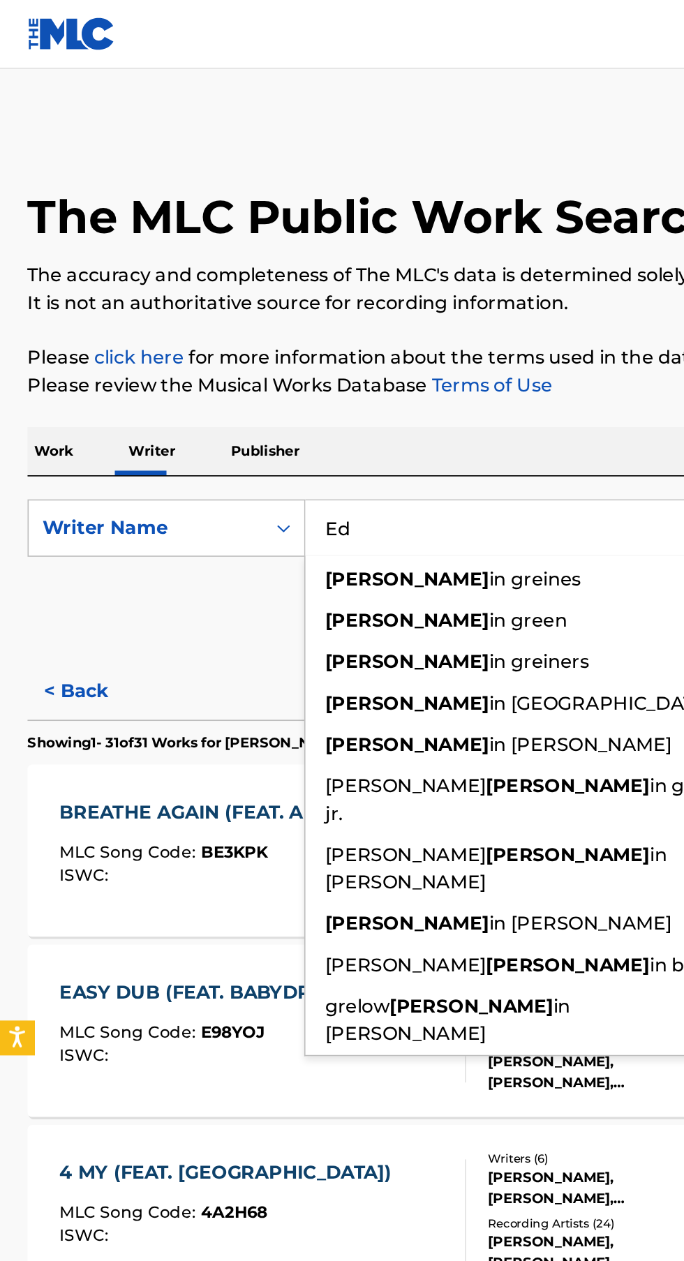
type input "E"
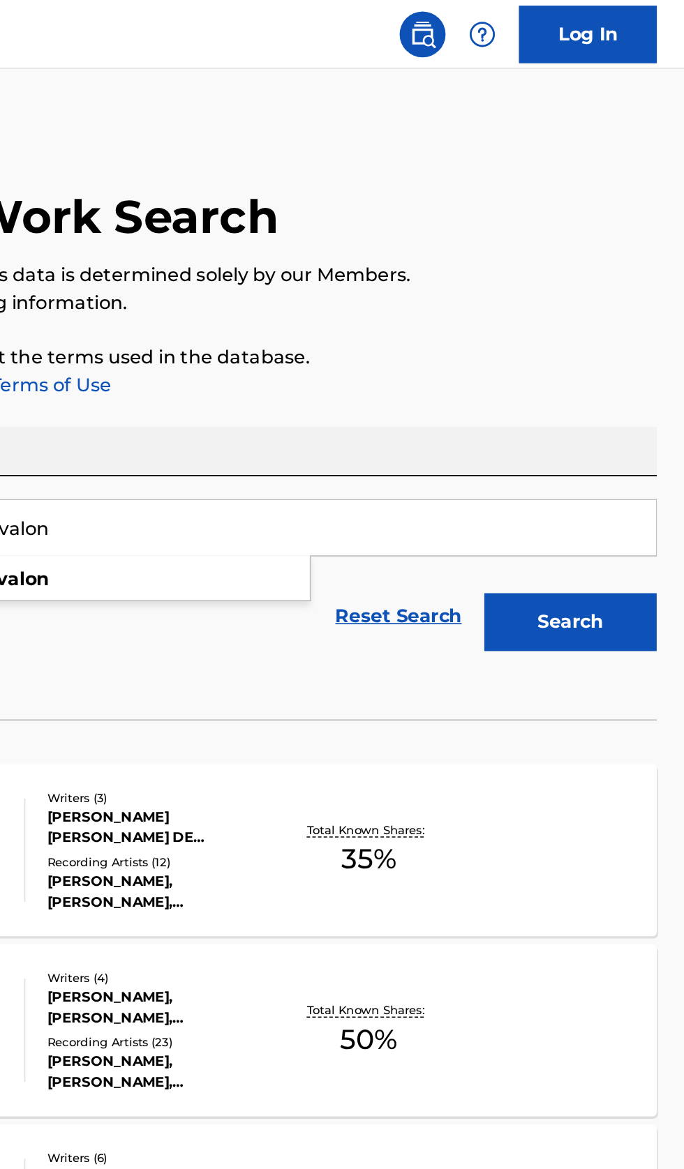
click at [639, 380] on button "Search" at bounding box center [614, 378] width 105 height 35
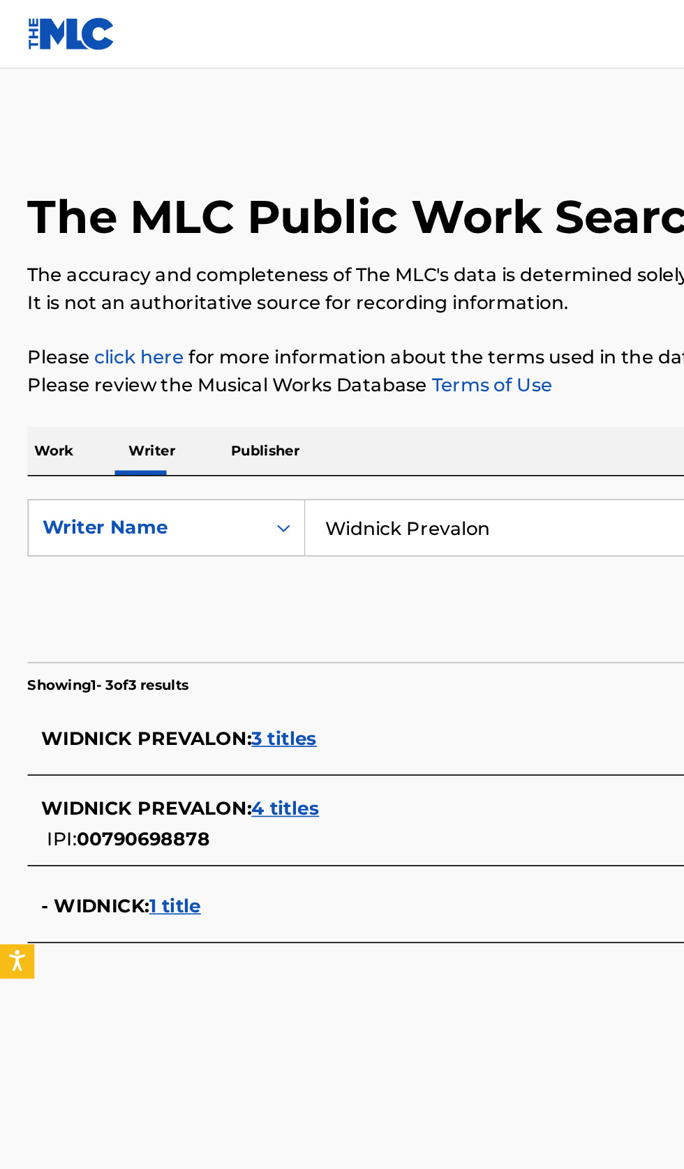
click at [278, 500] on div "WIDNICK PREVALON : 4 titles IPI: 00790698878" at bounding box center [323, 501] width 597 height 36
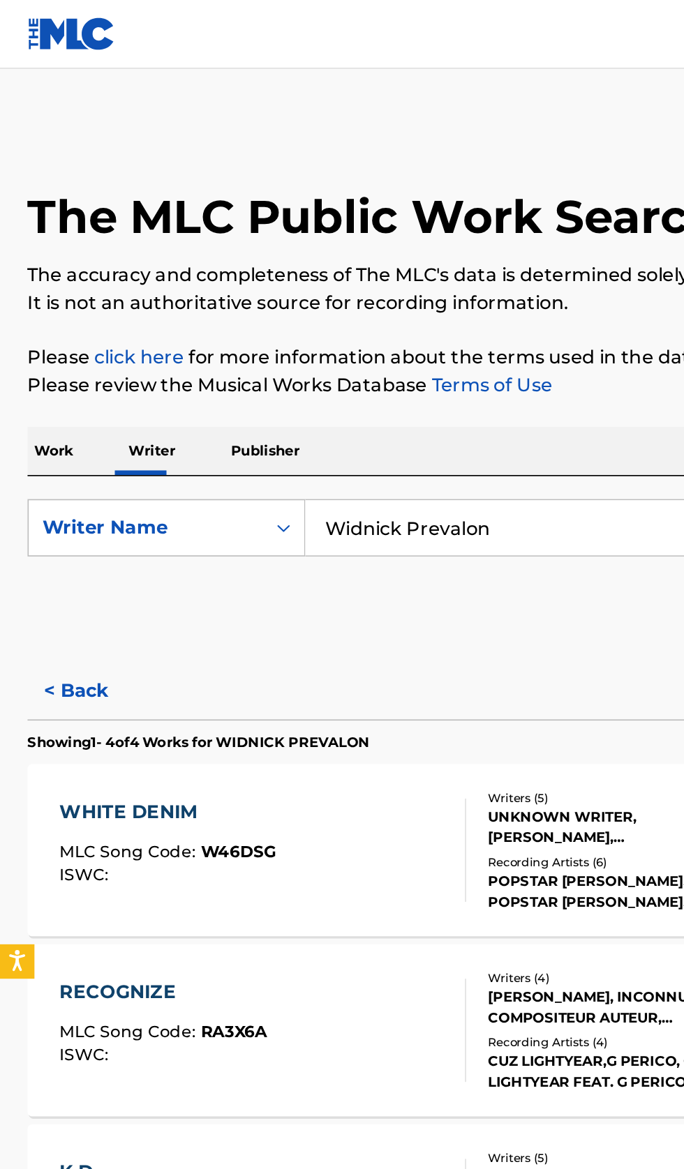
click at [64, 419] on button "< Back" at bounding box center [59, 420] width 84 height 35
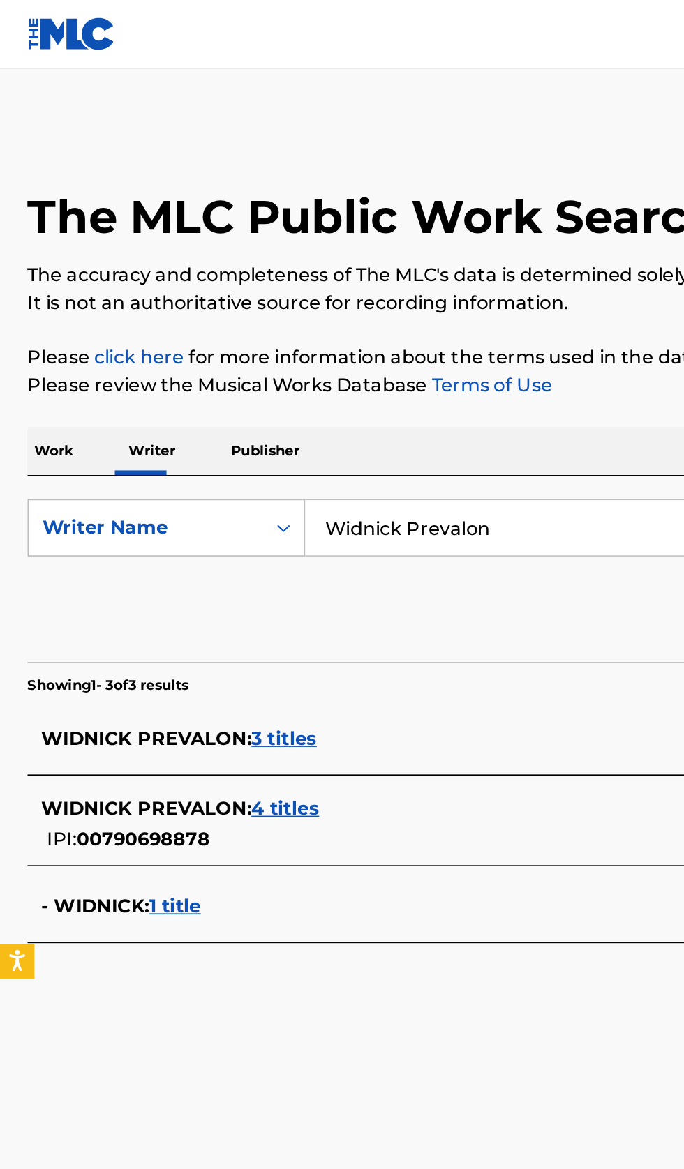
click at [283, 450] on div "WIDNICK PREVALON : 3 titles" at bounding box center [323, 449] width 597 height 17
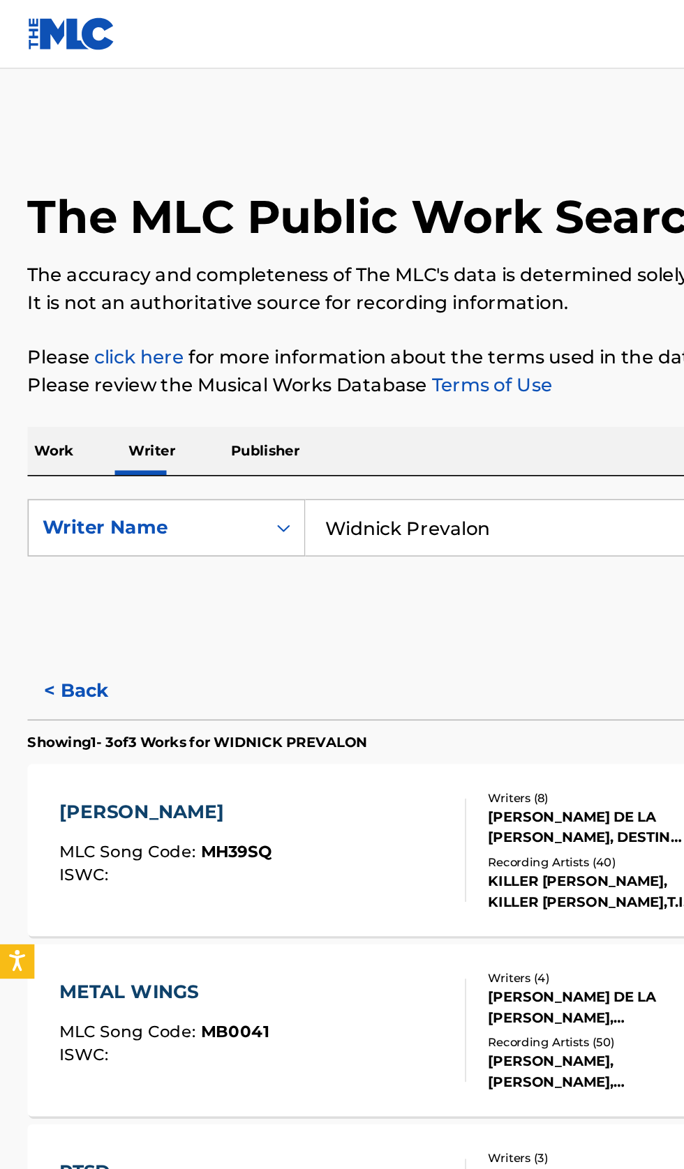
click at [56, 415] on button "< Back" at bounding box center [59, 420] width 84 height 35
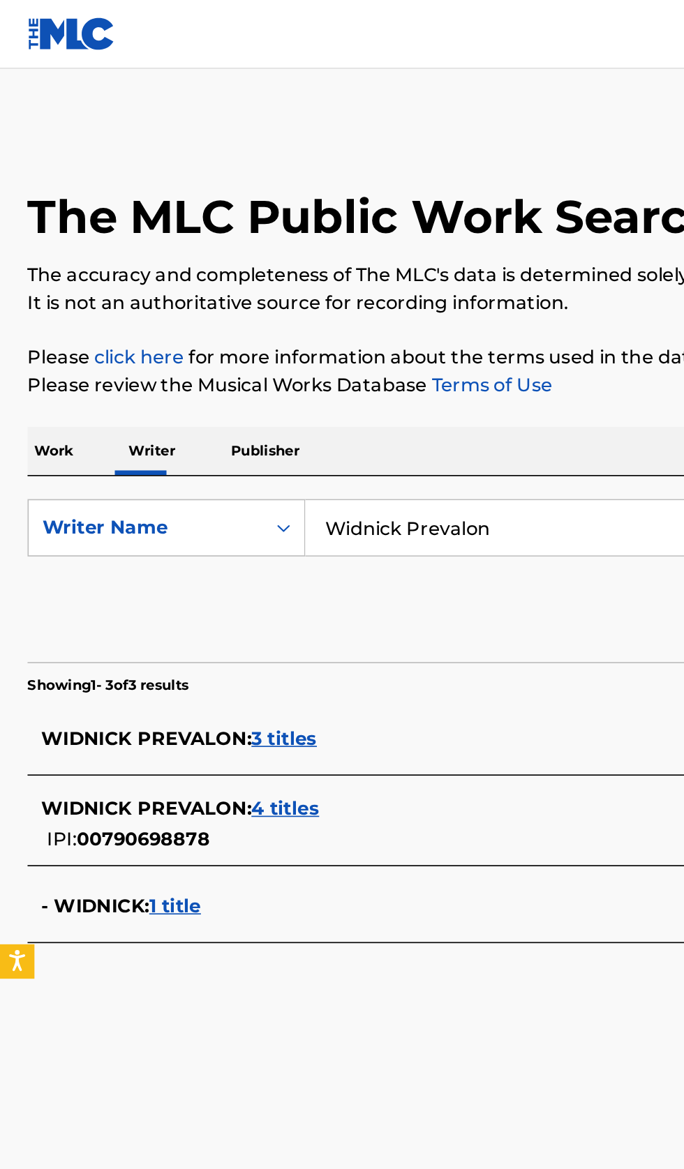
click at [356, 327] on input "Widnick Prevalon" at bounding box center [426, 320] width 481 height 33
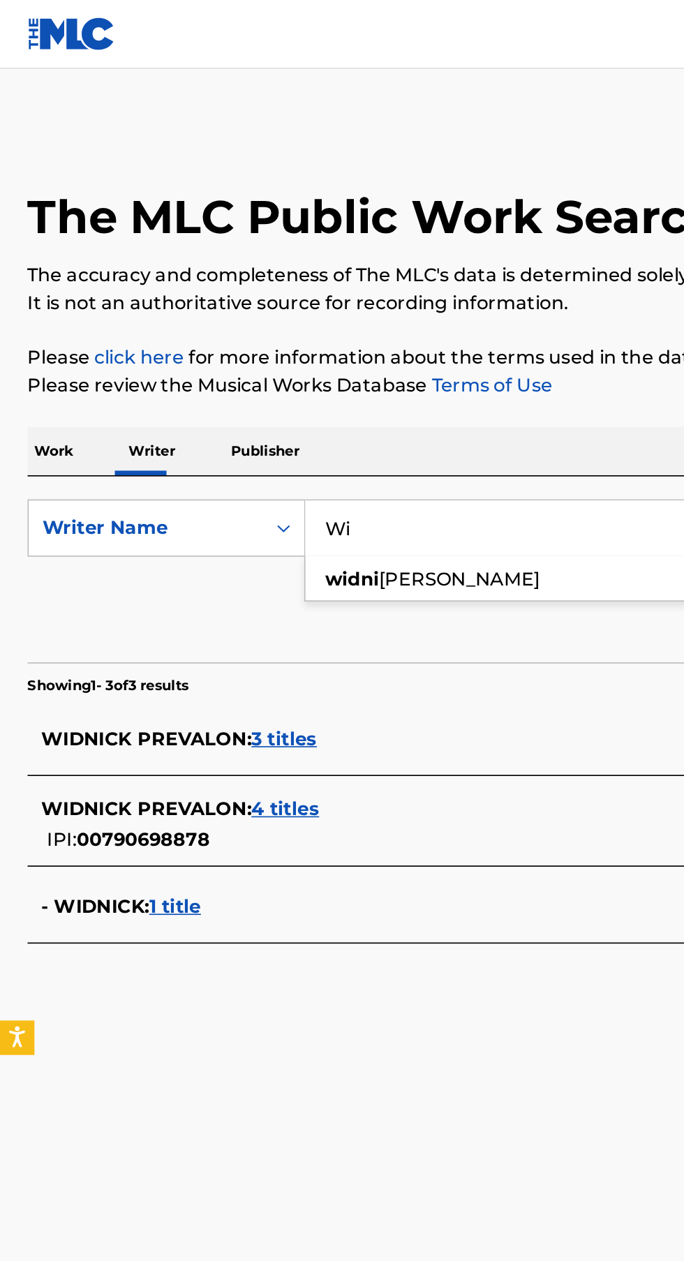
type input "W"
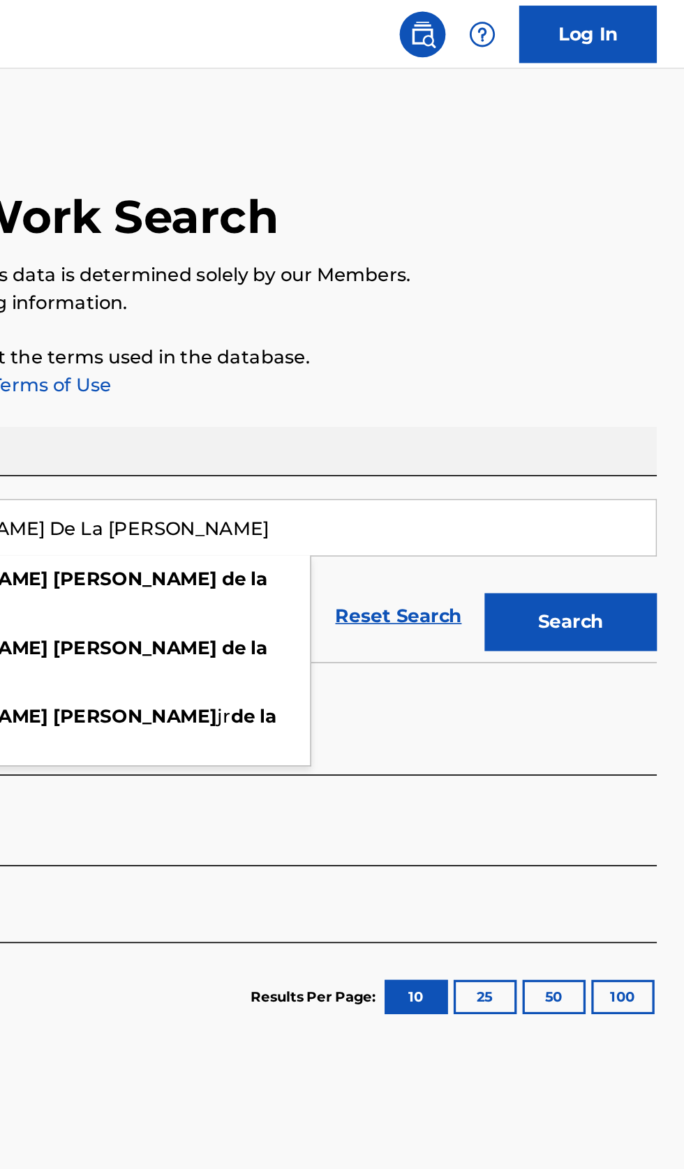
type input "Jose Julian De La Cruz"
click at [640, 371] on button "Search" at bounding box center [614, 378] width 105 height 35
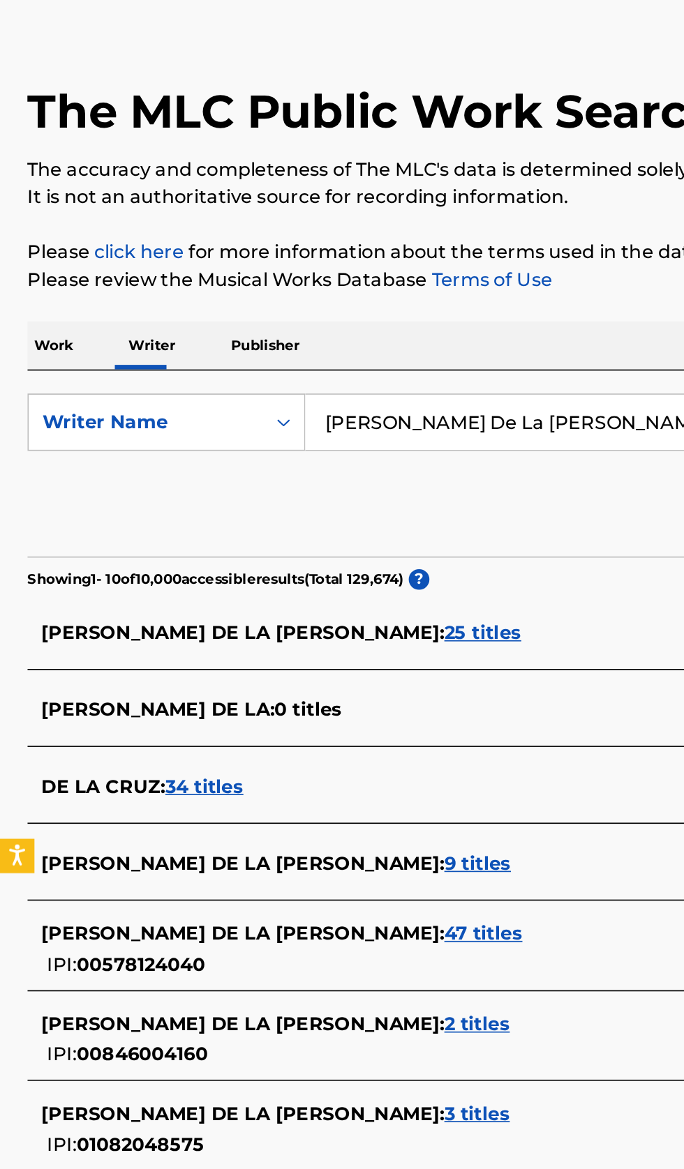
click at [305, 589] on div "JOSE JULIAN DE LA CRUZ JR : 9 titles" at bounding box center [323, 589] width 597 height 17
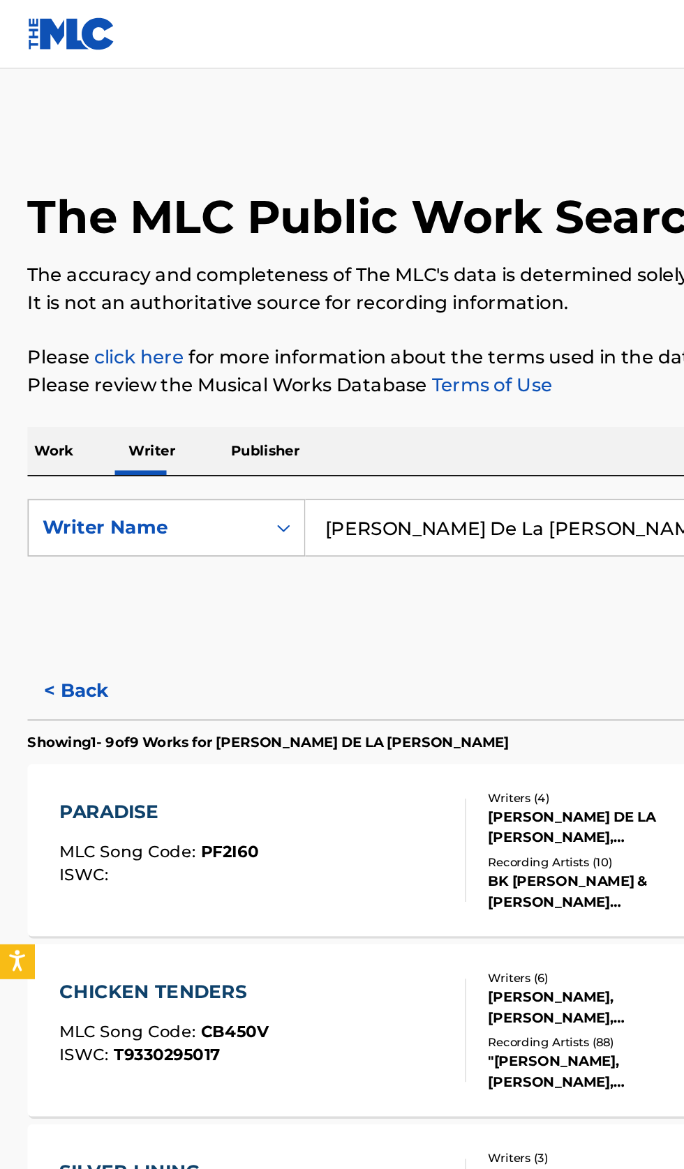
click at [54, 414] on button "< Back" at bounding box center [59, 420] width 84 height 35
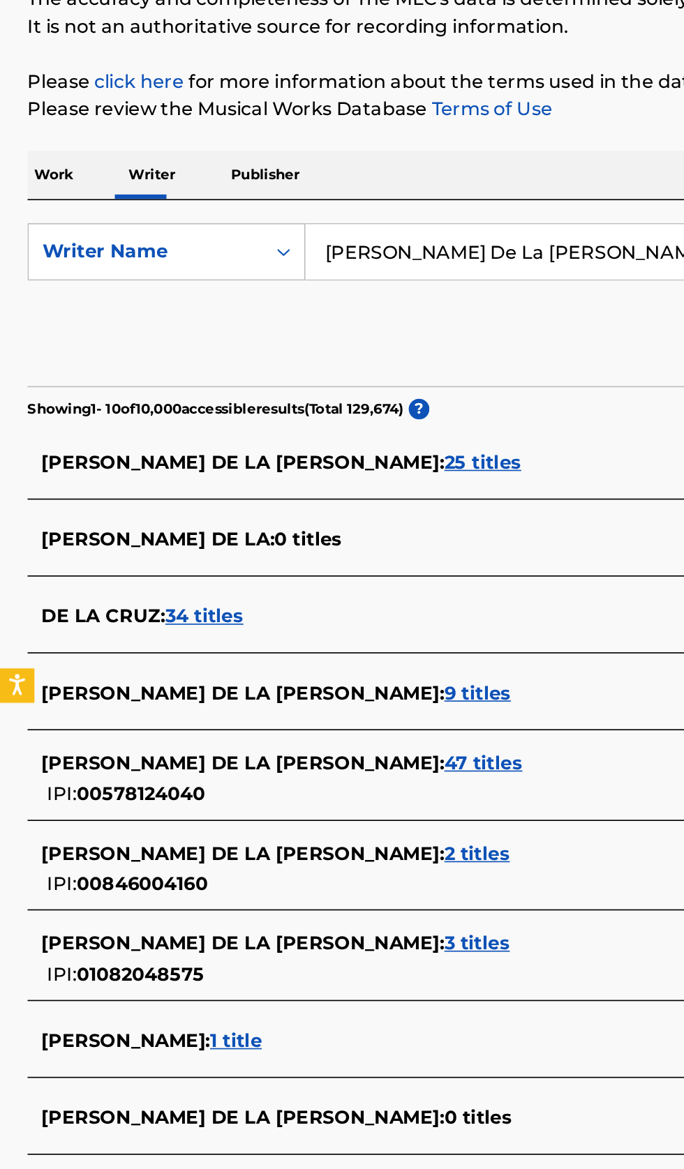
click at [303, 634] on div "JOSE JULIAN JR DE LA CRUZ : 47 titles" at bounding box center [323, 632] width 597 height 17
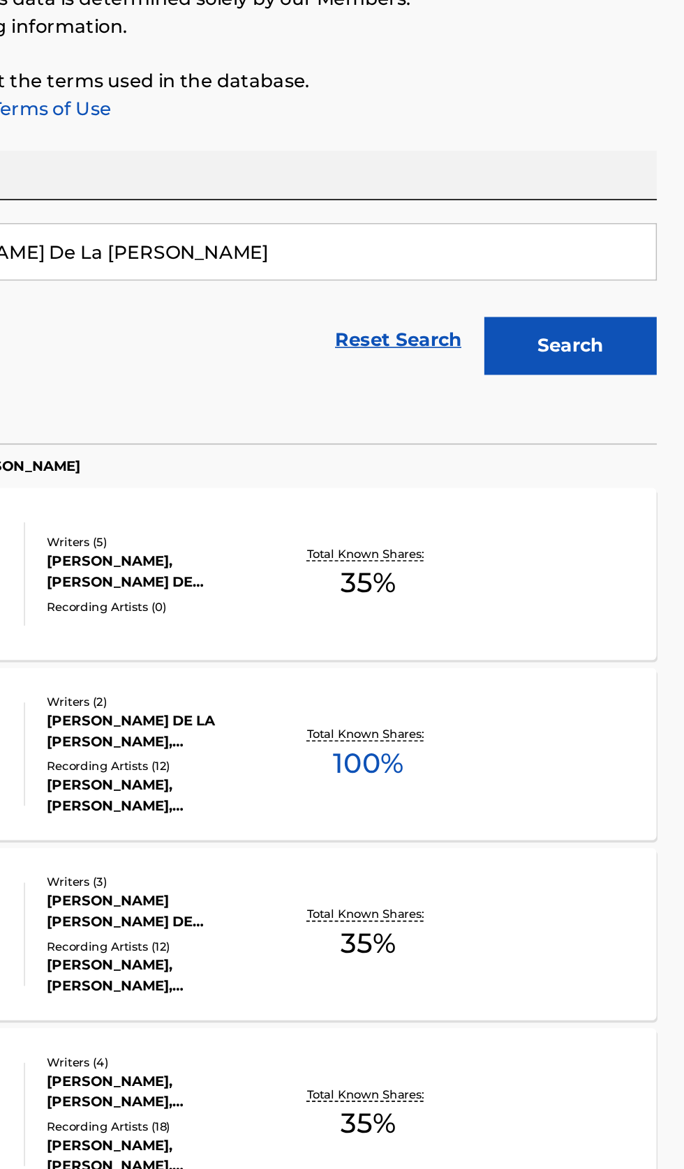
click at [579, 629] on div "HEBREWS MLC Song Code : HQ2WD5 ISWC : Writers ( 2 ) JOSE JULIAN JR DE LA CRUZ, …" at bounding box center [342, 626] width 650 height 105
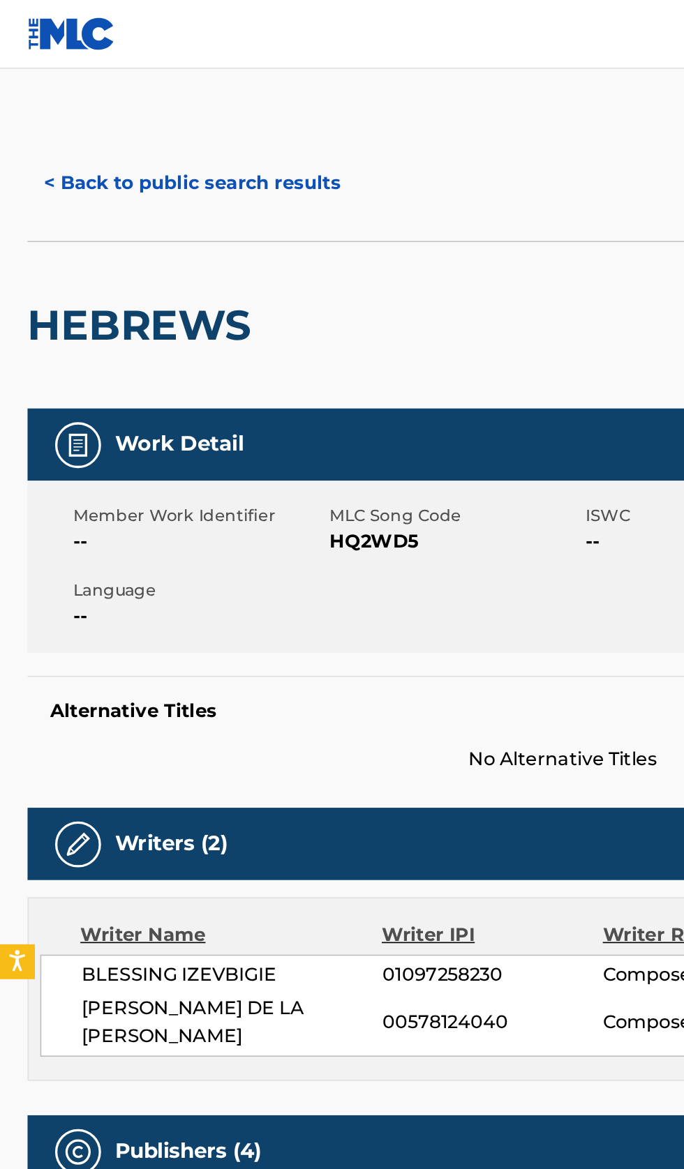
click at [130, 114] on button "< Back to public search results" at bounding box center [117, 111] width 200 height 35
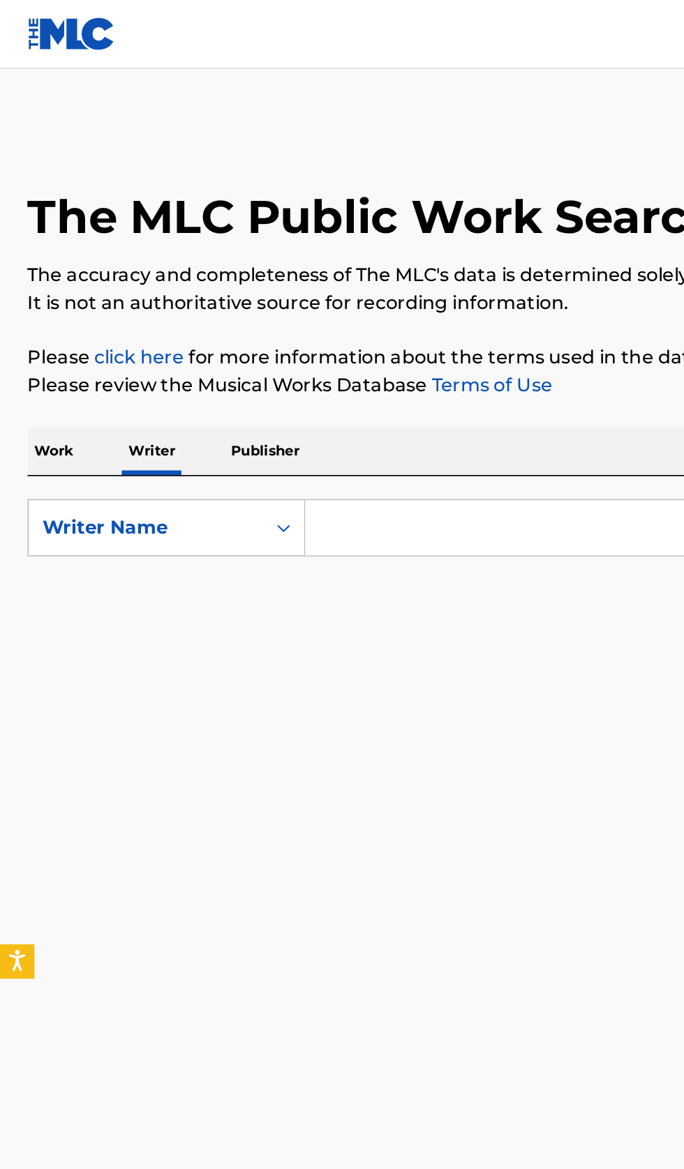
click at [283, 319] on input "Search Form" at bounding box center [426, 320] width 481 height 33
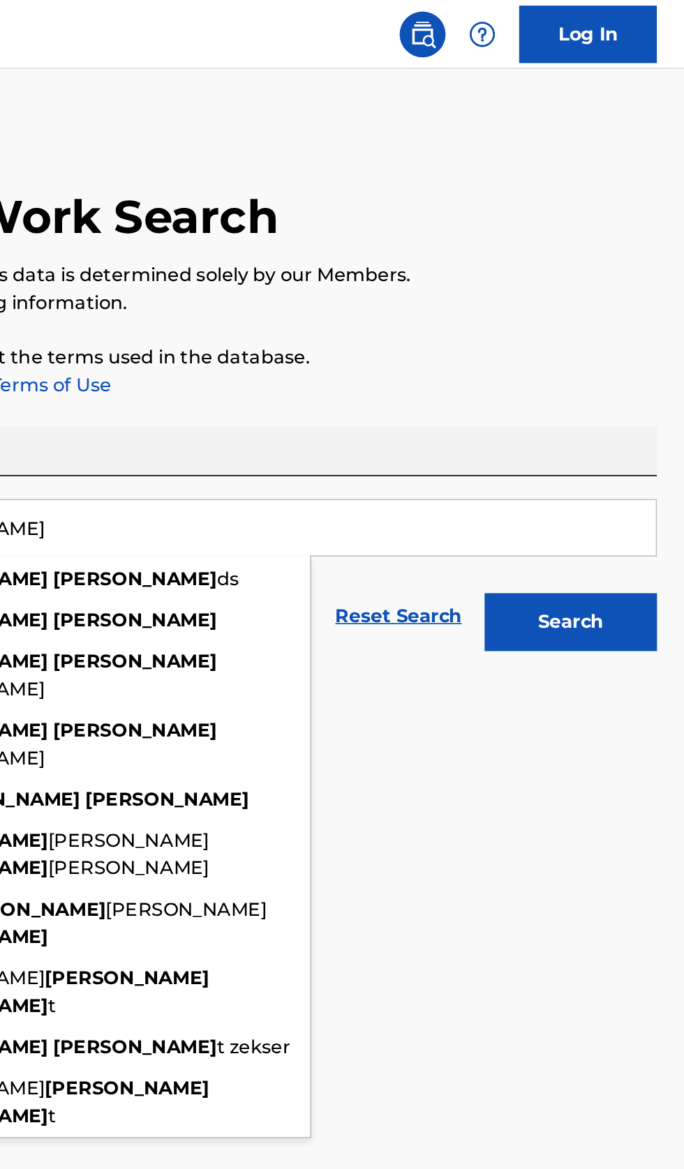
click at [636, 389] on button "Search" at bounding box center [614, 378] width 105 height 35
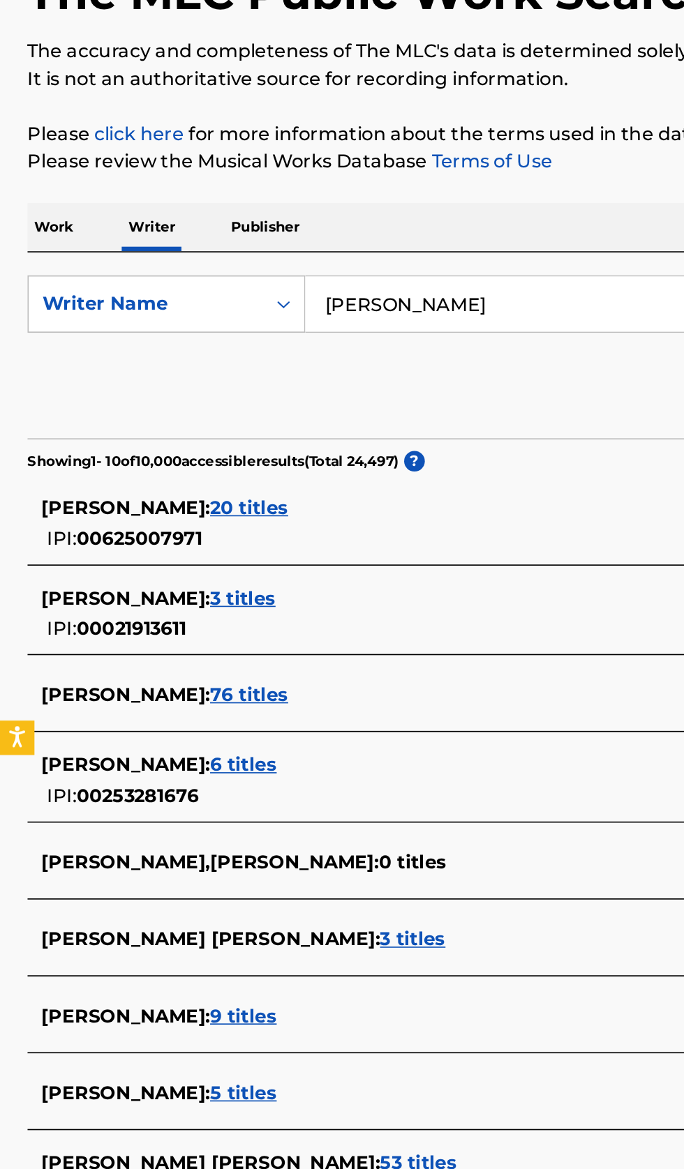
click at [213, 748] on div "ELLIOT LEE : 9 titles" at bounding box center [323, 754] width 597 height 17
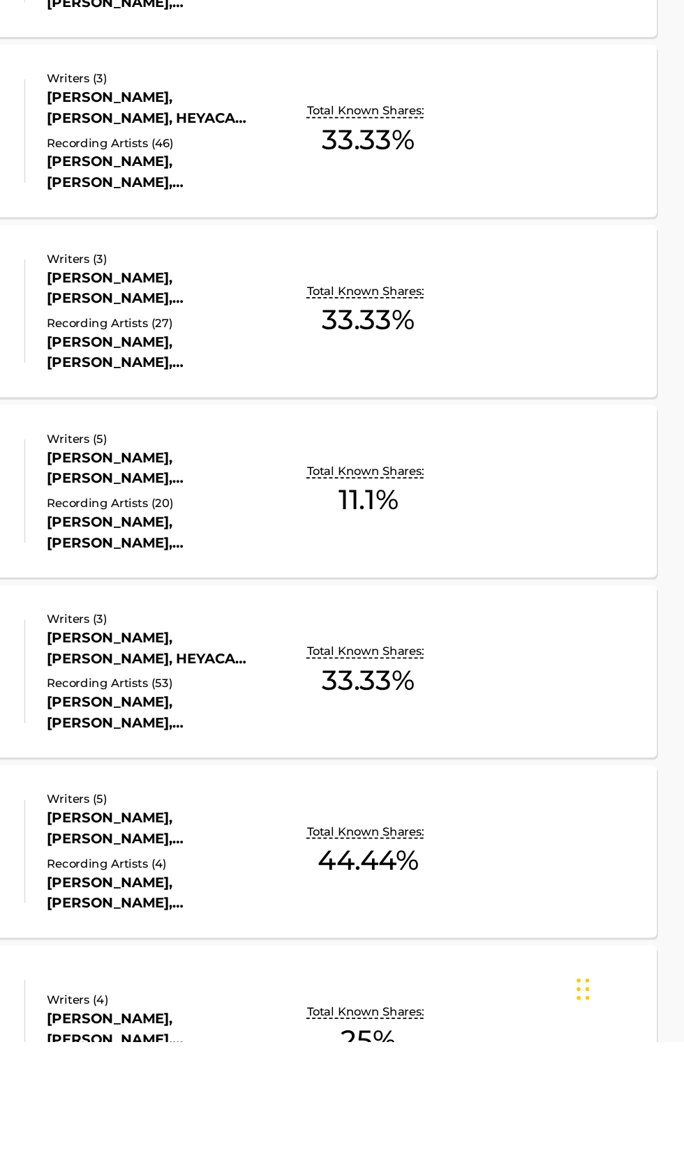
scroll to position [218, 0]
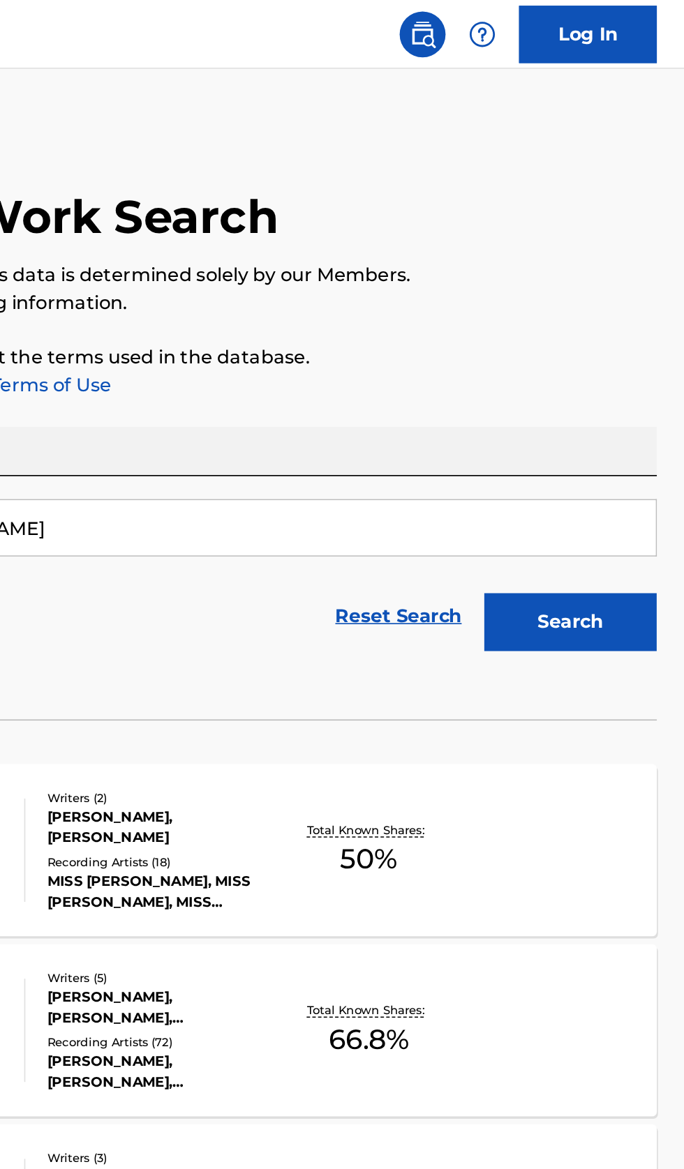
scroll to position [0, 0]
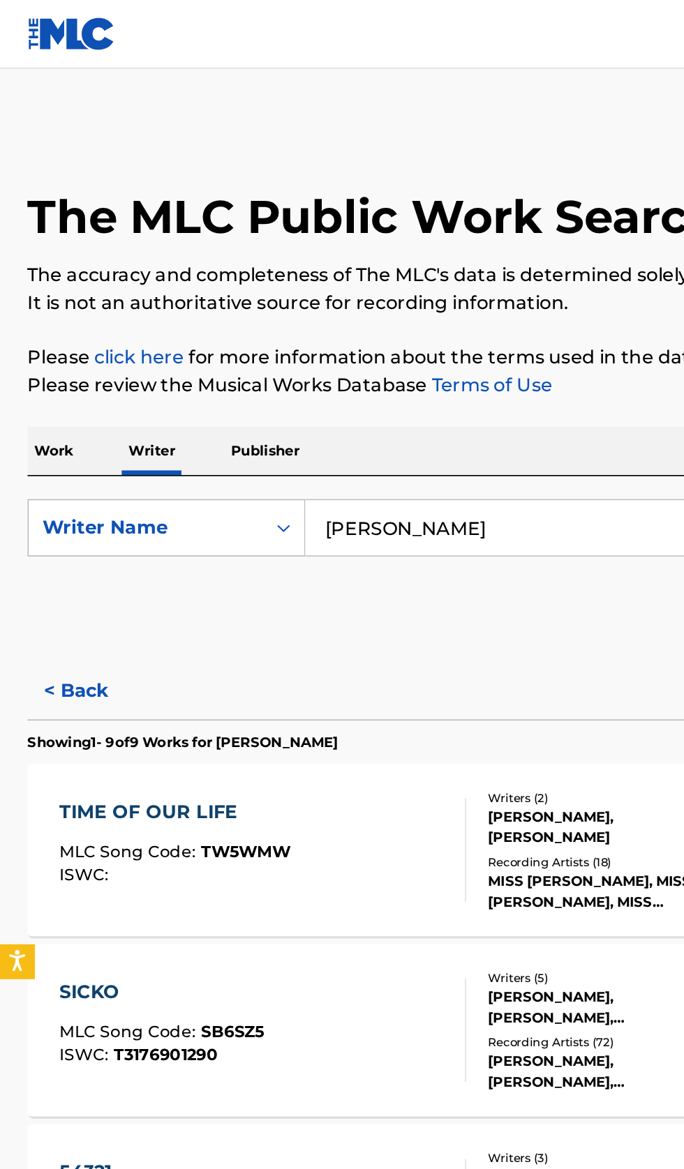
click at [303, 319] on input "Elliot Lee" at bounding box center [426, 320] width 481 height 33
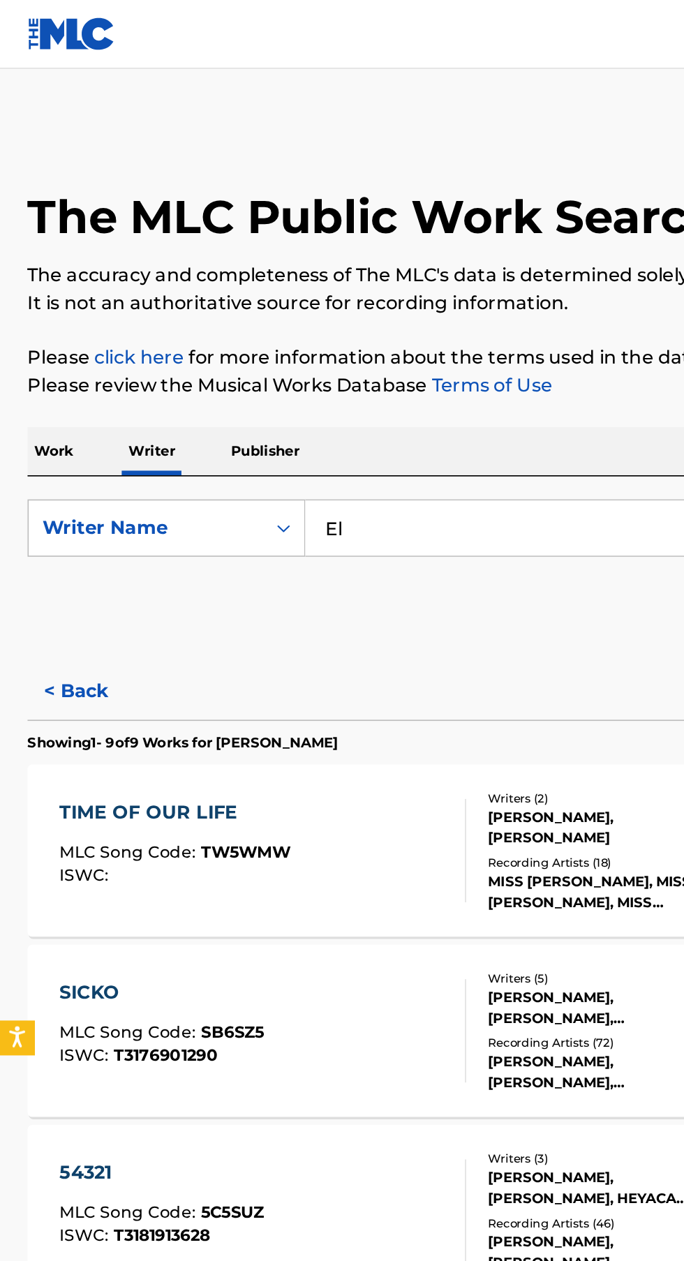
type input "E"
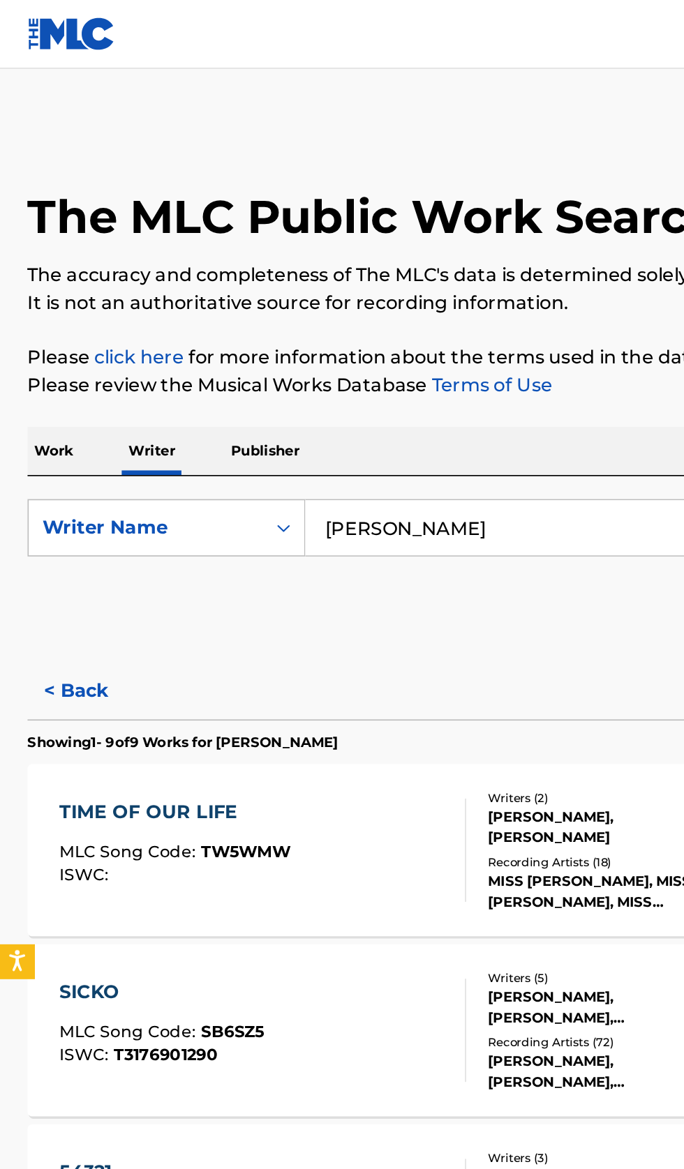
click at [335, 322] on input "Frederick Loeb" at bounding box center [426, 320] width 481 height 33
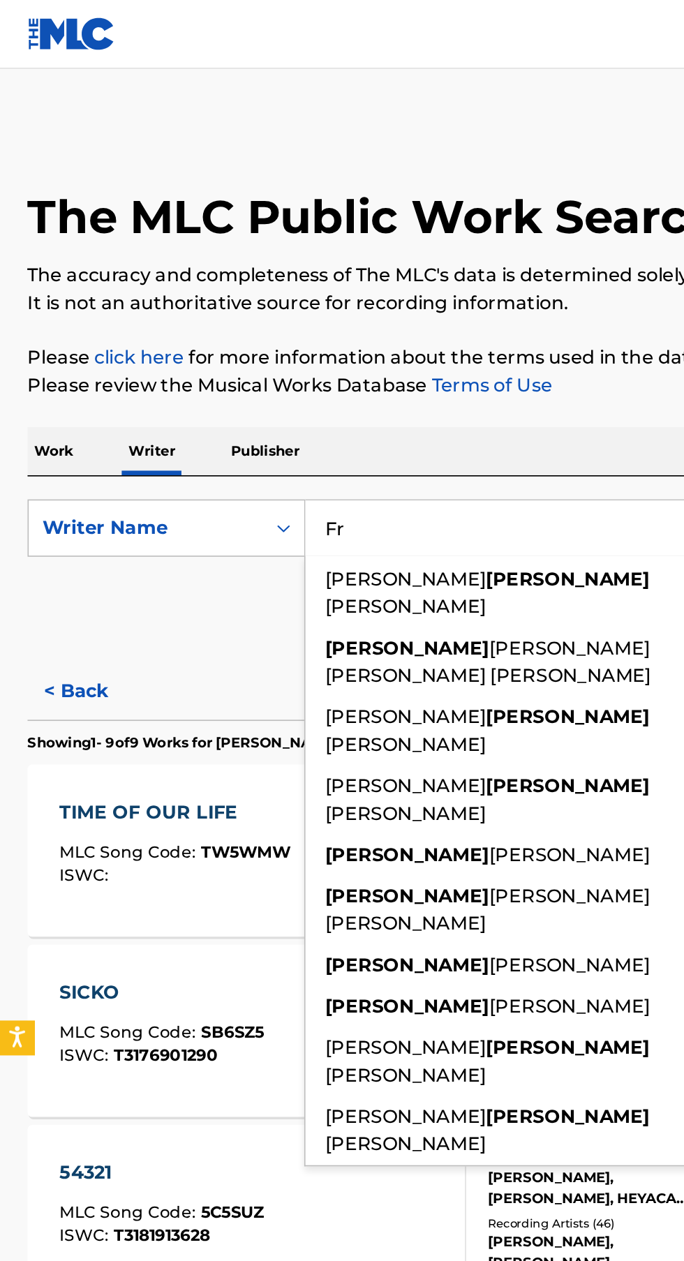
type input "F"
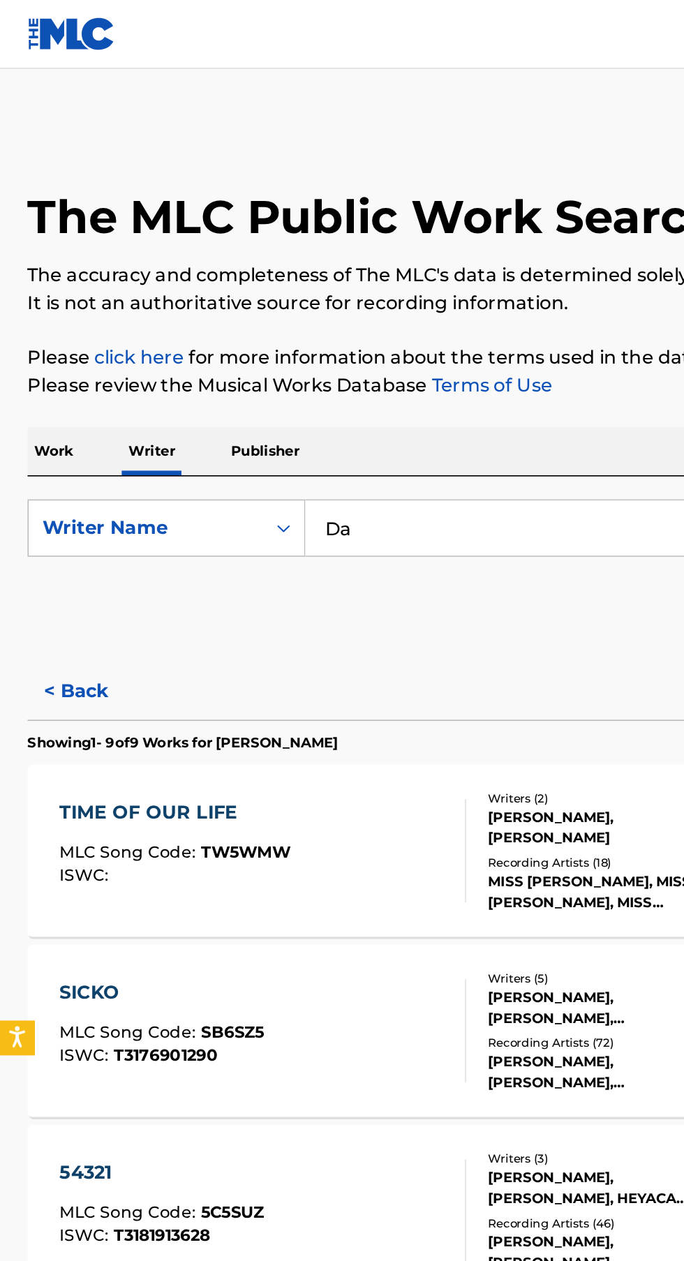
type input "D"
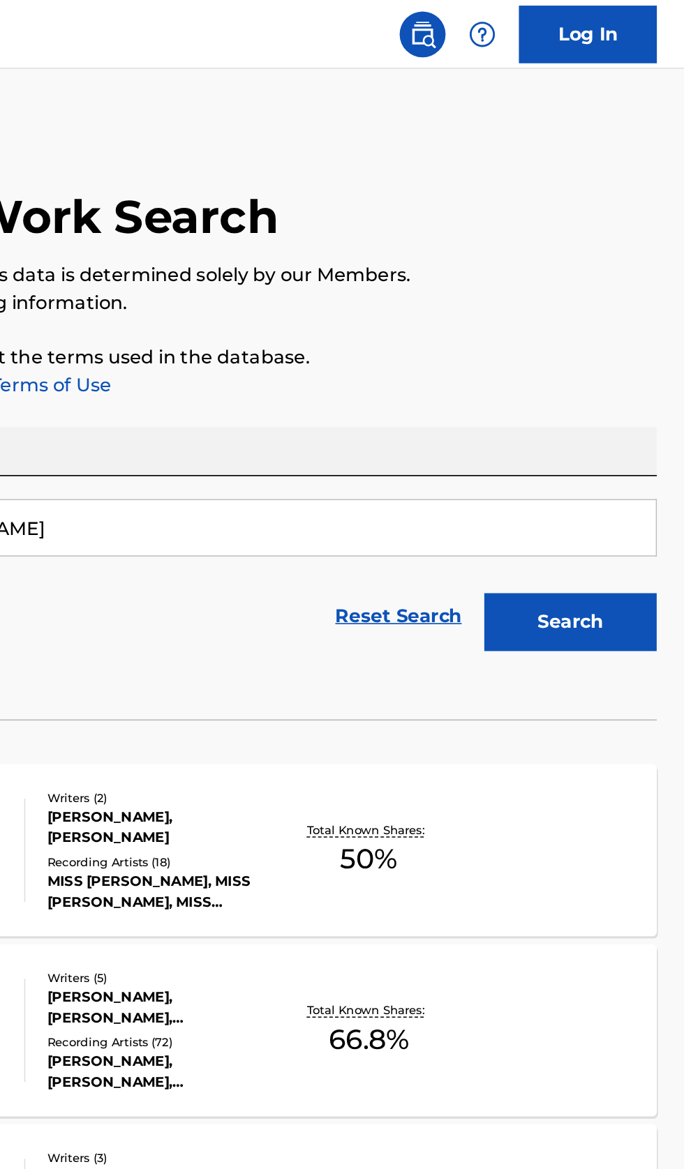
type input "Daniel Yelin"
click at [638, 389] on button "Search" at bounding box center [614, 378] width 105 height 35
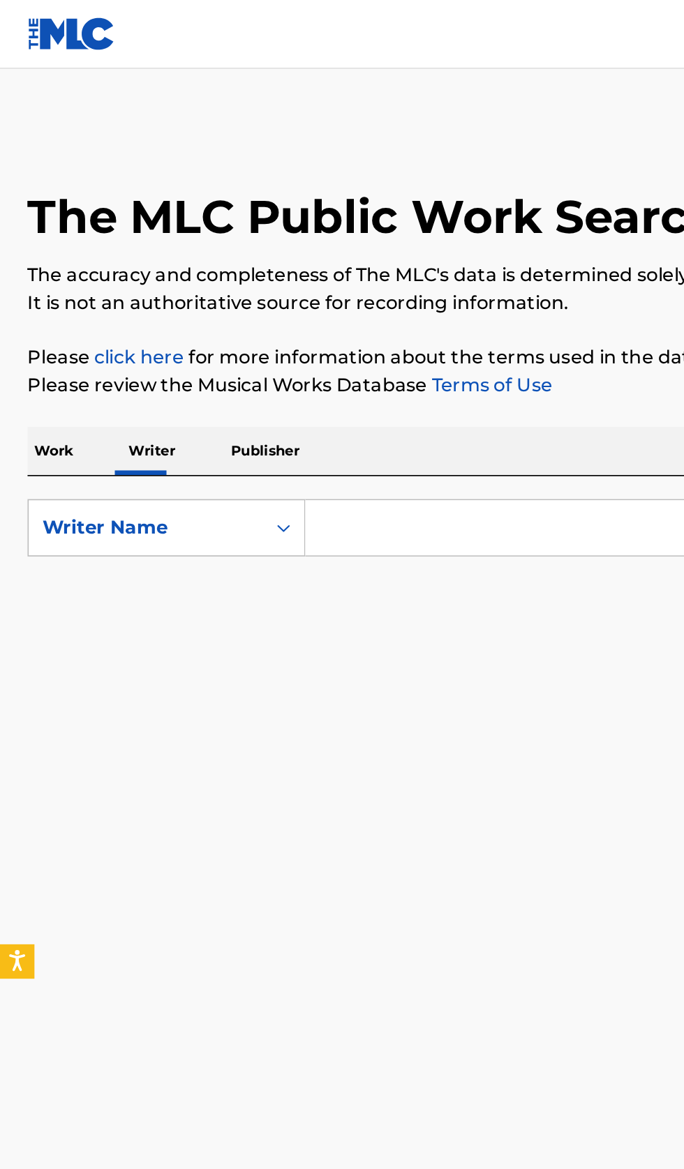
click at [278, 319] on input "Search Form" at bounding box center [426, 320] width 481 height 33
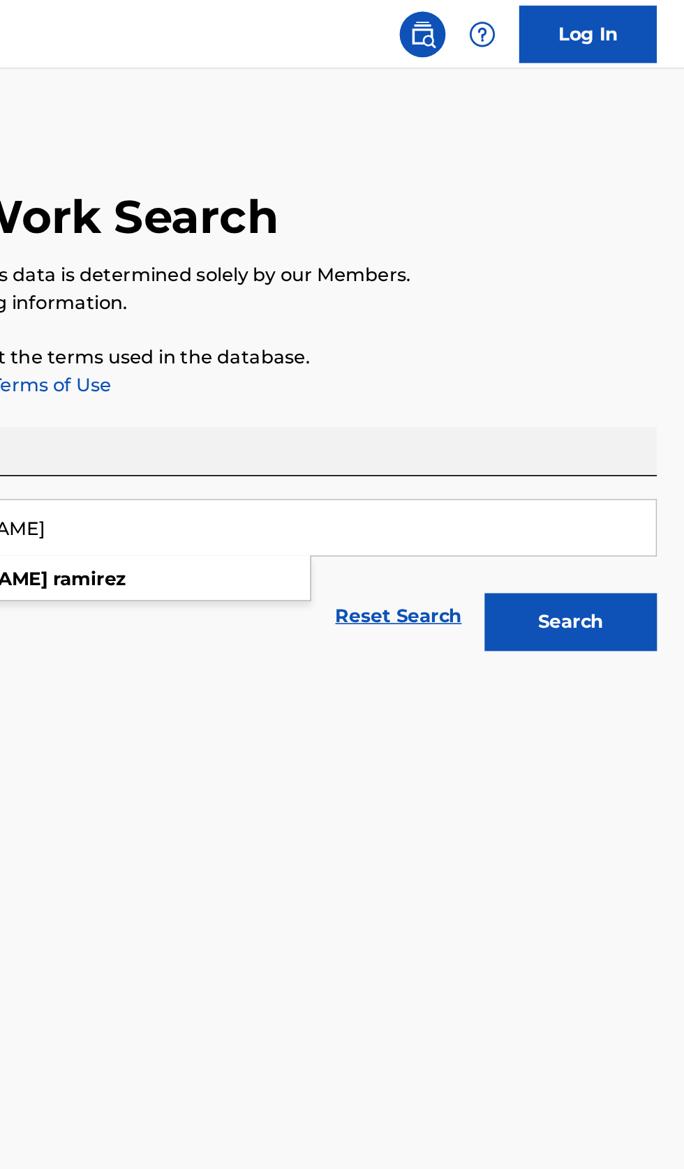
type input "[PERSON_NAME]"
click at [639, 379] on button "Search" at bounding box center [614, 378] width 105 height 35
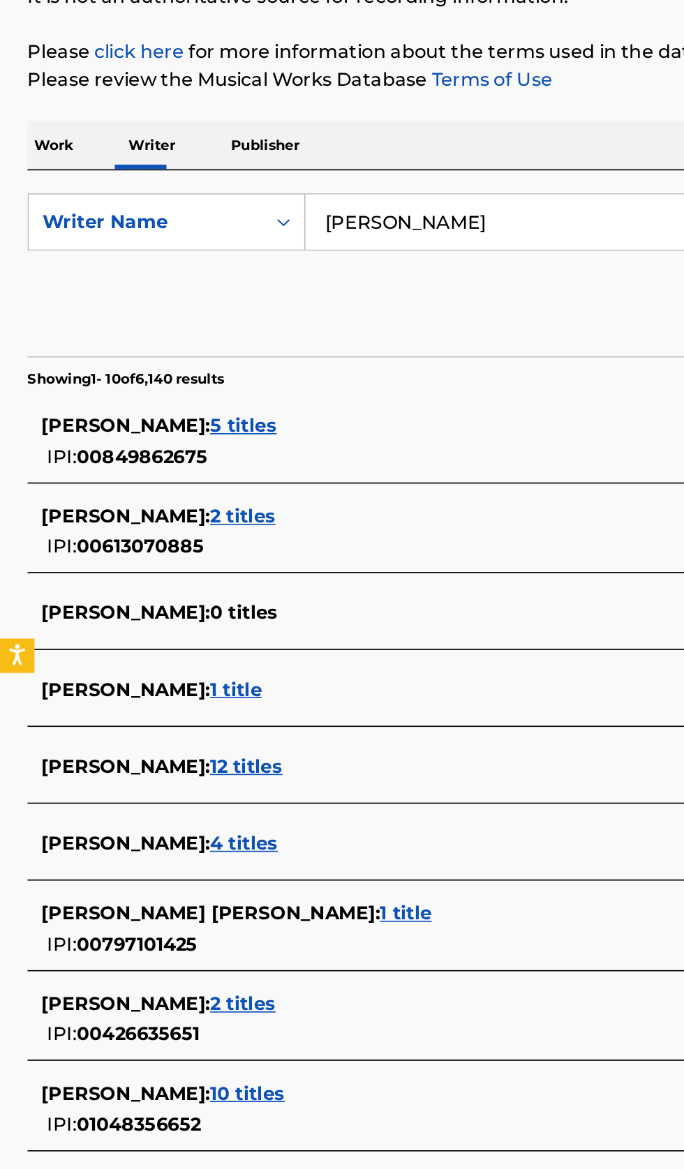
click at [236, 854] on div "[PERSON_NAME] : 10 titles" at bounding box center [323, 851] width 597 height 17
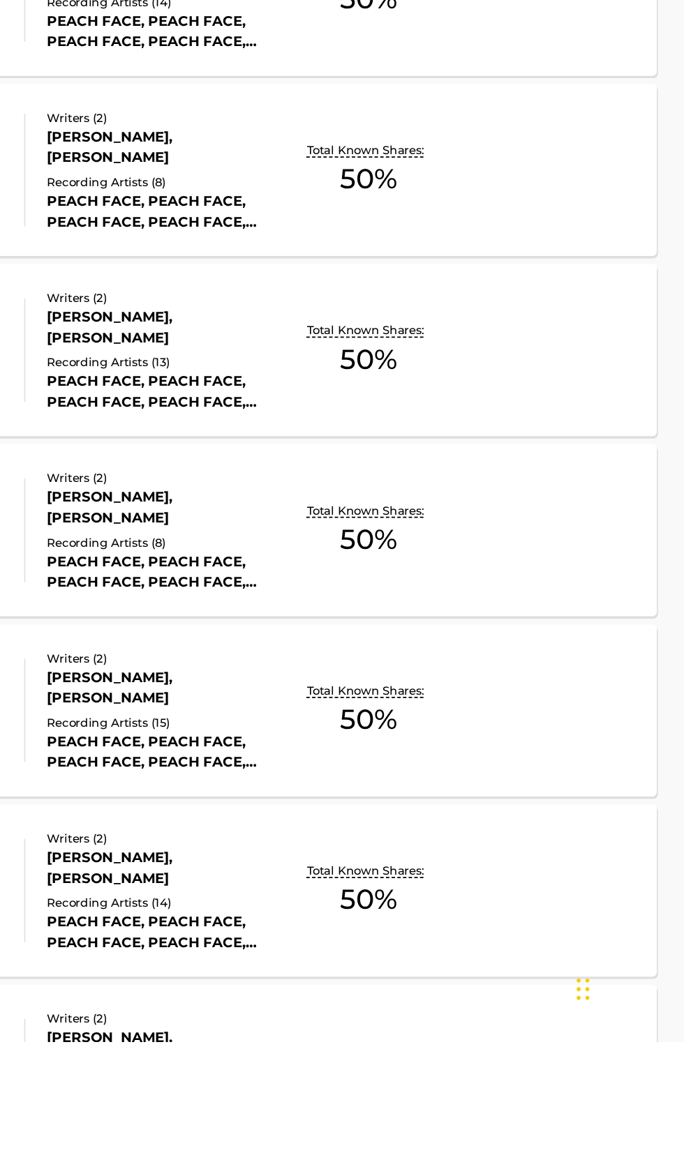
scroll to position [327, 0]
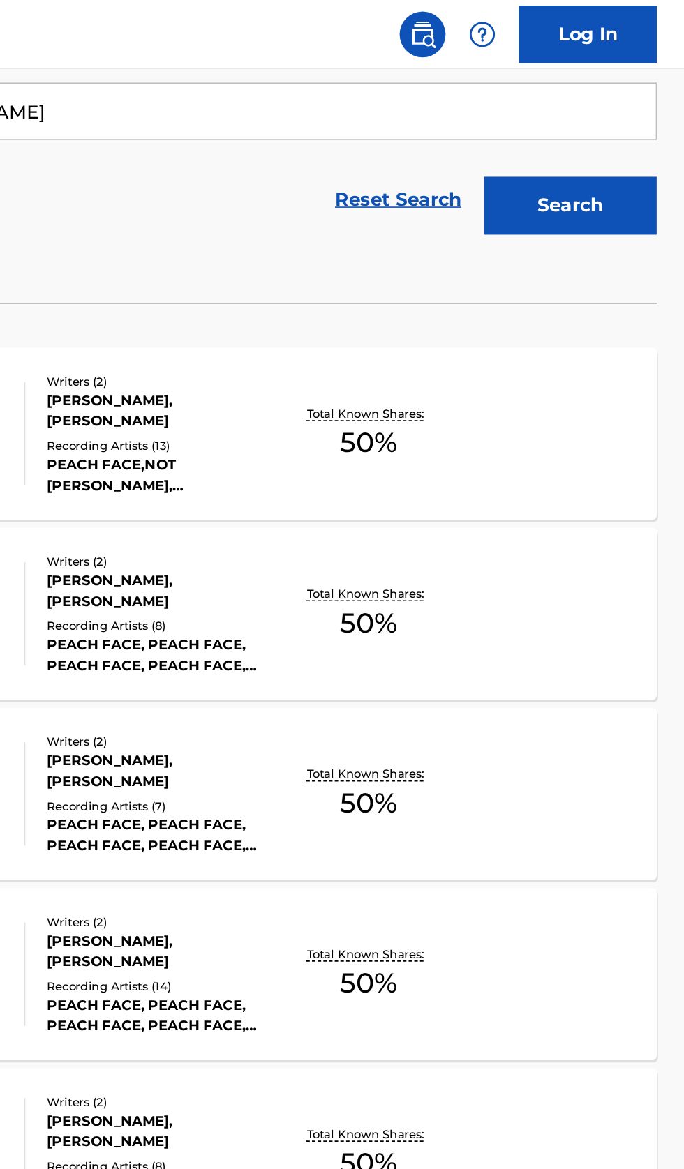
scroll to position [252, 0]
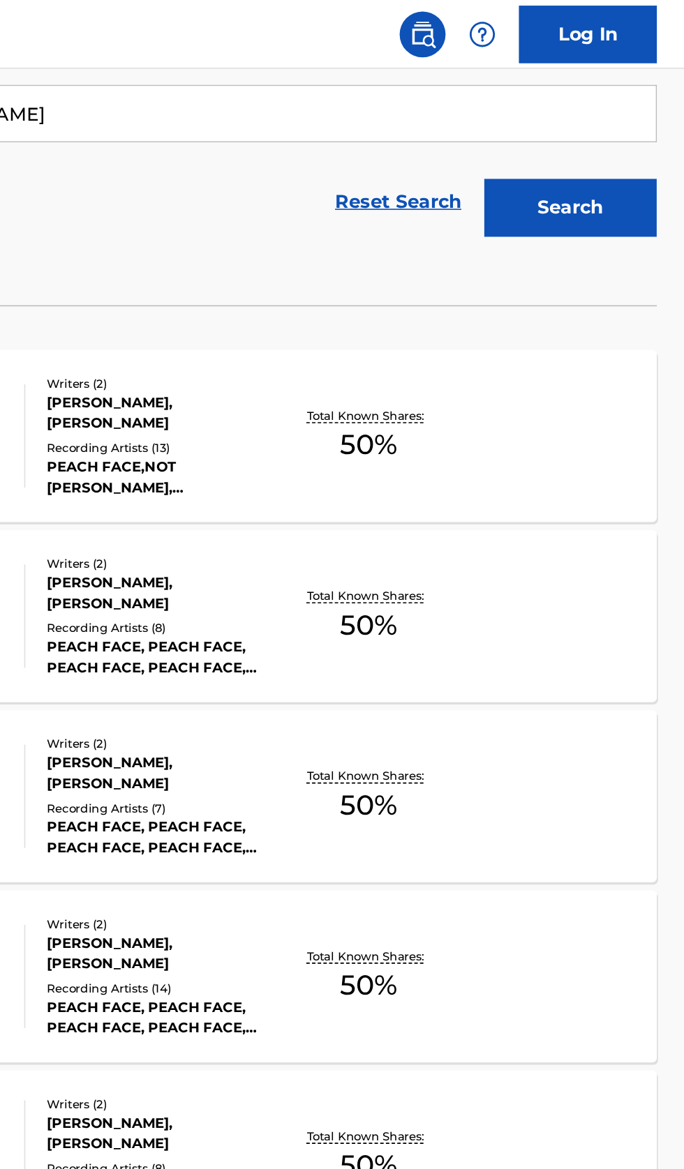
click at [594, 284] on div "DIRT BOY MLC Song Code : DC9PR3 ISWC : T3090734531 Writers ( 2 ) [PERSON_NAME],…" at bounding box center [342, 265] width 650 height 105
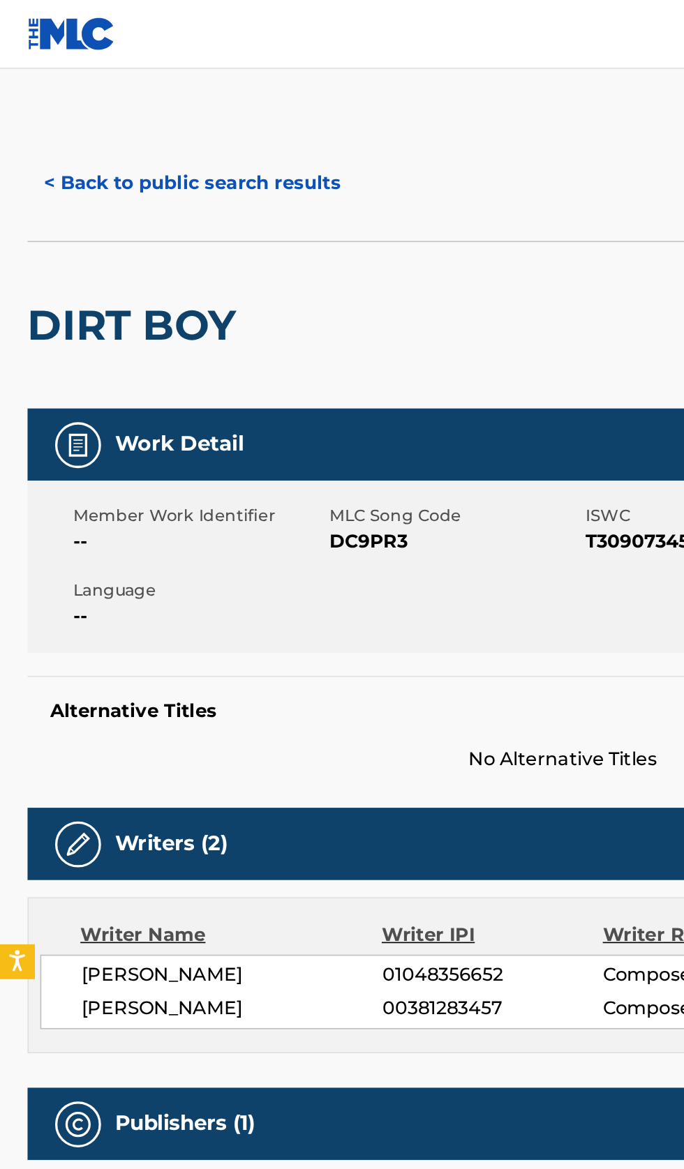
click at [140, 99] on button "< Back to public search results" at bounding box center [117, 111] width 200 height 35
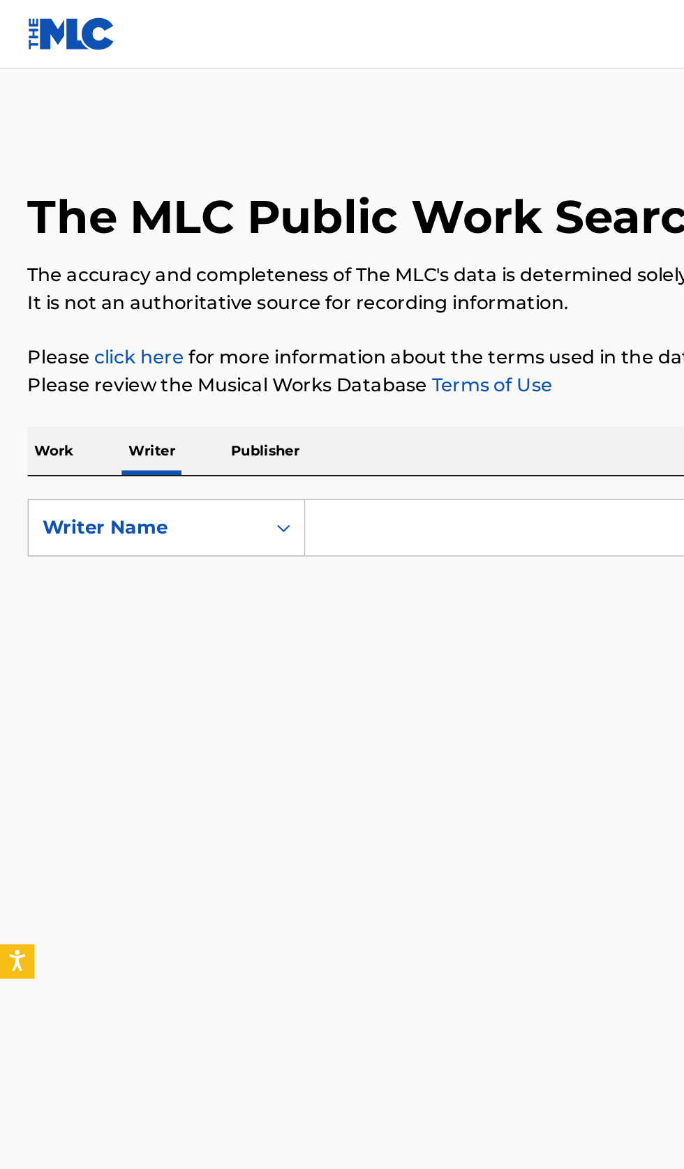
click at [276, 316] on input "Search Form" at bounding box center [426, 320] width 481 height 33
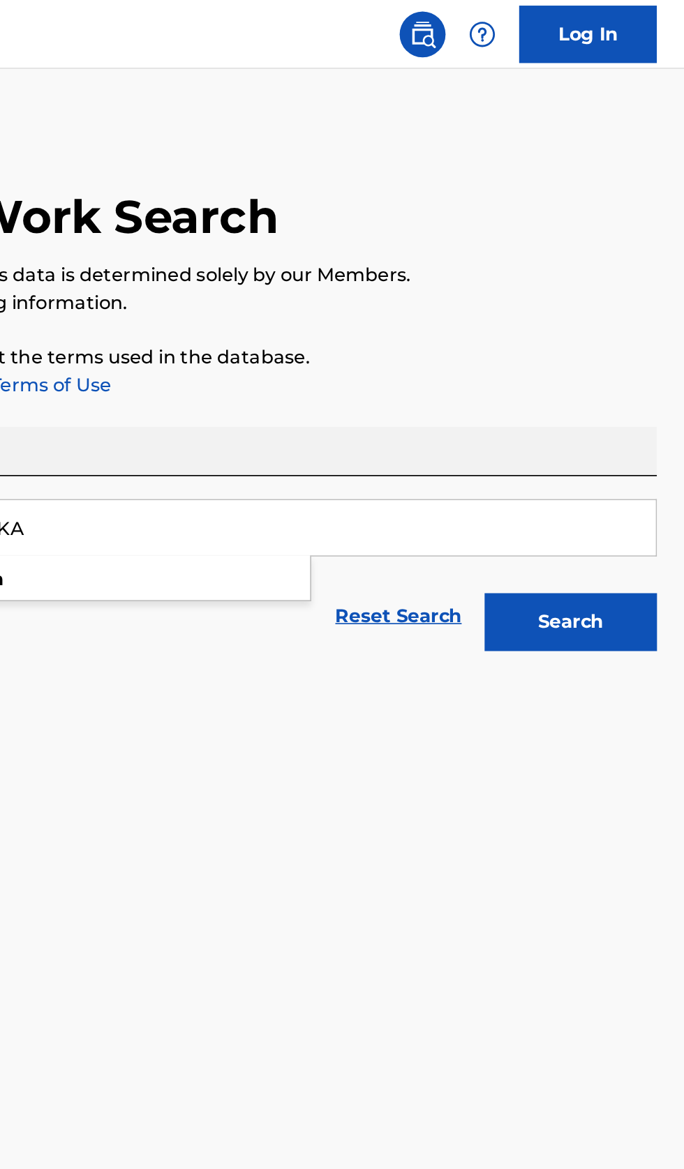
click at [635, 378] on button "Search" at bounding box center [614, 378] width 105 height 35
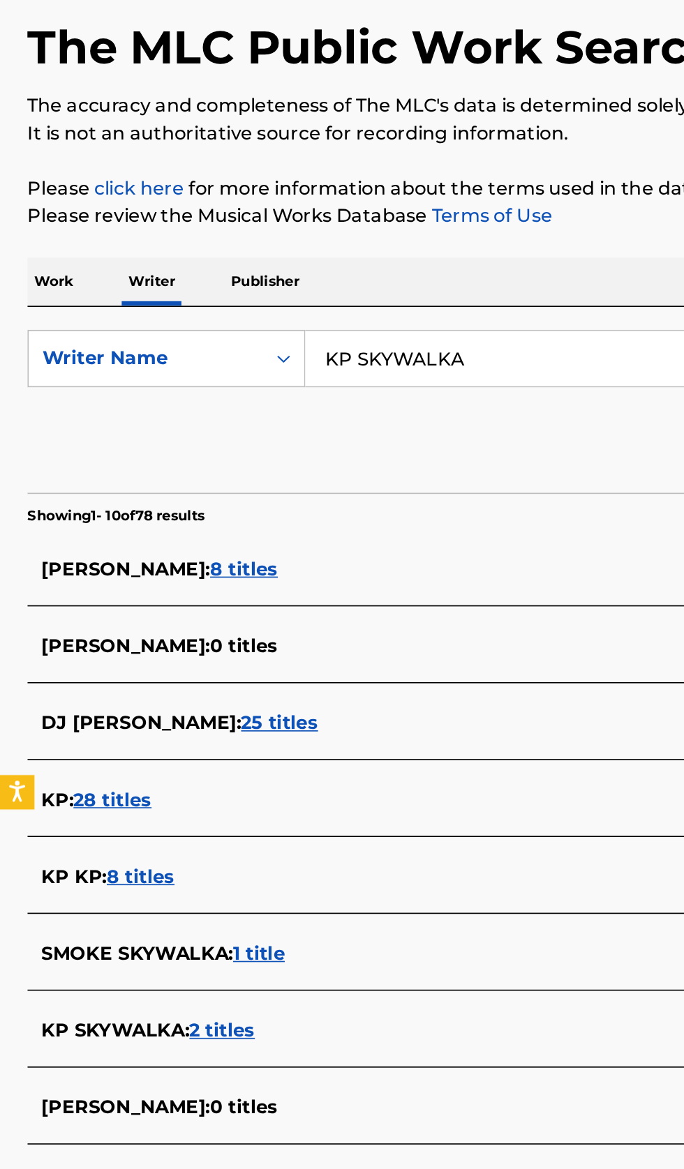
click at [211, 728] on div "KP SKYWALKA : 2 titles" at bounding box center [323, 729] width 597 height 17
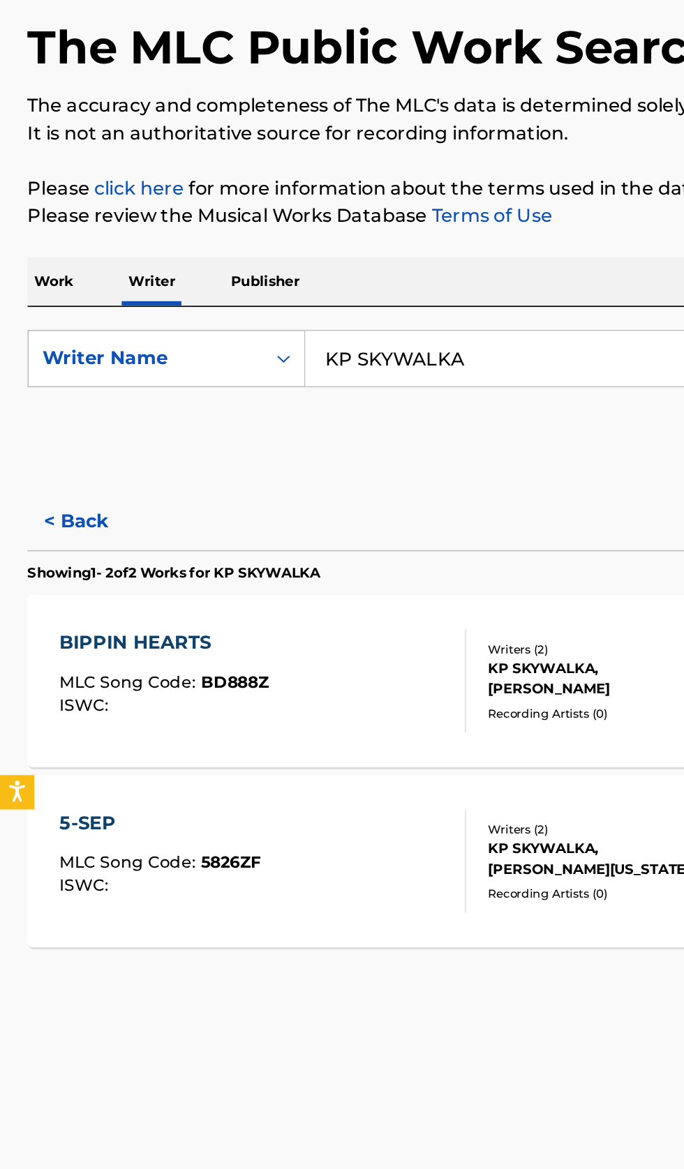
click at [54, 422] on button "< Back" at bounding box center [59, 420] width 84 height 35
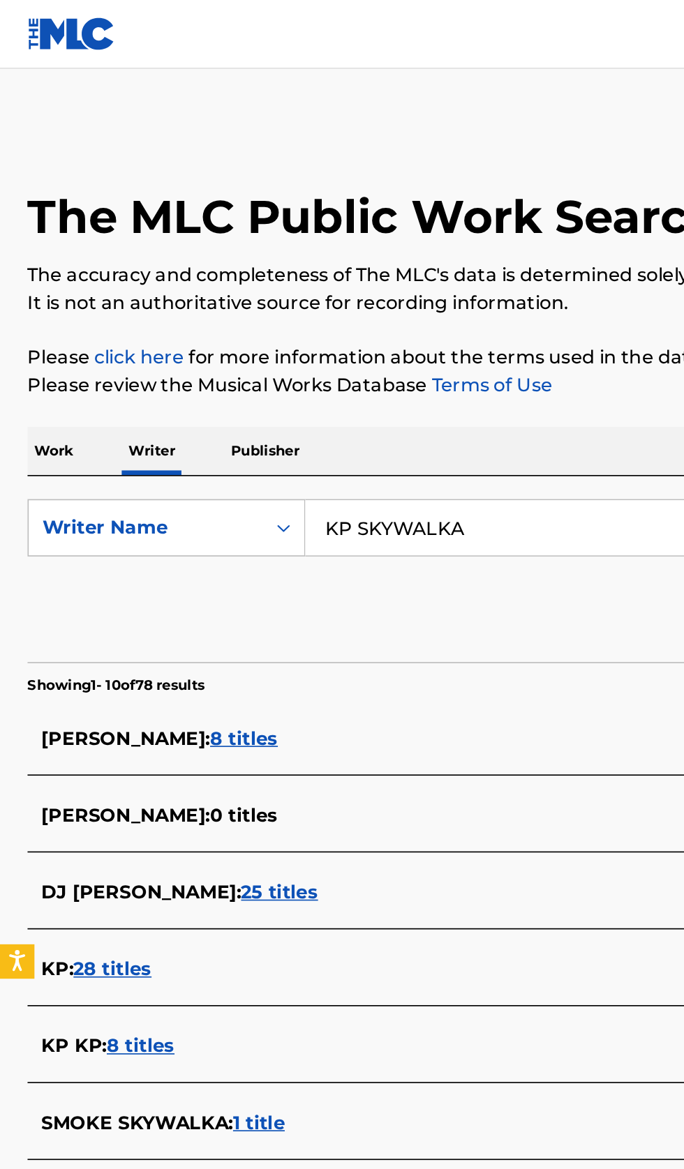
click at [351, 319] on input "KP SKYWALKA" at bounding box center [426, 320] width 481 height 33
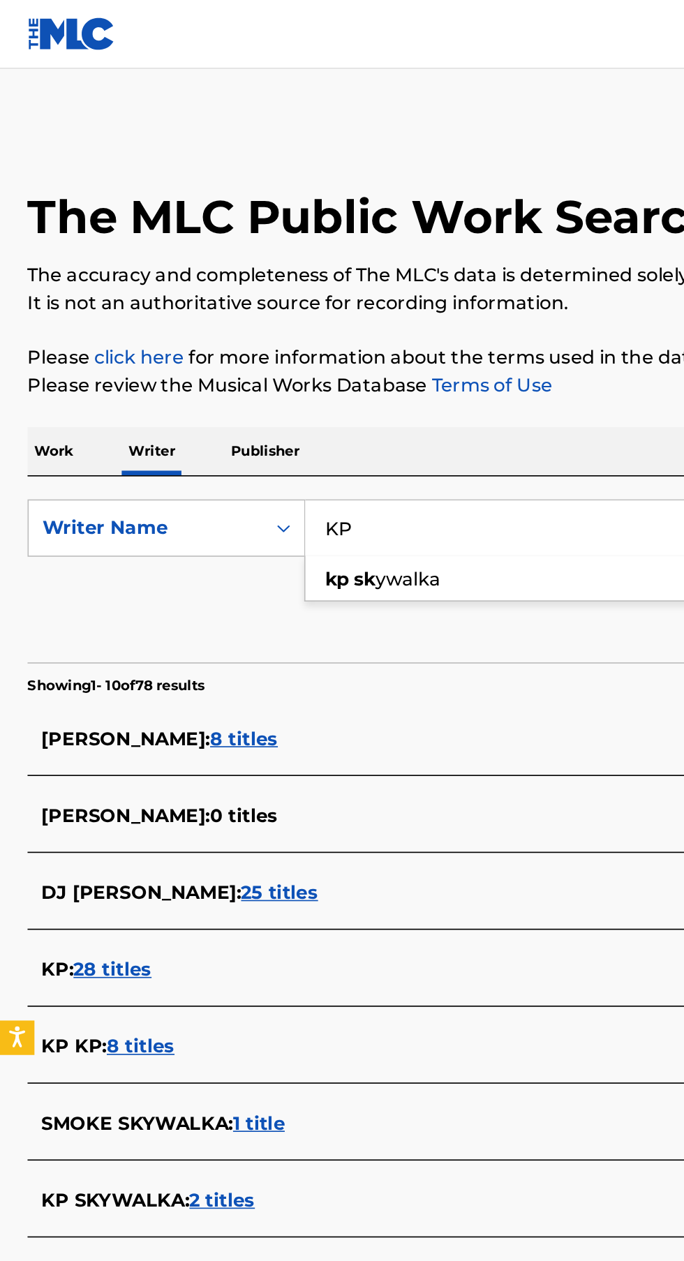
type input "K"
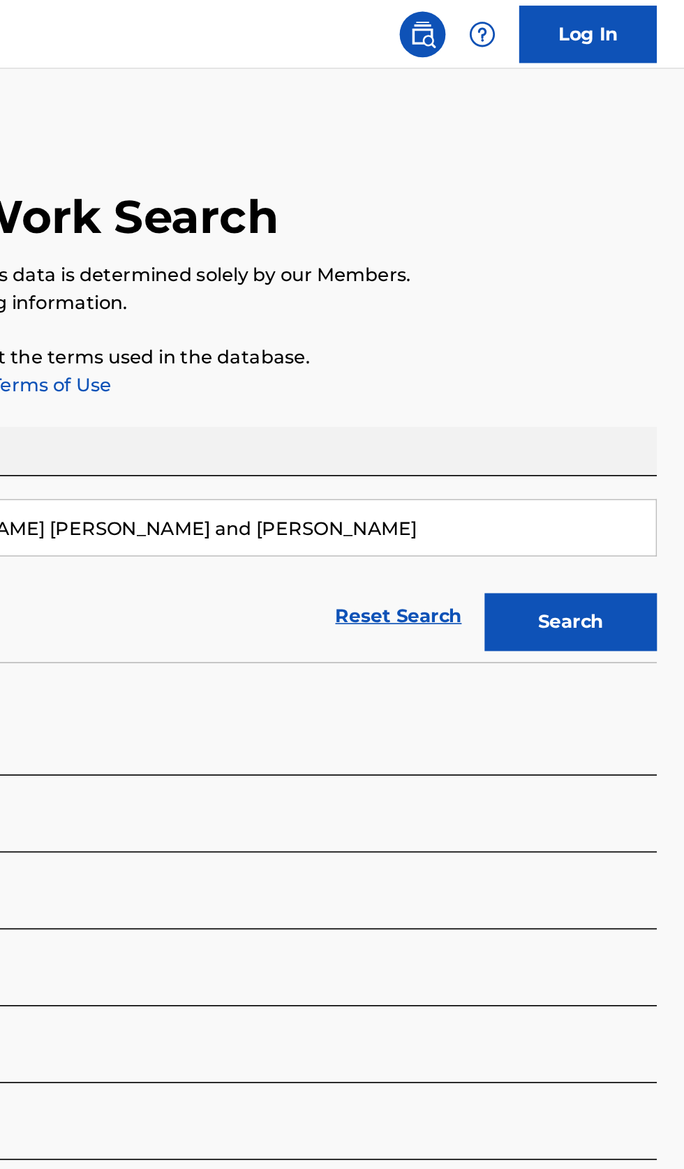
click at [638, 384] on button "Search" at bounding box center [614, 378] width 105 height 35
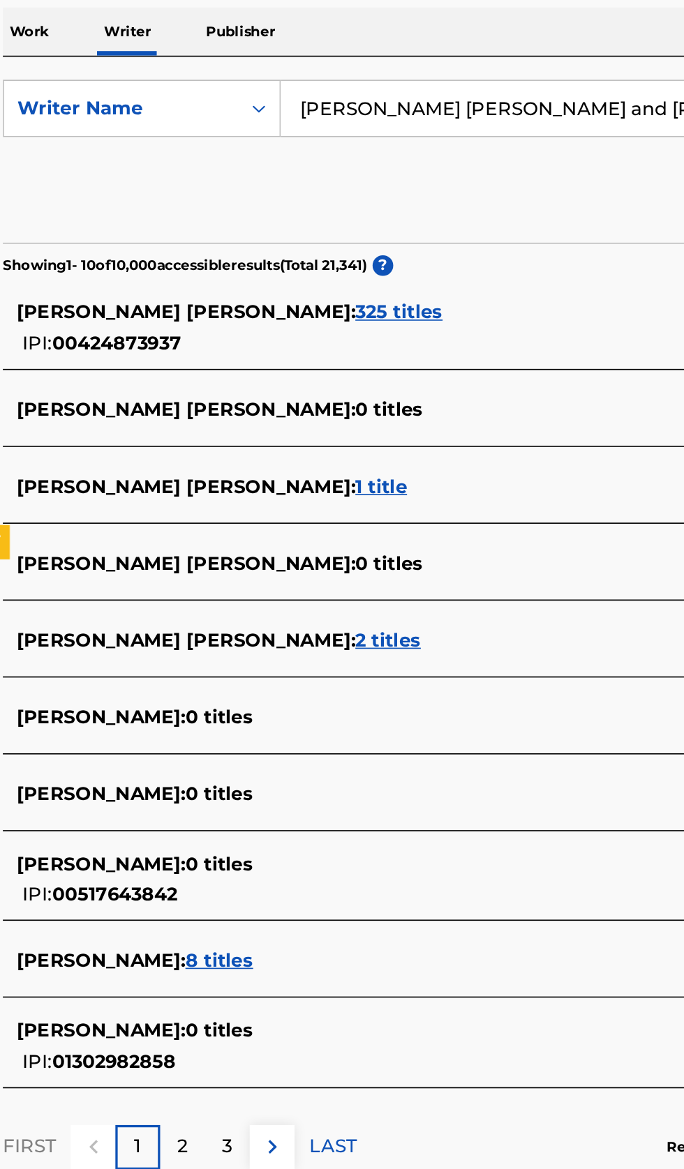
click at [339, 321] on input "Eric Burton Frederic and Melissa Viviane Jefferson" at bounding box center [426, 320] width 481 height 33
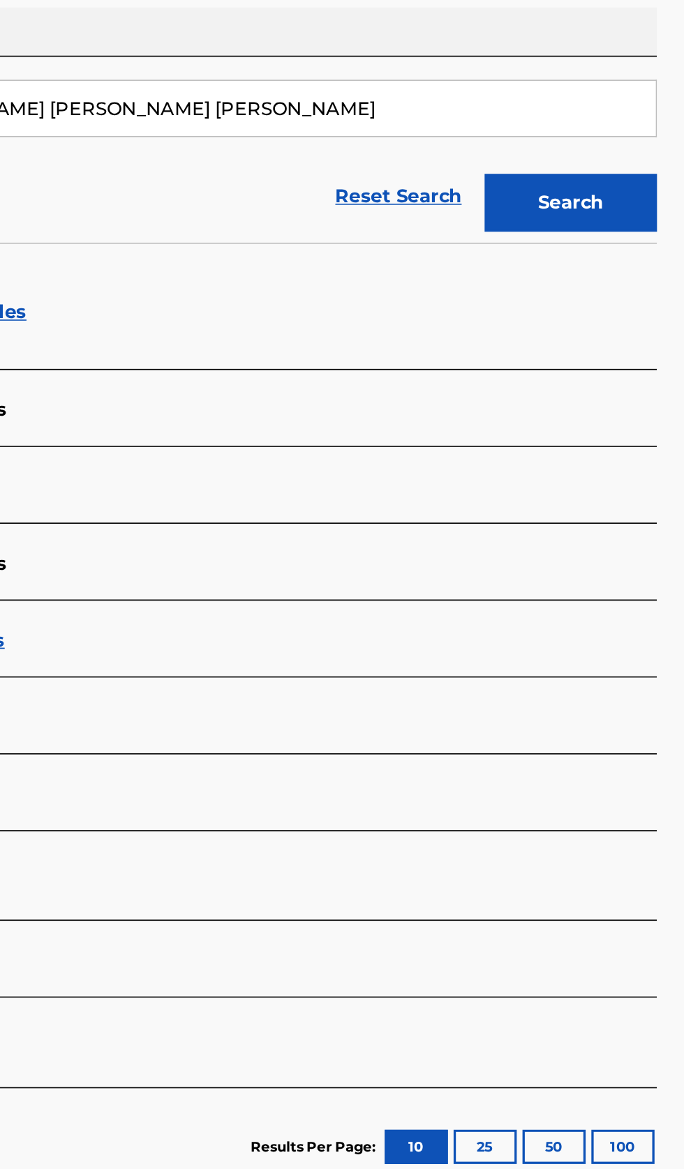
type input "Eric Burton Frederic Melissa Viviane Jefferson"
click at [632, 390] on button "Search" at bounding box center [614, 378] width 105 height 35
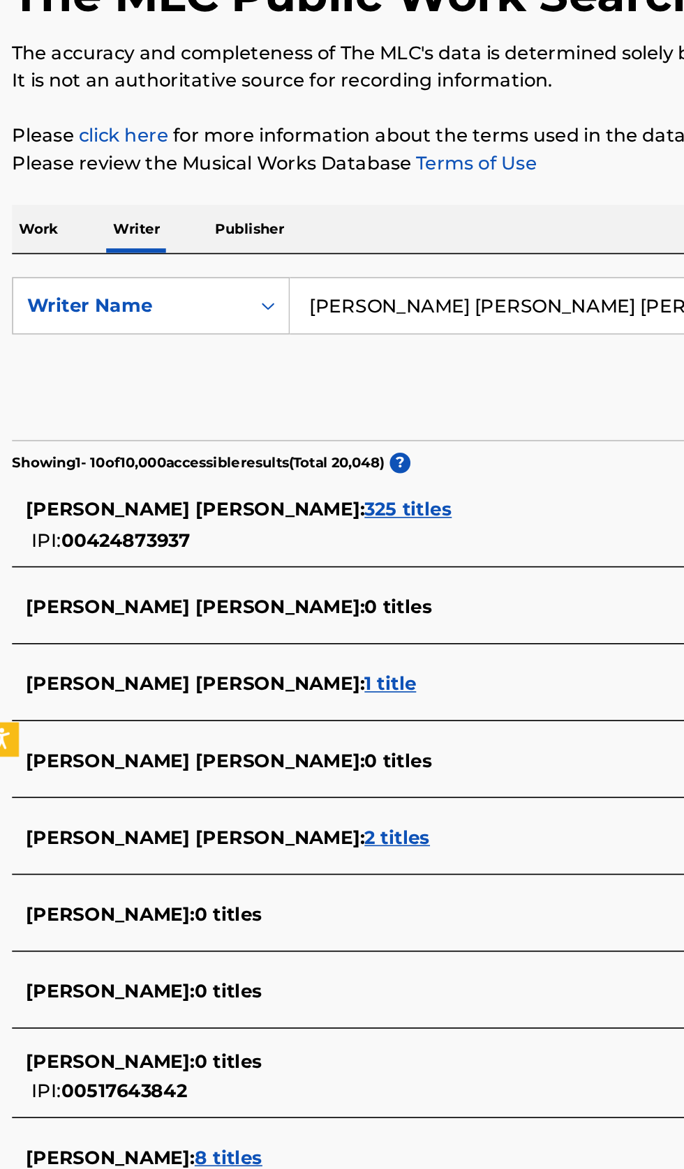
click at [333, 448] on div "ERIC BURTON FREDERIC : 325 titles" at bounding box center [323, 445] width 597 height 17
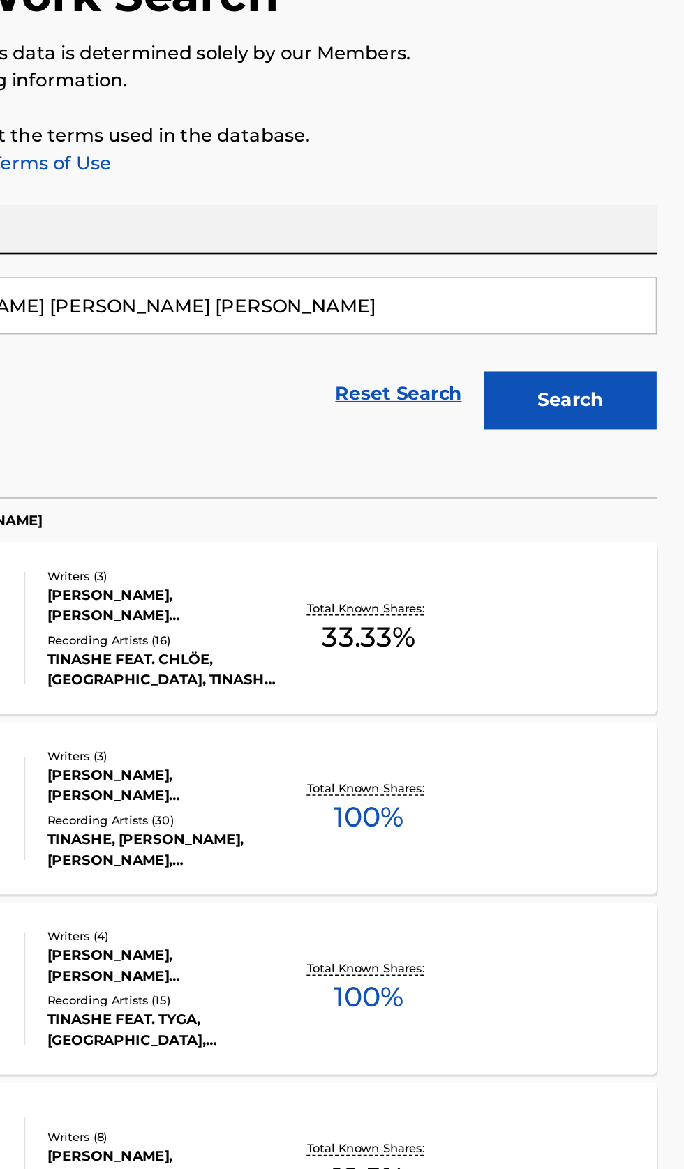
click at [595, 636] on div "NO BROKE BOYS MLC Song Code : N76CMS ISWC : Writers ( 3 ) TINASHE KACHINGWE, ER…" at bounding box center [342, 626] width 650 height 105
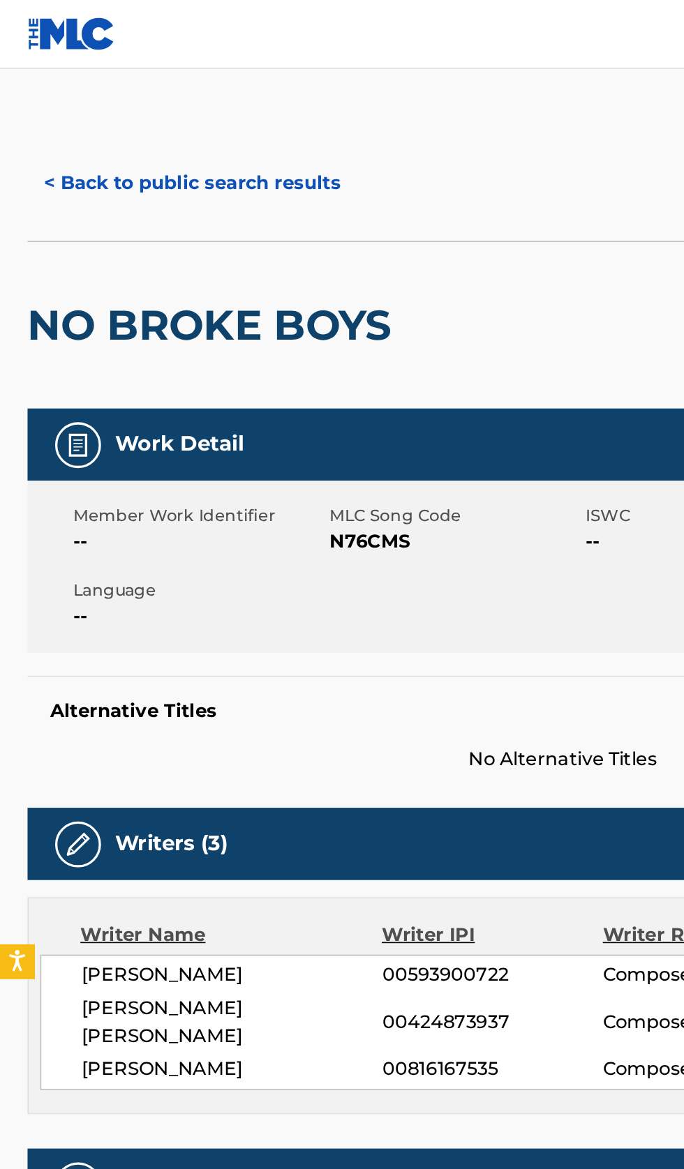
click at [135, 107] on button "< Back to public search results" at bounding box center [117, 111] width 200 height 35
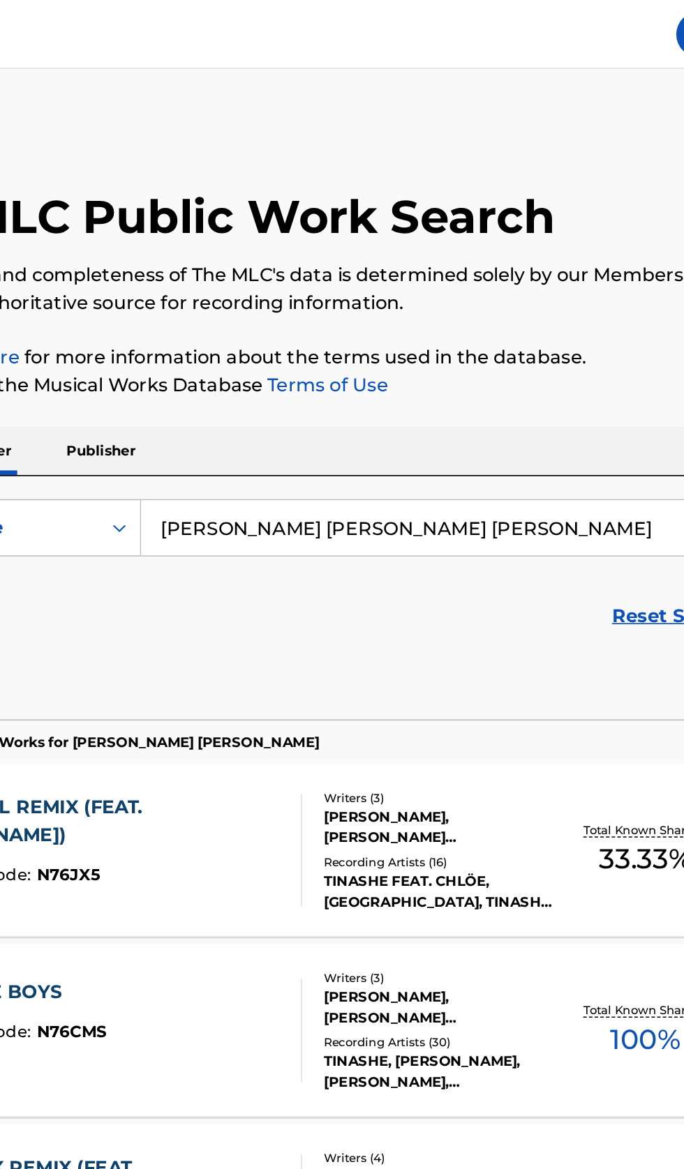
click at [485, 317] on input "Eric Burton Frederic Melissa Viviane Jefferson" at bounding box center [426, 320] width 481 height 33
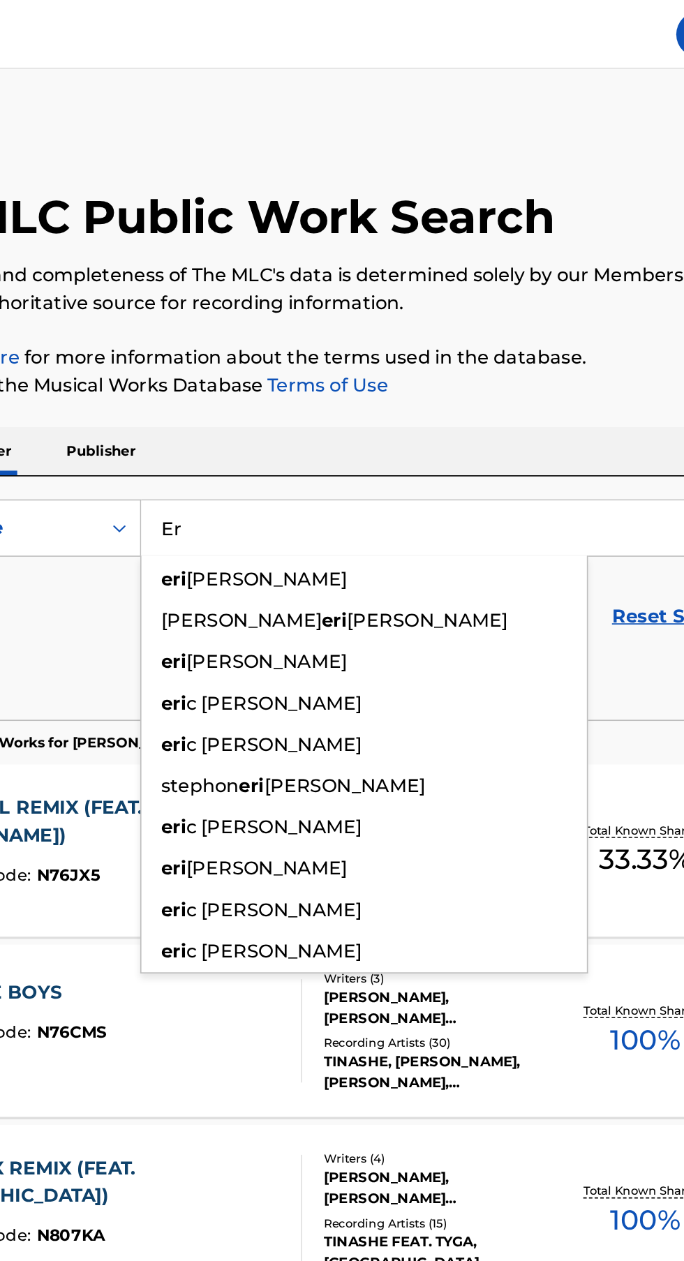
type input "E"
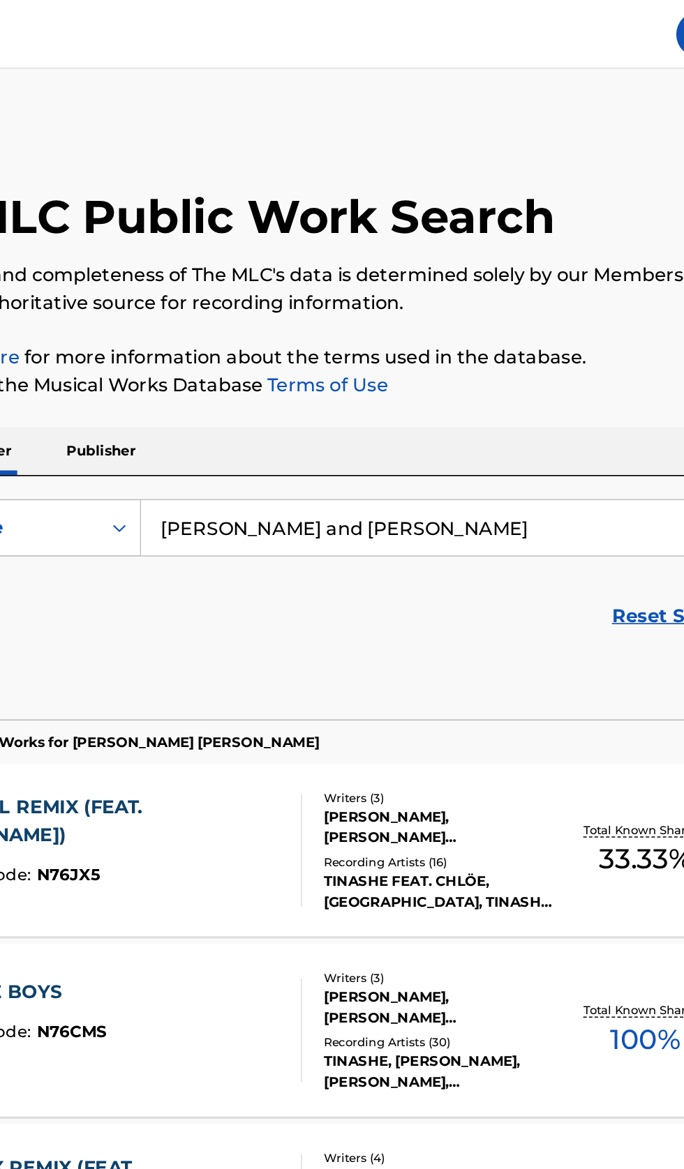
type input "Bill Withers and Skip Scarborough"
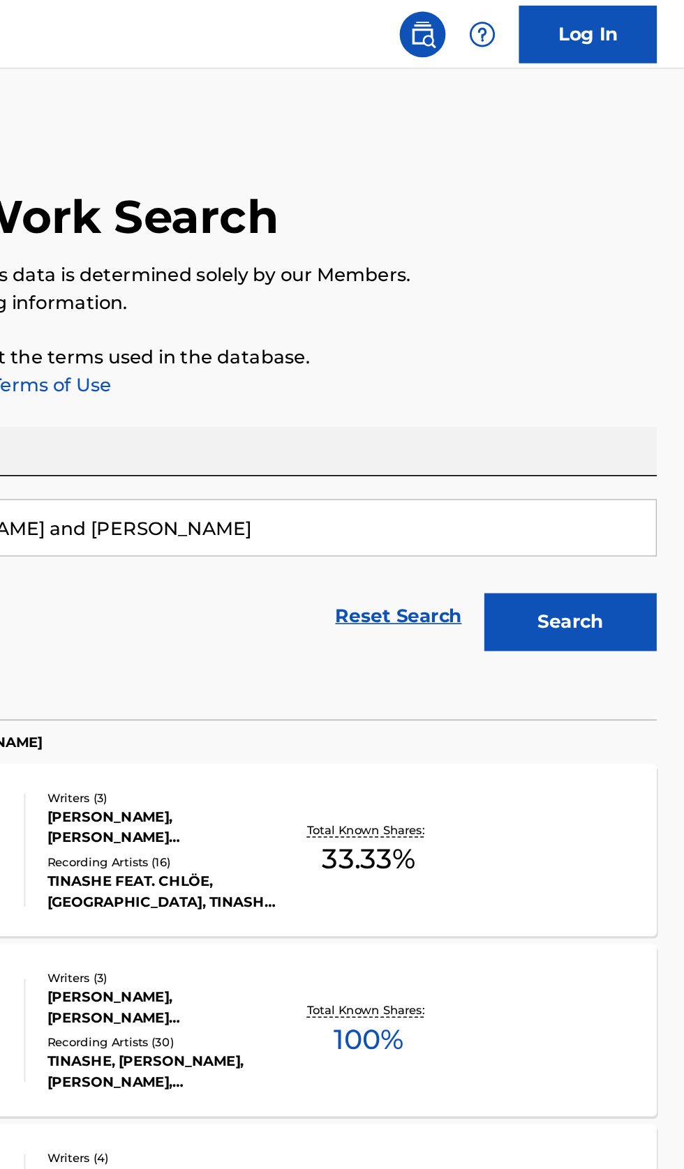
click at [633, 380] on button "Search" at bounding box center [614, 378] width 105 height 35
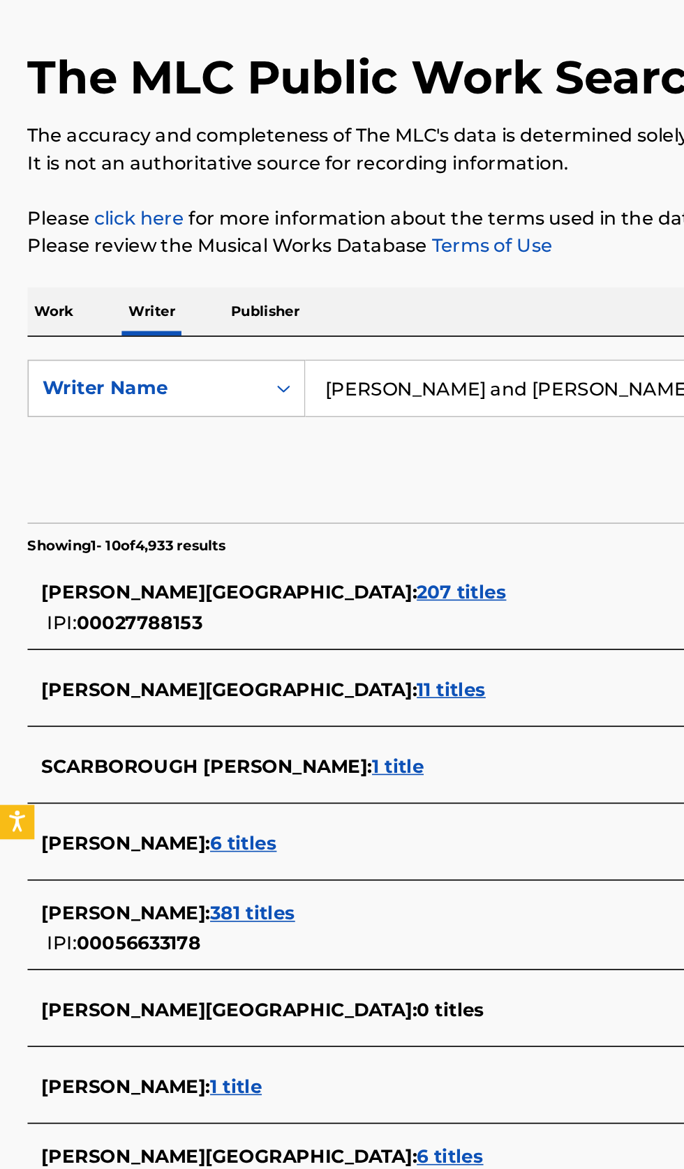
click at [313, 448] on div "SKIP SCARBOROUGH : 207 titles" at bounding box center [323, 445] width 597 height 17
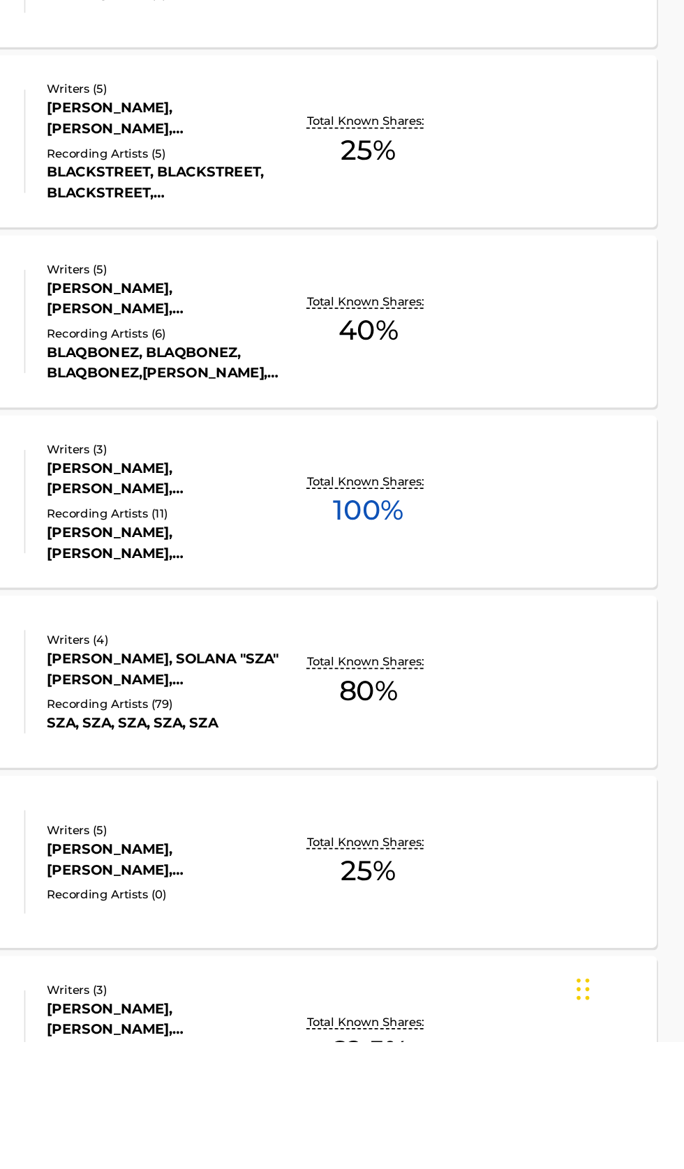
scroll to position [121, 0]
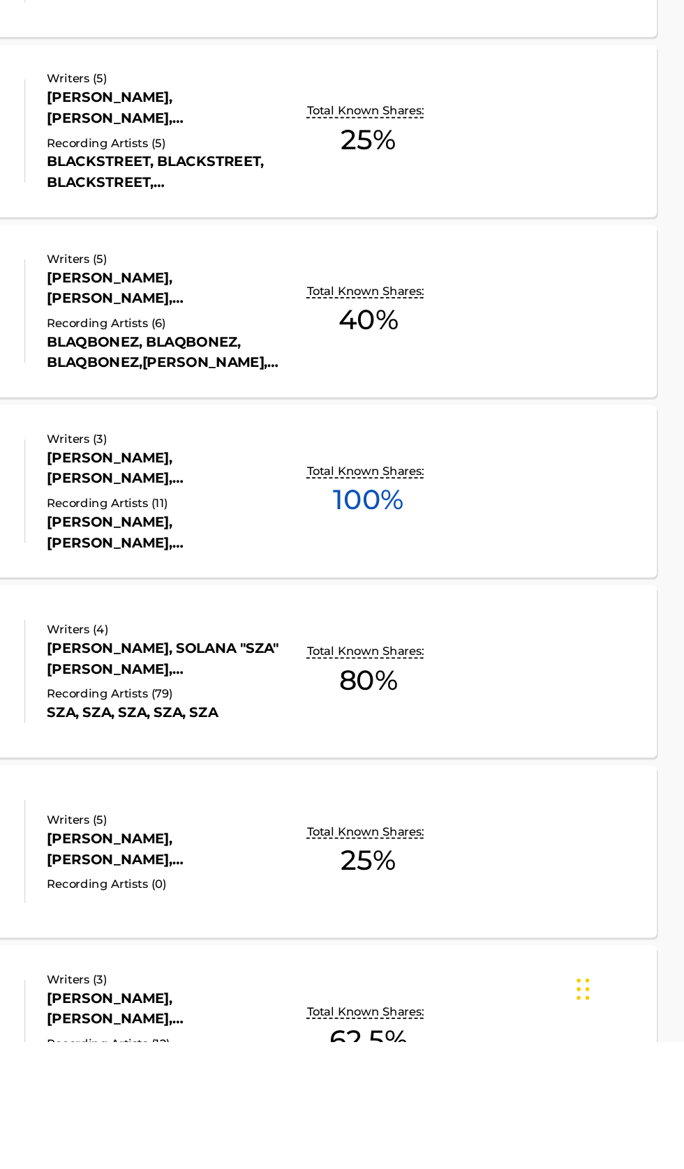
click at [588, 860] on div "LONELY MLC Song Code : LE8RHZ ISWC : T3153400085 Writers ( 3 ) ADRIAAN ADDY ZWA…" at bounding box center [342, 834] width 650 height 105
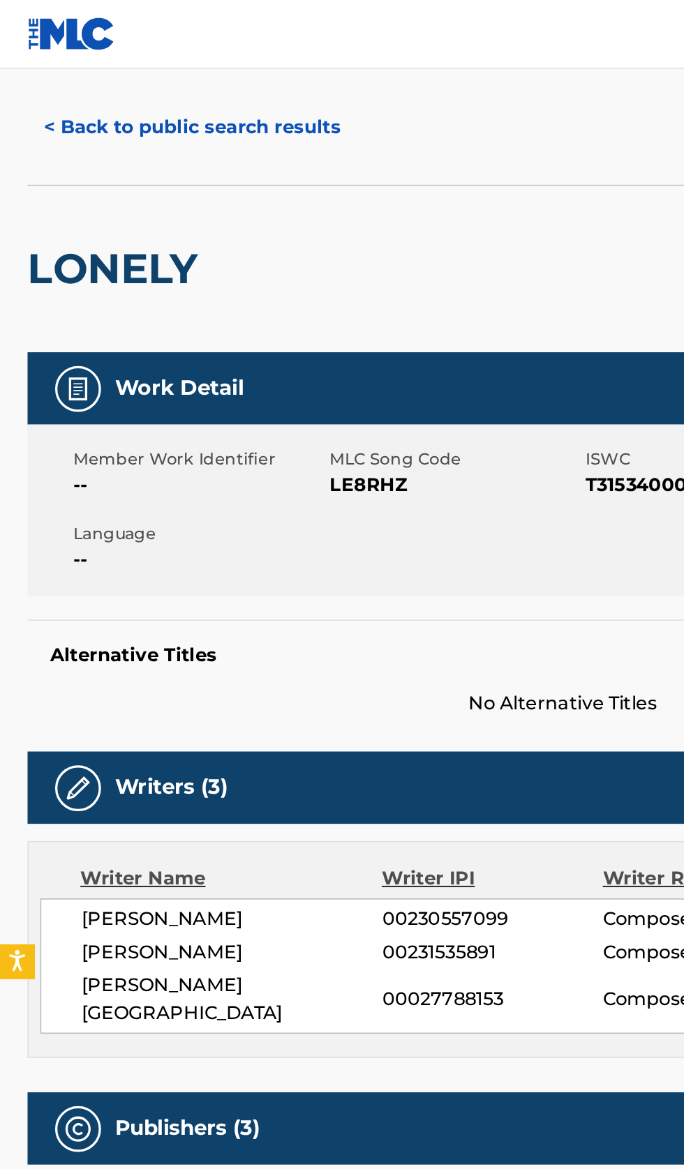
scroll to position [22, 0]
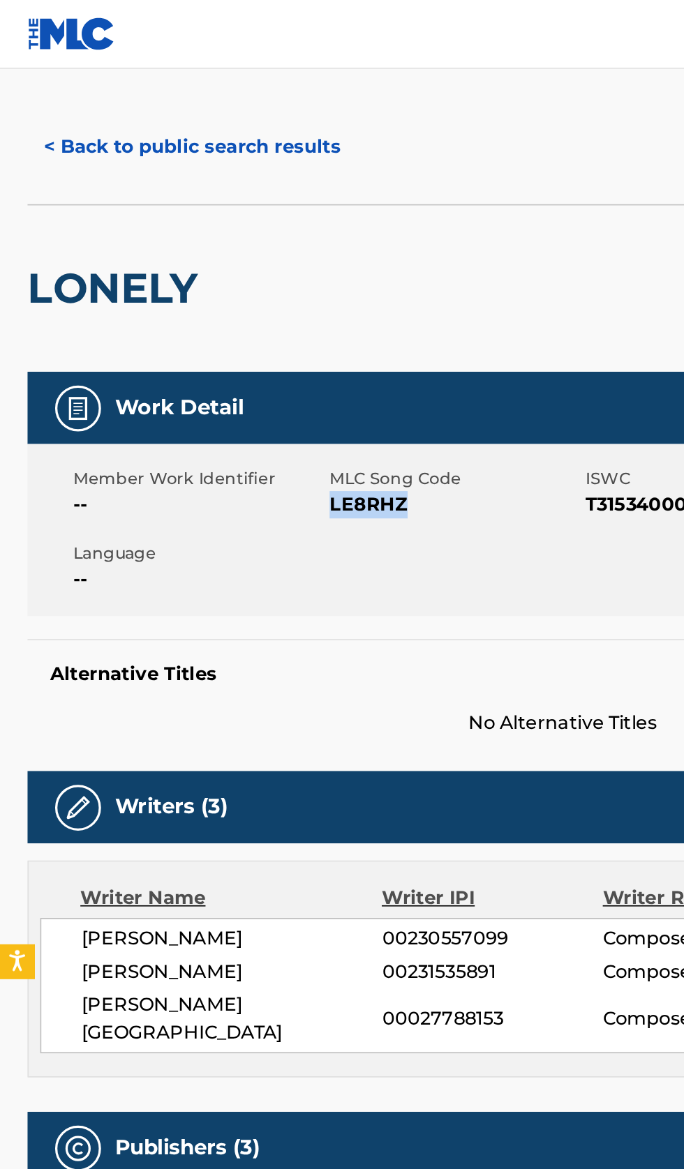
copy span "LE8RHZ"
click at [139, 84] on button "< Back to public search results" at bounding box center [117, 89] width 200 height 35
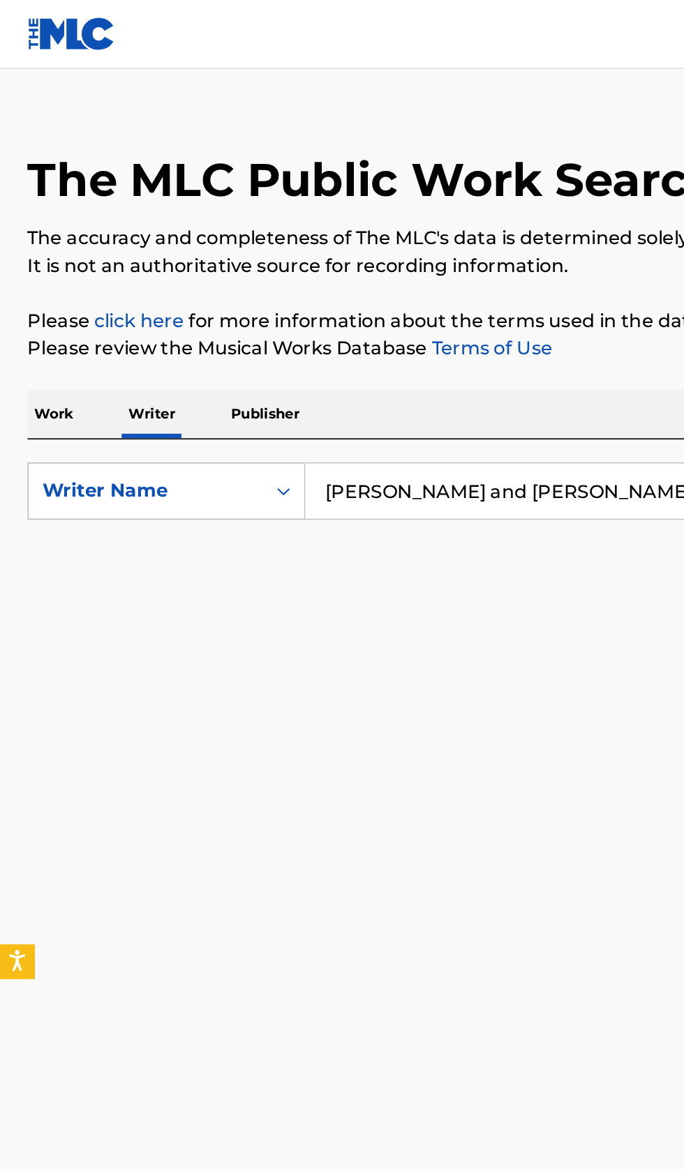
scroll to position [121, 0]
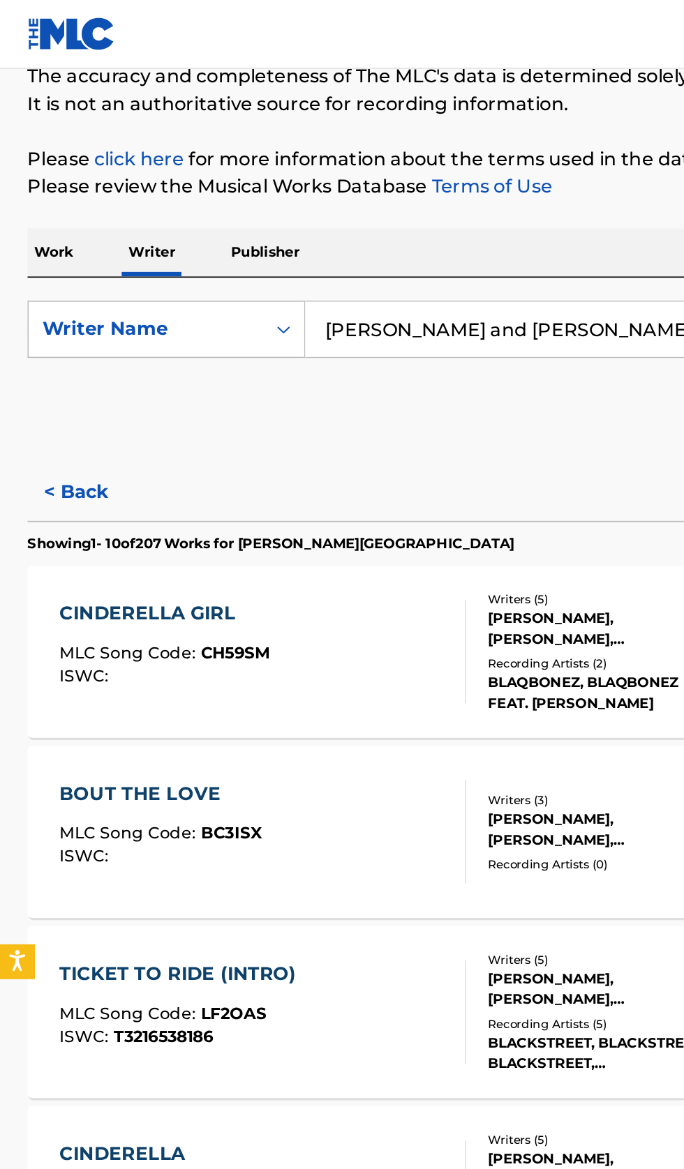
click at [57, 292] on button "< Back" at bounding box center [59, 299] width 84 height 35
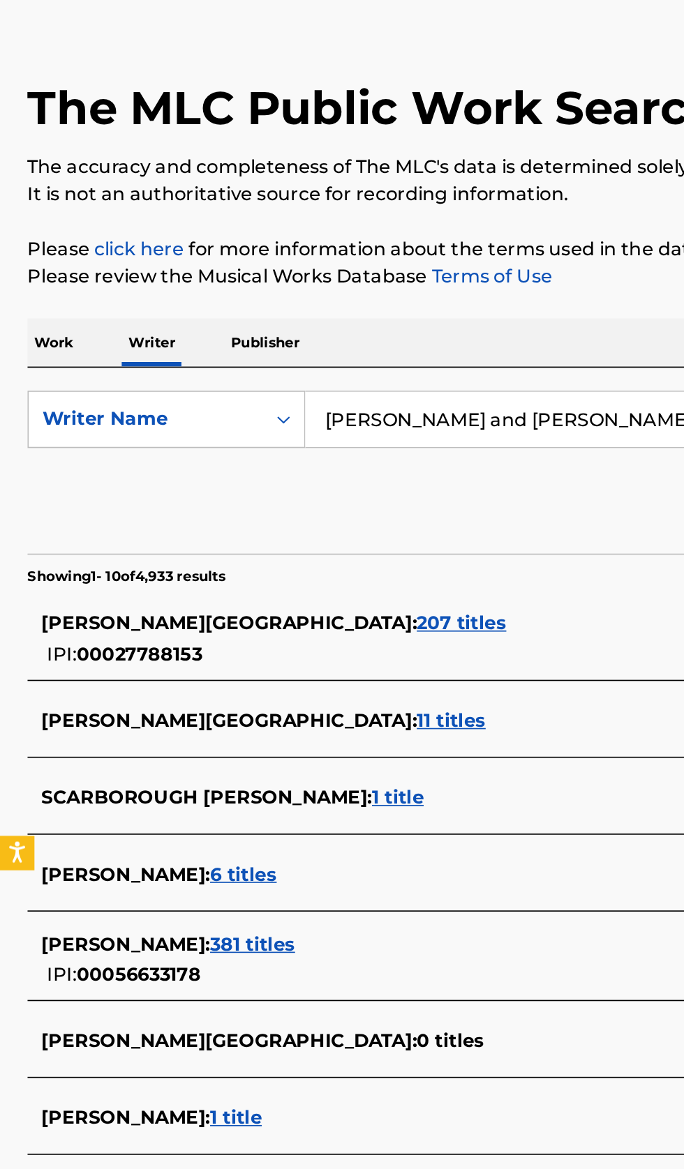
scroll to position [0, 0]
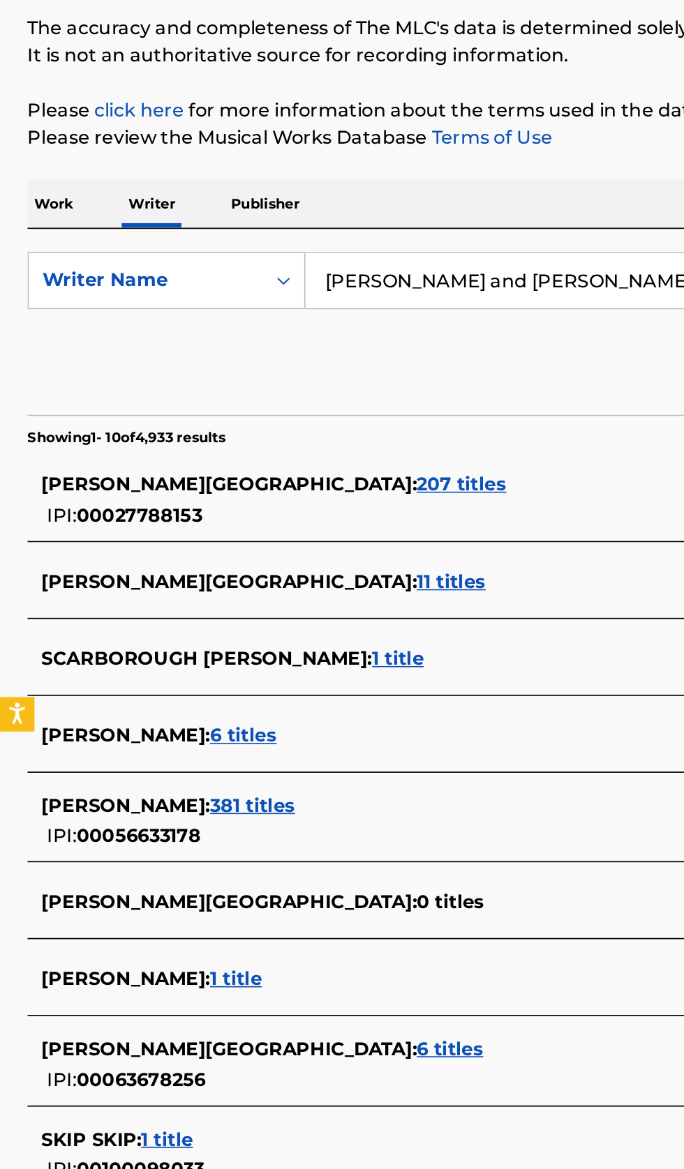
click at [251, 643] on div "BILL WITHERS : 381 titles" at bounding box center [323, 640] width 597 height 17
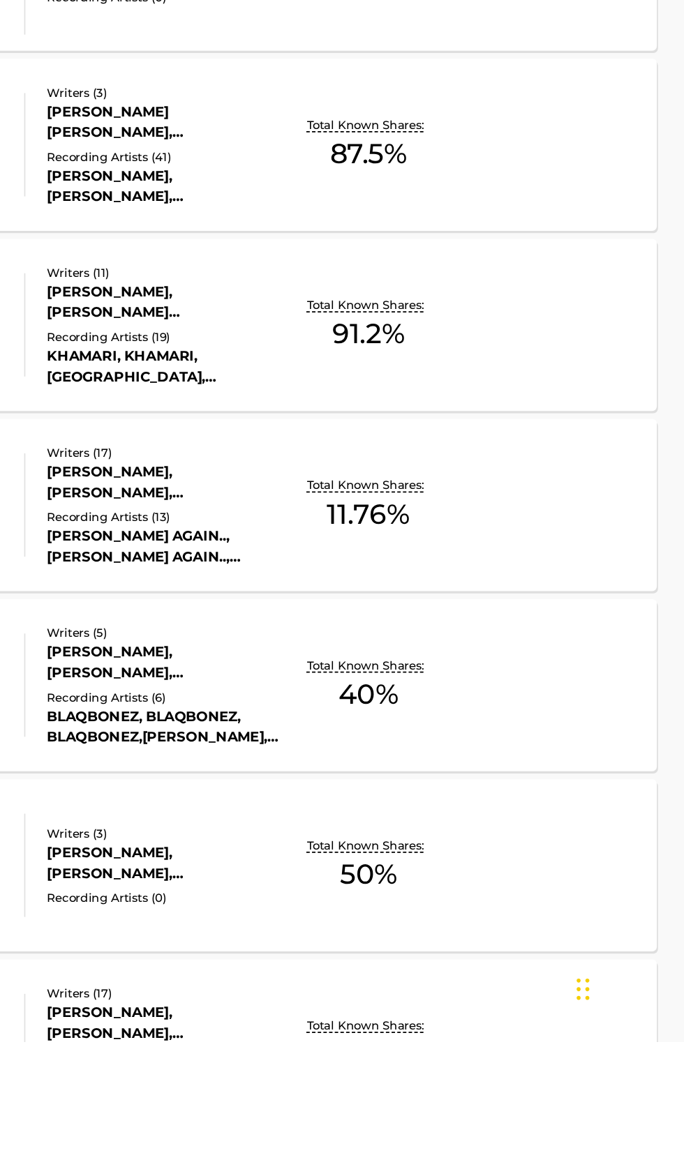
scroll to position [333, 0]
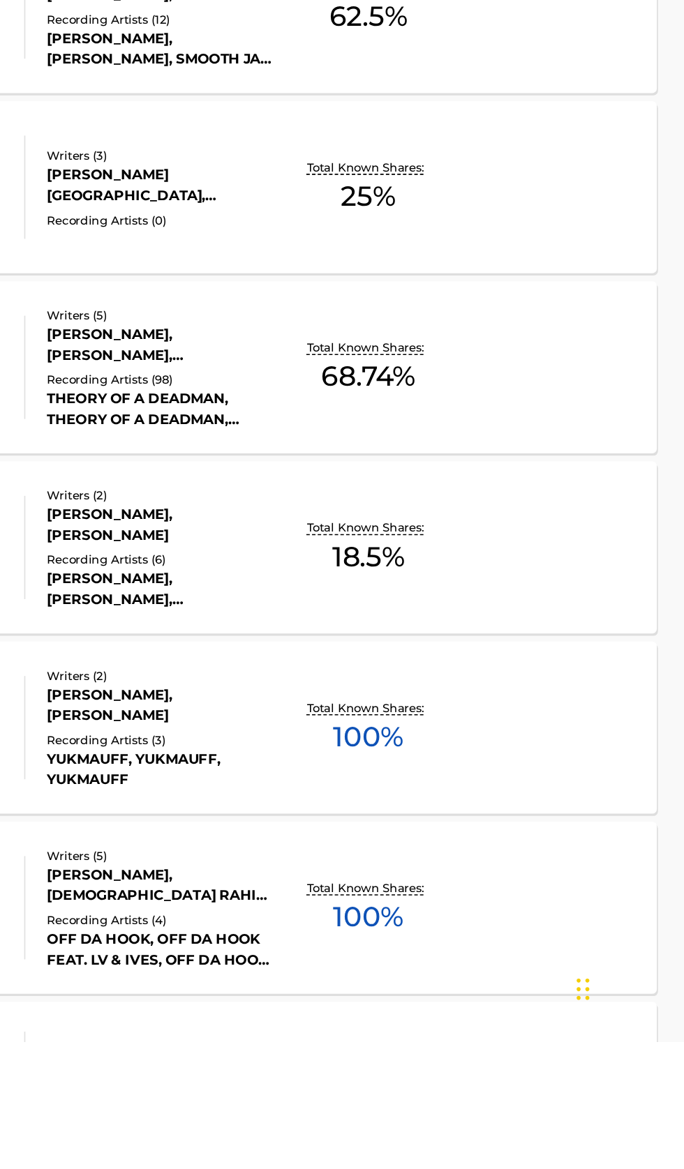
scroll to position [1072, 0]
click at [603, 988] on div "DOLLAR AND A DREAM II MLC Song Code : DC7PFY ISWC : T3179914279 Writers ( 2 ) J…" at bounding box center [342, 978] width 650 height 105
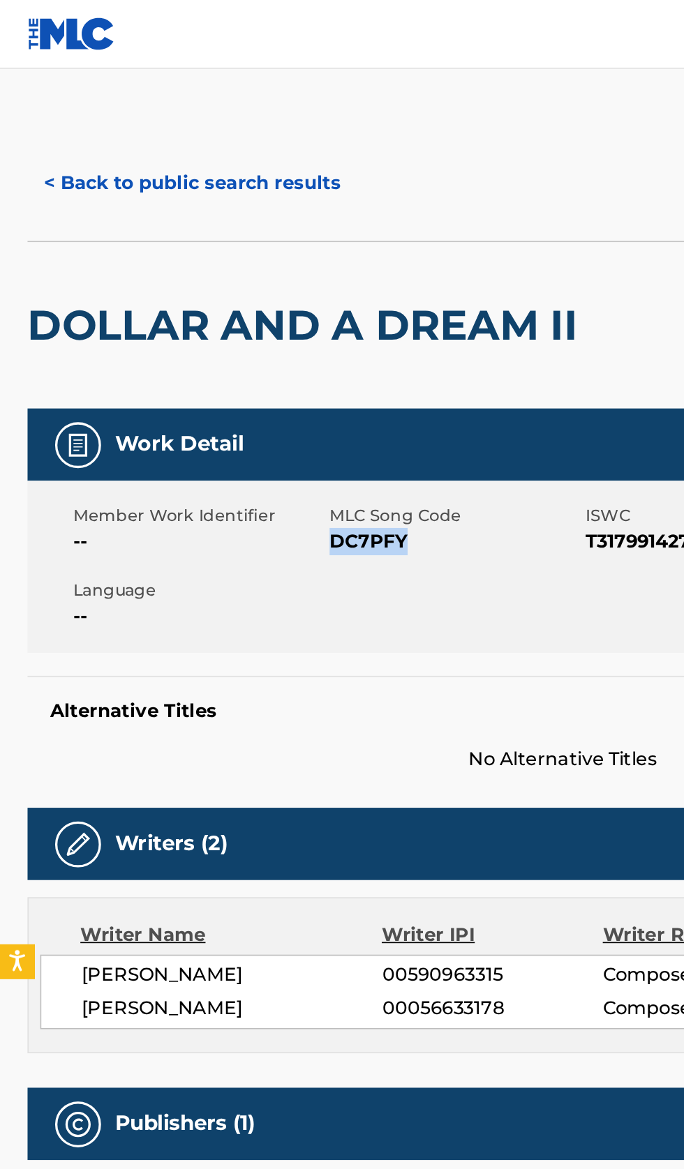
copy span "DC7PFY"
click at [125, 104] on button "< Back to public search results" at bounding box center [117, 111] width 200 height 35
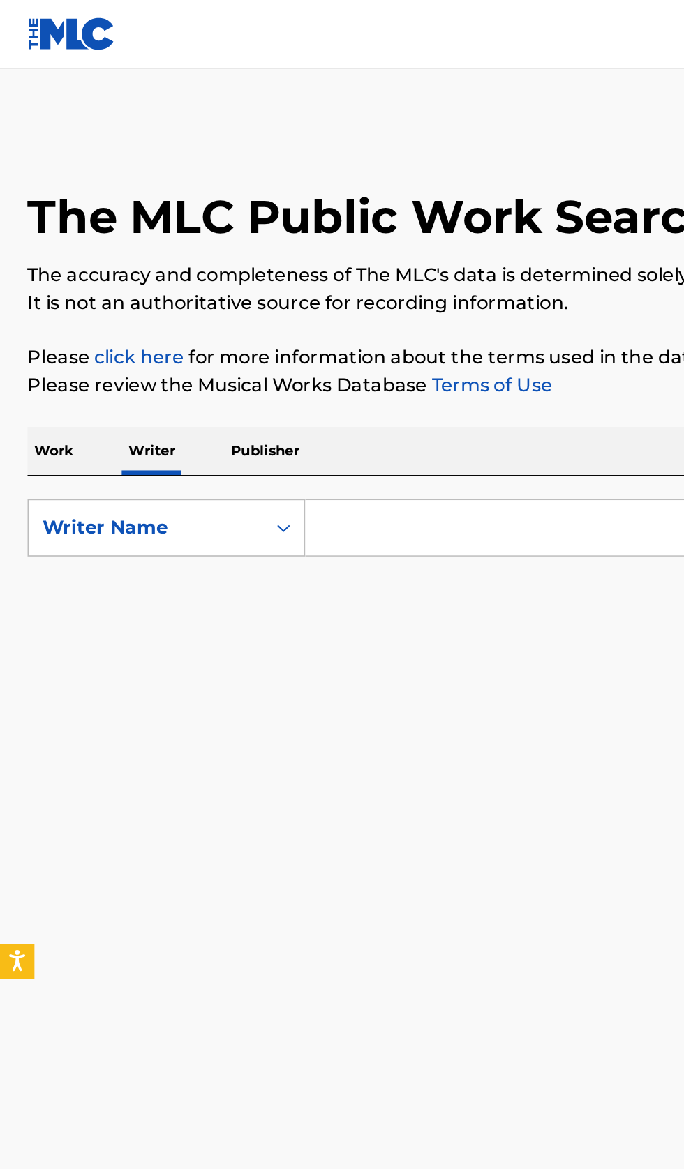
click at [294, 320] on input "Search Form" at bounding box center [426, 320] width 481 height 33
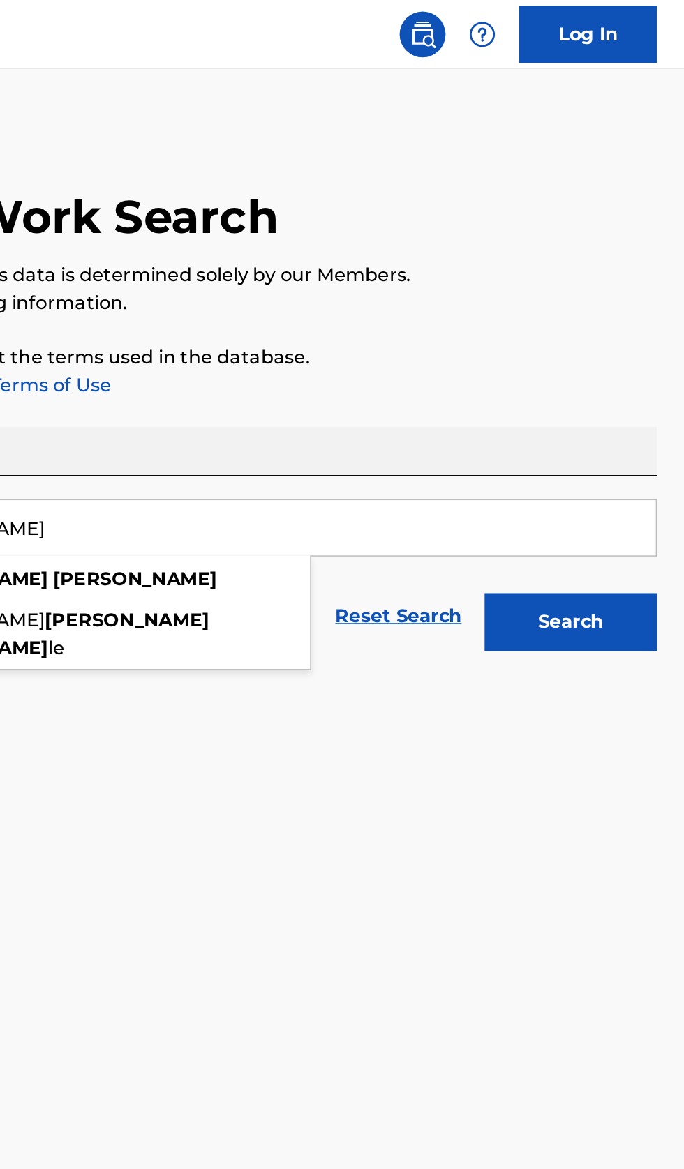
click at [635, 393] on button "Search" at bounding box center [614, 378] width 105 height 35
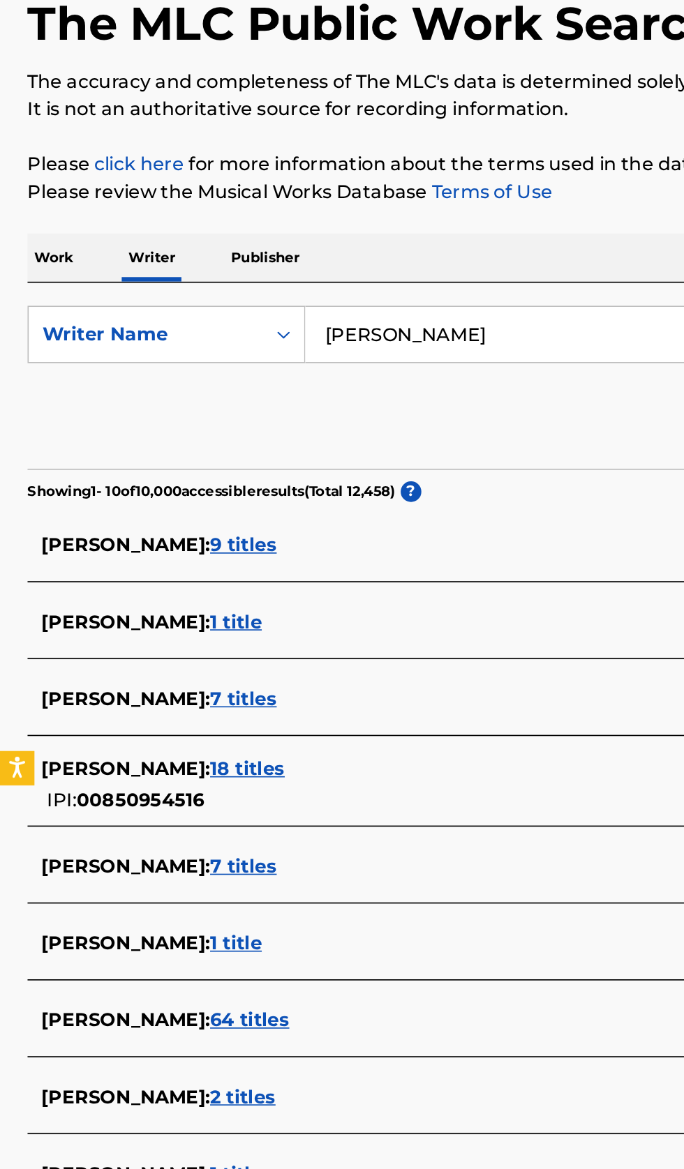
click at [236, 783] on div "GABRIEL RIVARD : 2 titles" at bounding box center [323, 784] width 597 height 17
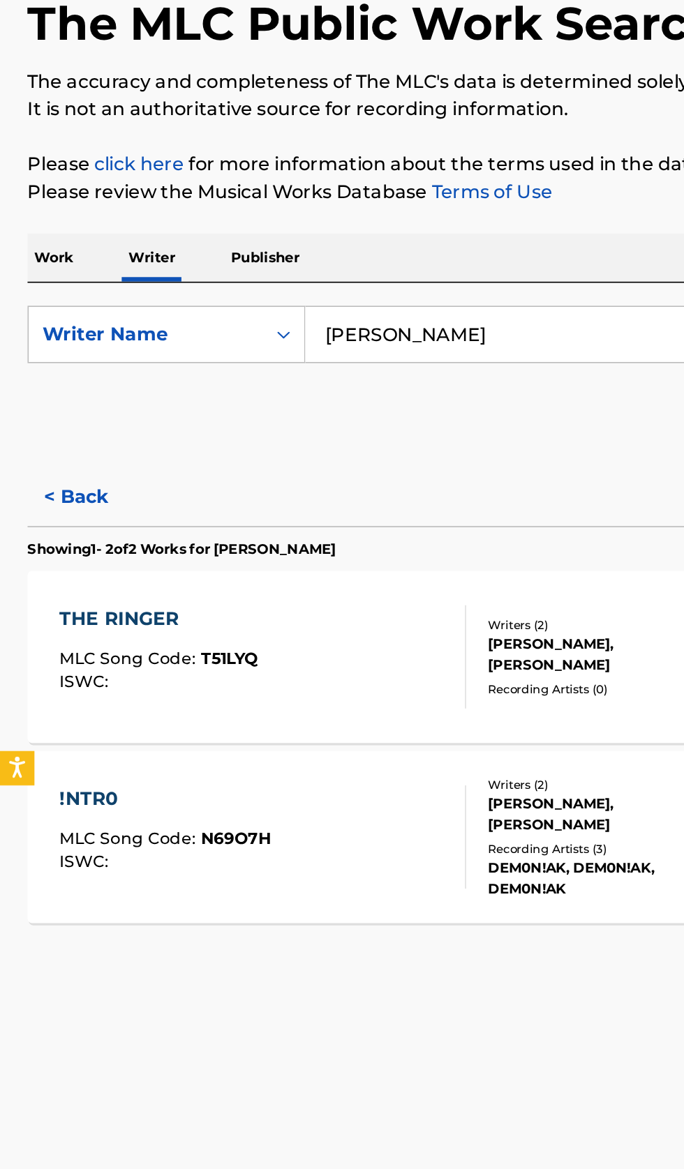
click at [64, 430] on button "< Back" at bounding box center [59, 420] width 84 height 35
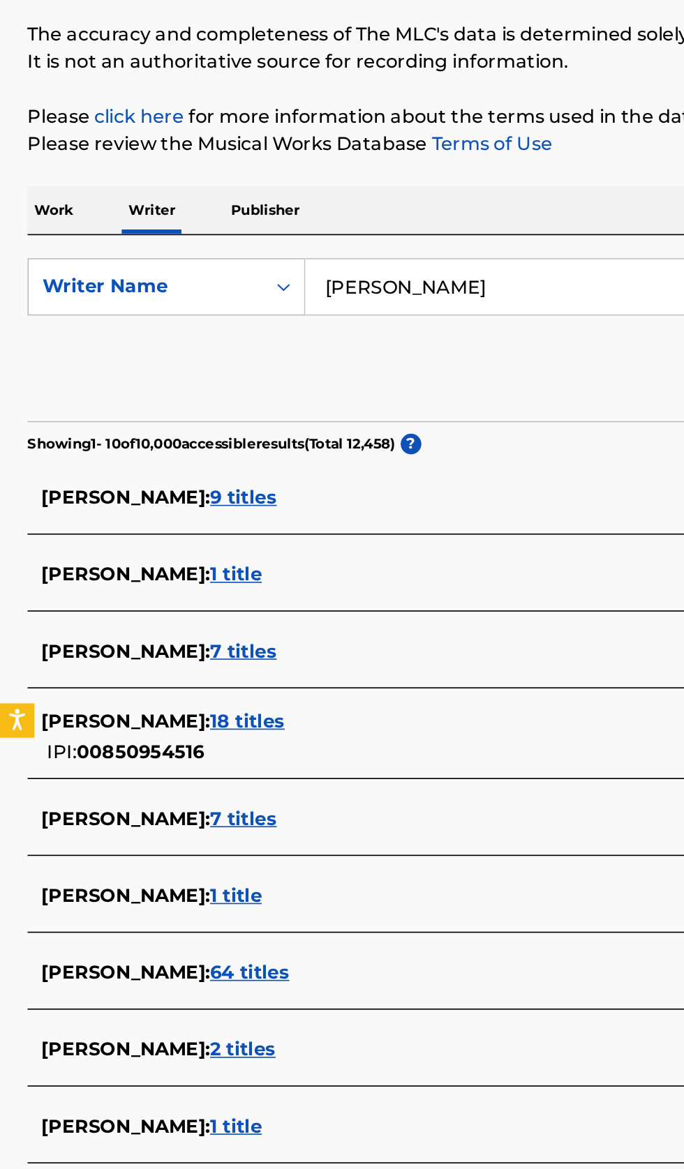
click at [345, 318] on input "Gabriel Rivard" at bounding box center [426, 320] width 481 height 33
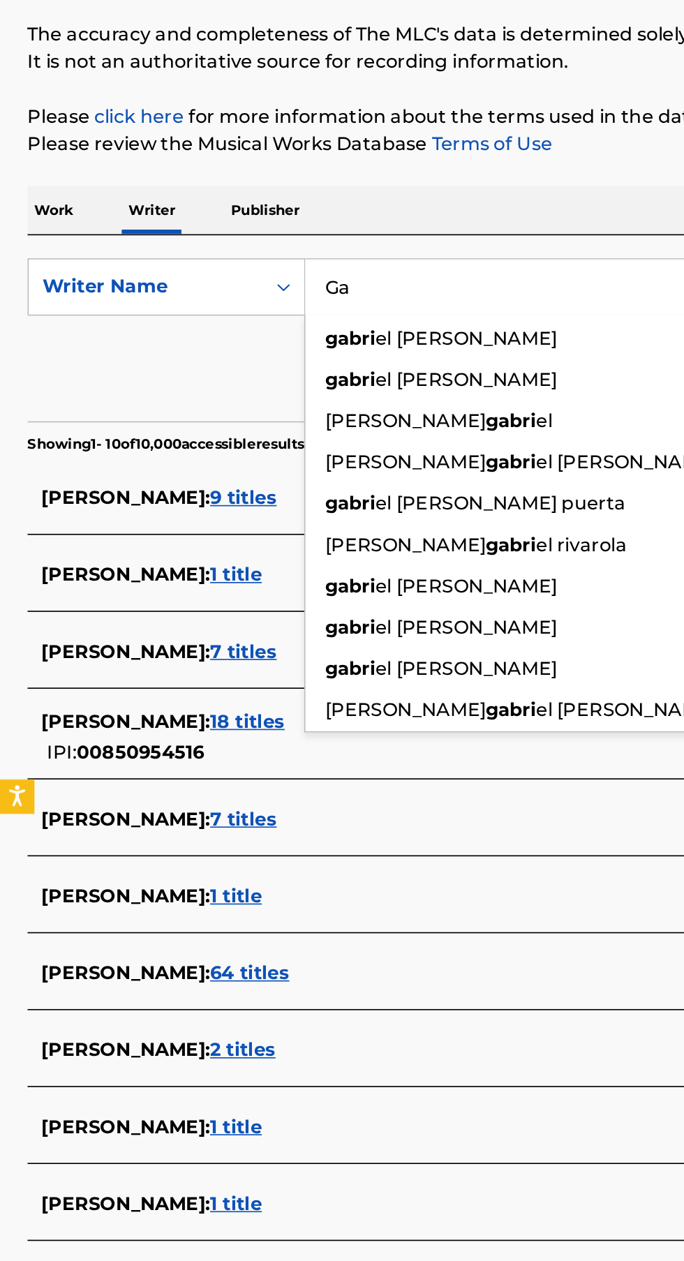
type input "G"
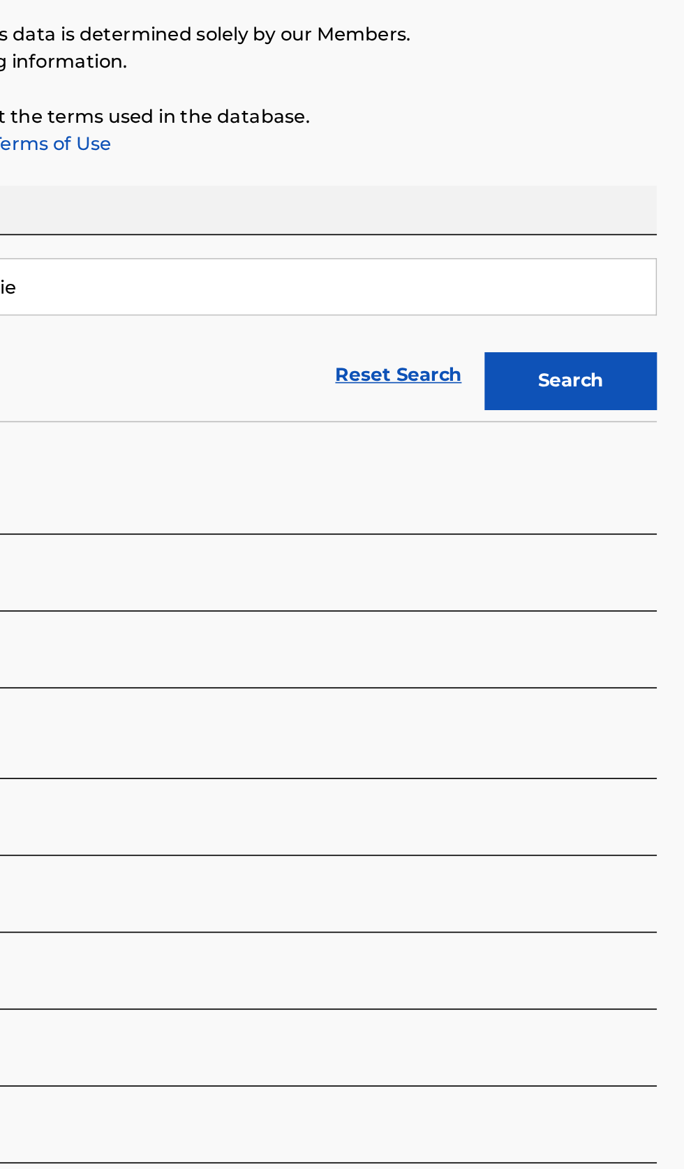
type input "GabFreakyPie"
click at [636, 373] on button "Search" at bounding box center [614, 378] width 105 height 35
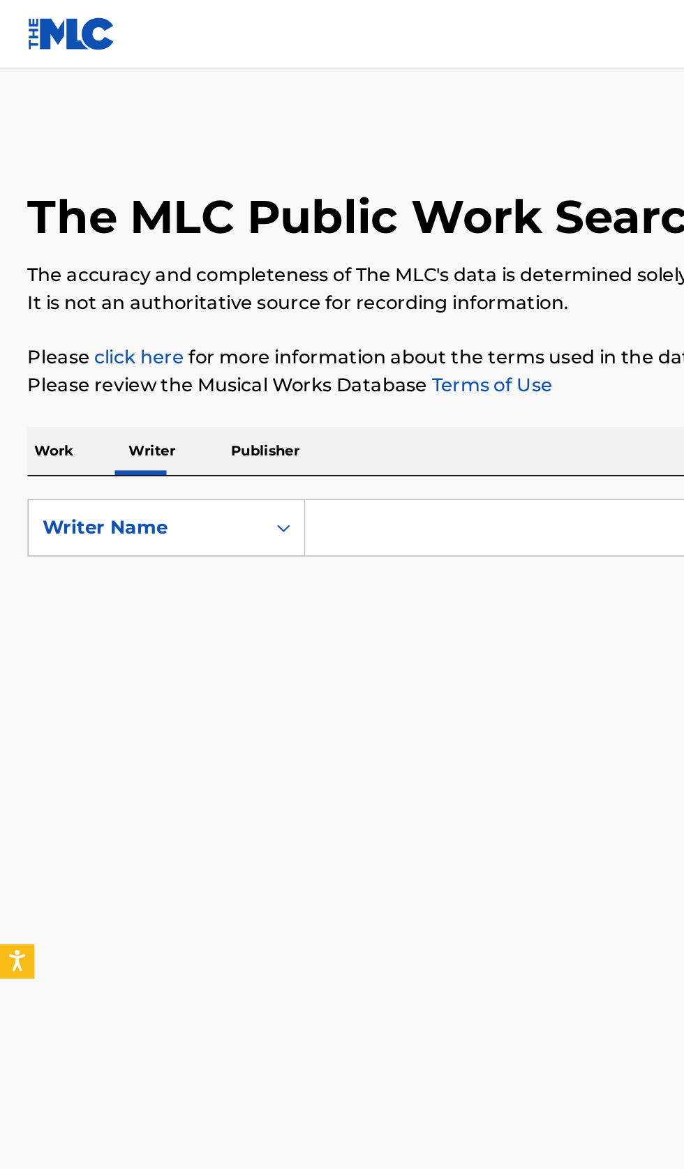
click at [253, 315] on input "Search Form" at bounding box center [426, 320] width 481 height 33
type input "[PERSON_NAME]"
